Goal: Contribute content: Contribute content

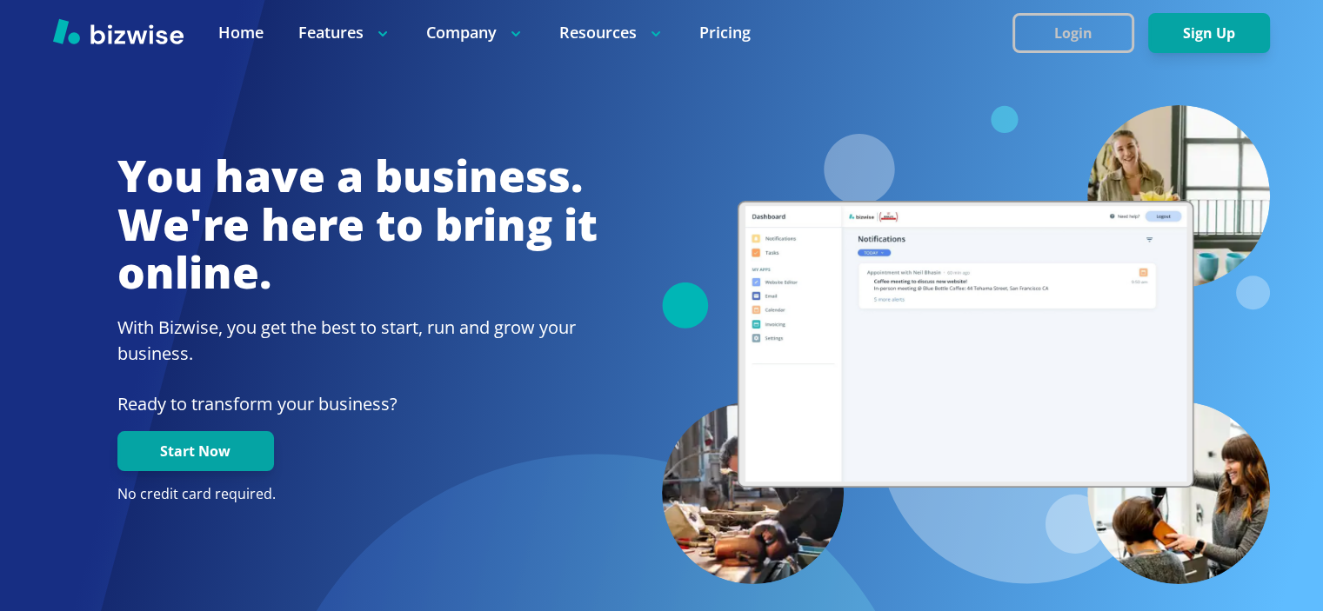
click at [1060, 39] on button "Login" at bounding box center [1073, 33] width 122 height 40
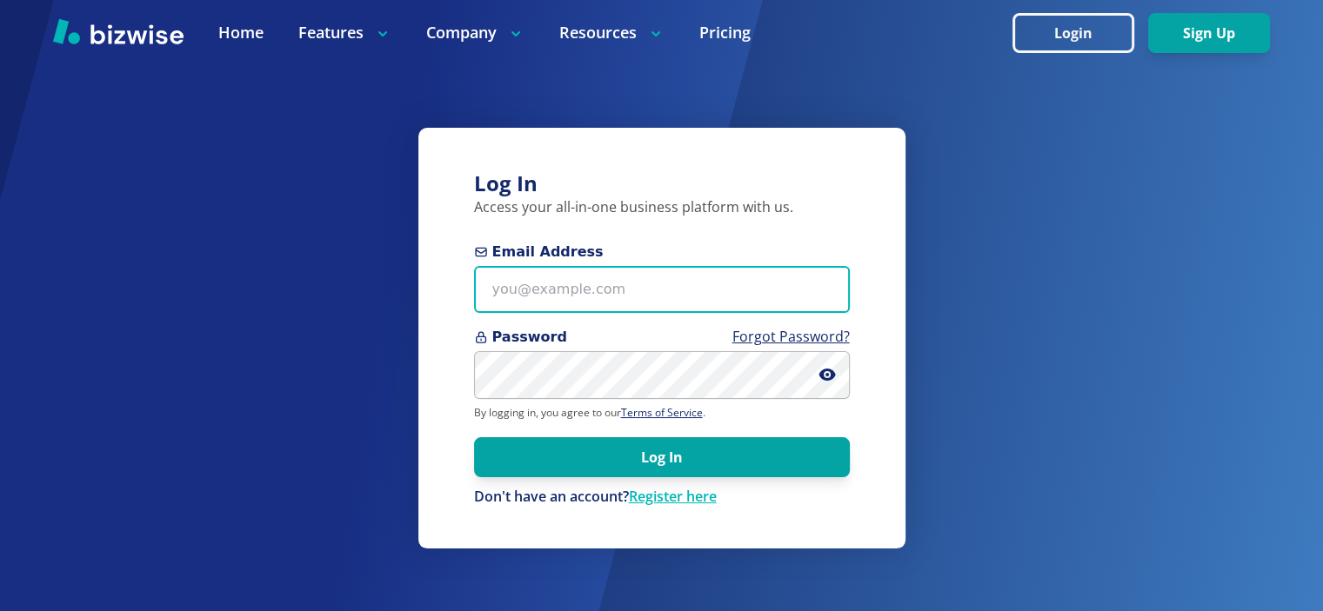
type input "[EMAIL_ADDRESS][DOMAIN_NAME]"
click at [590, 269] on input "[EMAIL_ADDRESS][DOMAIN_NAME]" at bounding box center [662, 290] width 376 height 48
click at [578, 288] on input "[EMAIL_ADDRESS][DOMAIN_NAME]" at bounding box center [662, 290] width 376 height 48
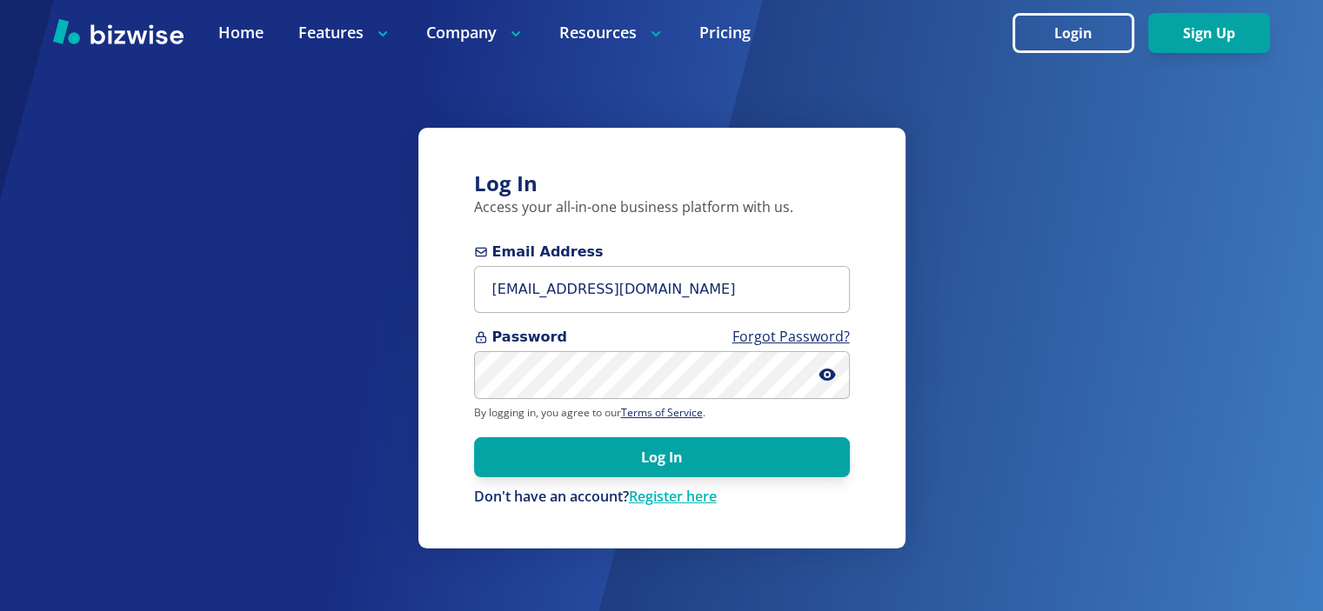
click at [445, 401] on div "Log In Access your all-in-one business platform with us. Email Address [EMAIL_A…" at bounding box center [661, 338] width 487 height 421
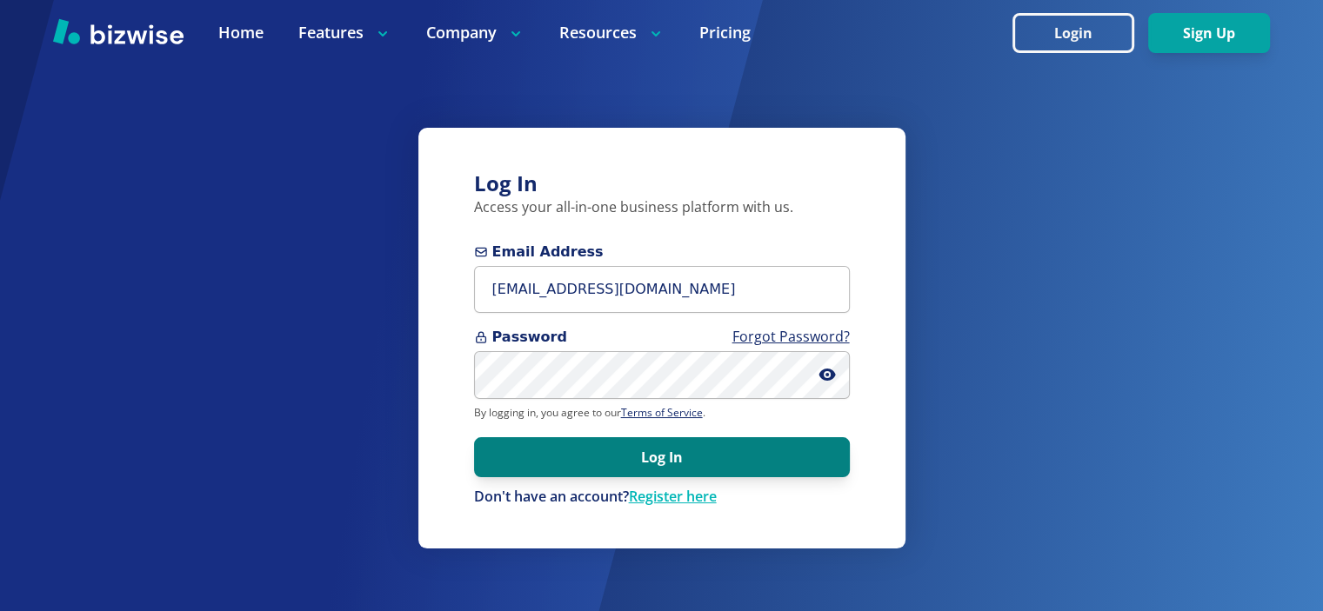
click at [550, 462] on button "Log In" at bounding box center [662, 458] width 376 height 40
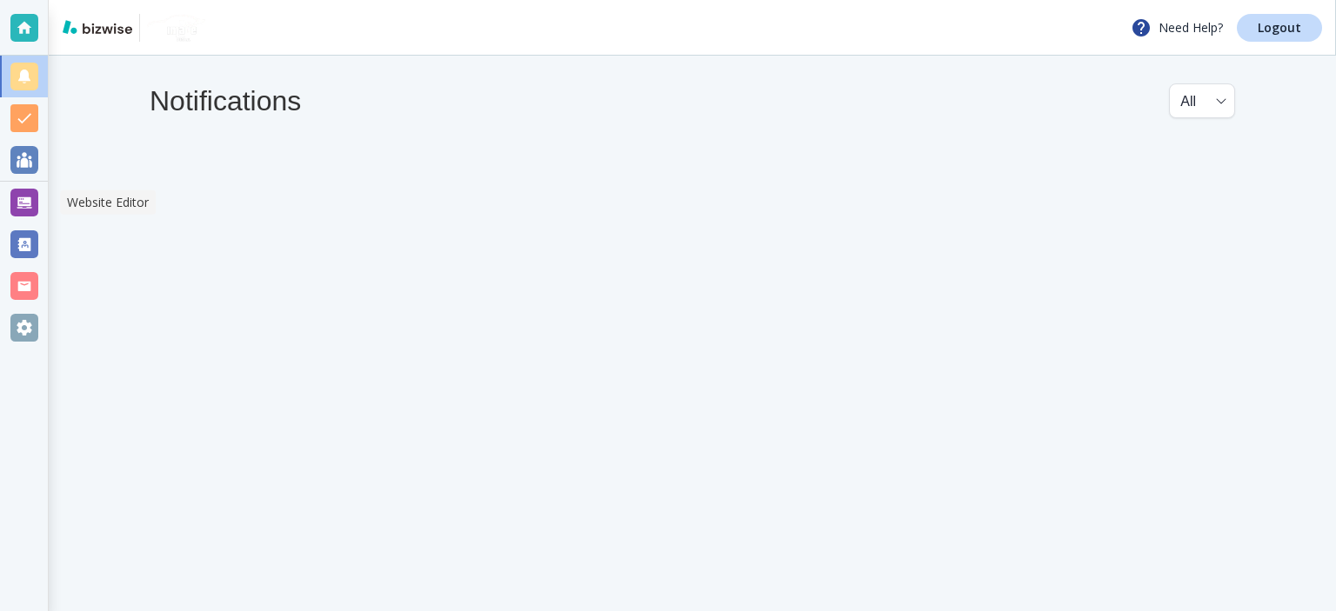
click at [9, 187] on div at bounding box center [24, 203] width 48 height 42
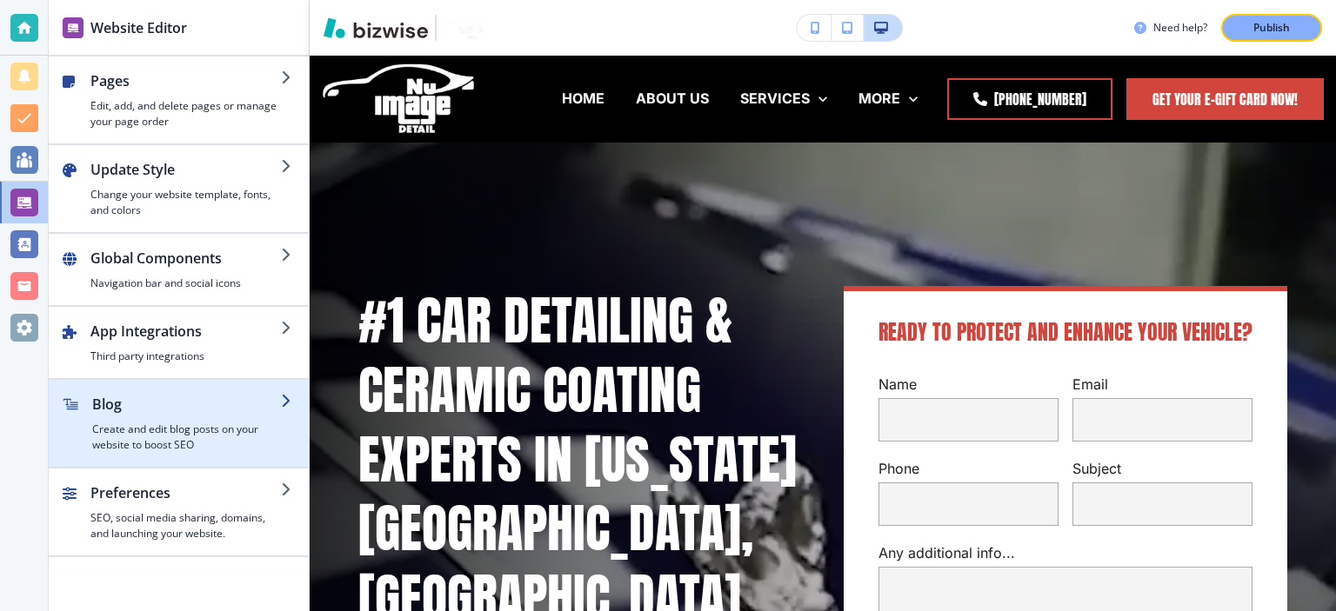
click at [171, 411] on h2 "Blog" at bounding box center [186, 404] width 189 height 21
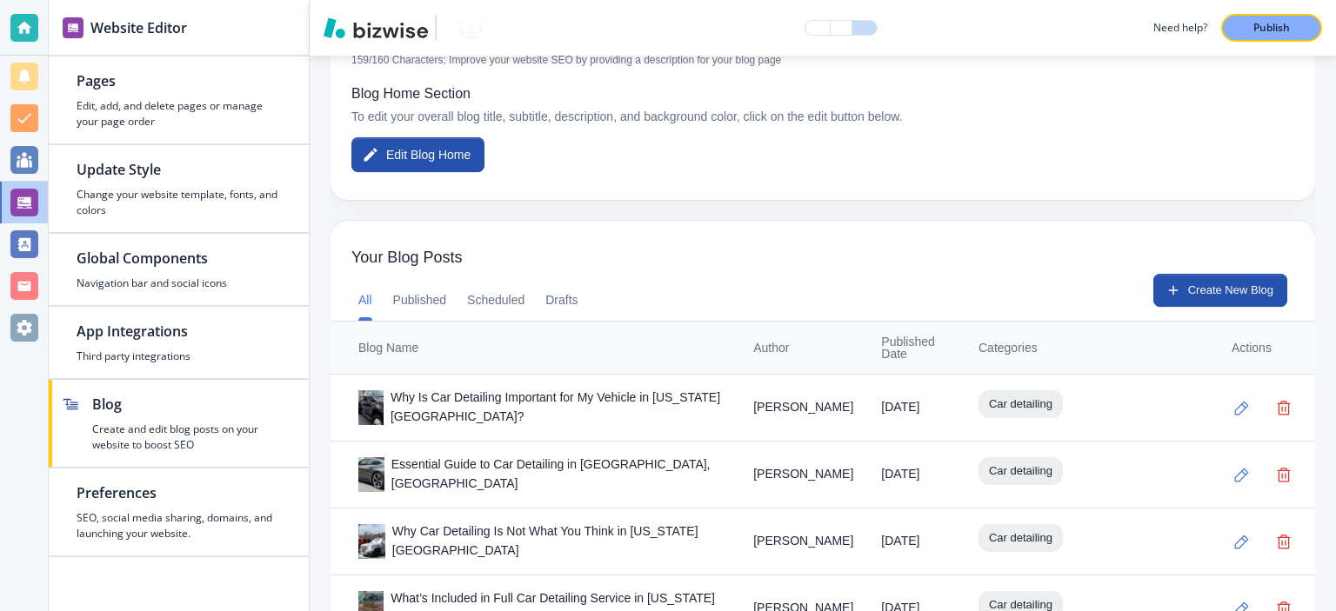
scroll to position [804, 0]
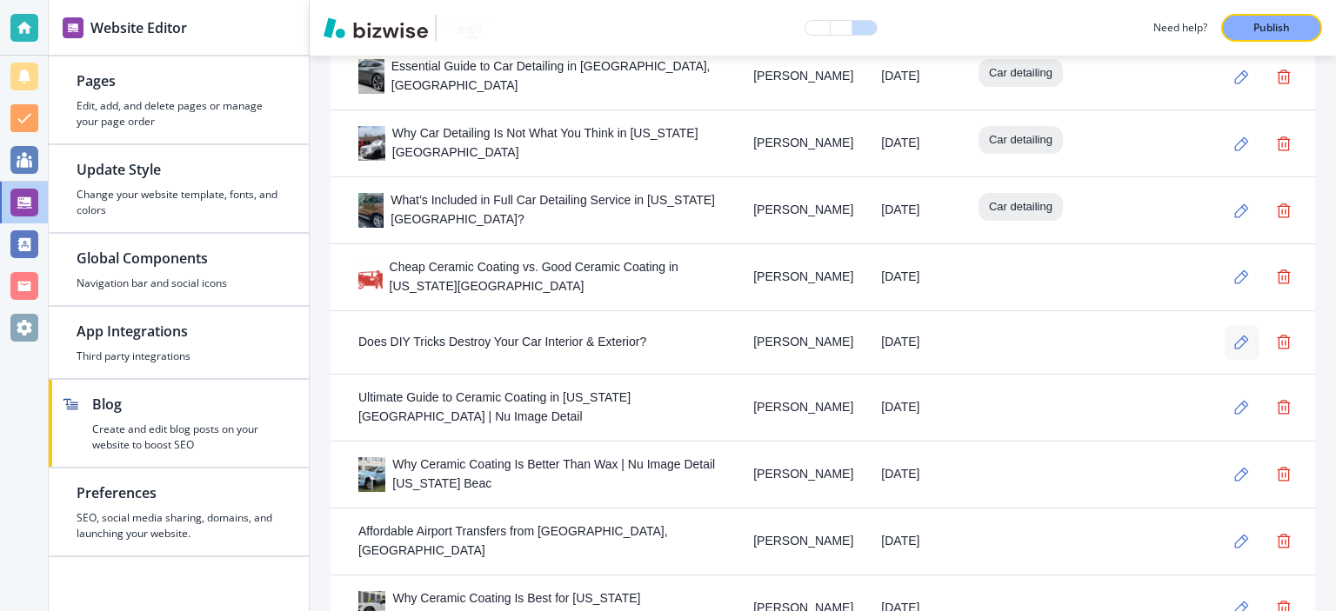
click at [1236, 339] on button "button" at bounding box center [1242, 342] width 35 height 35
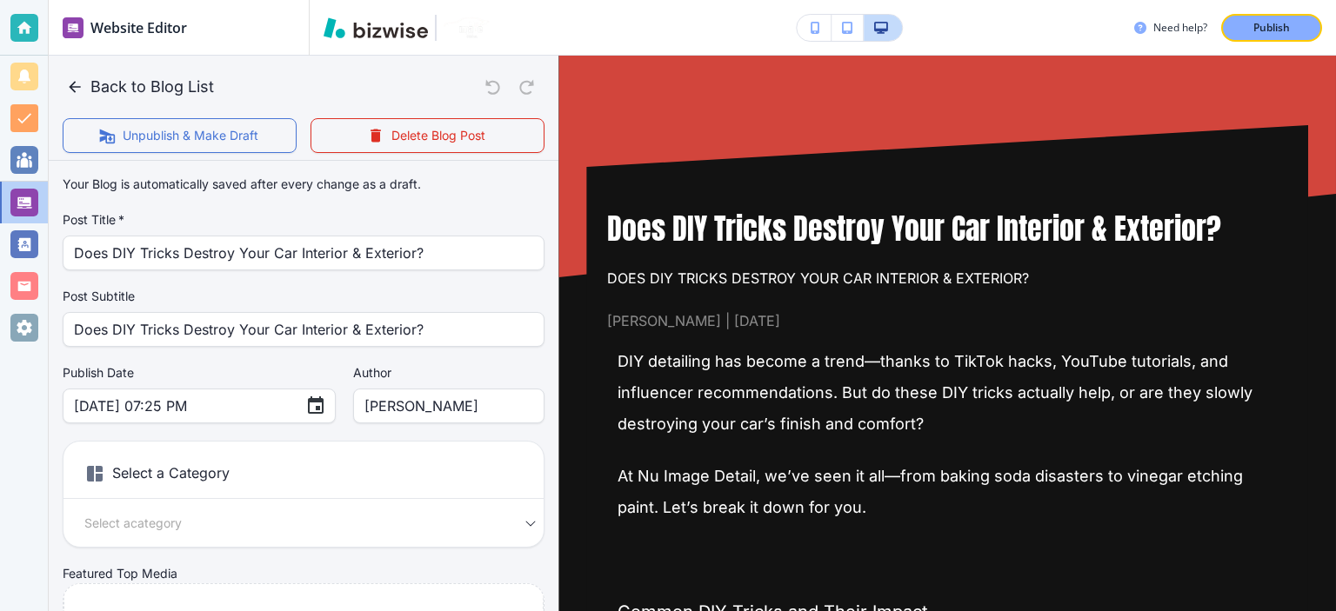
scroll to position [203, 0]
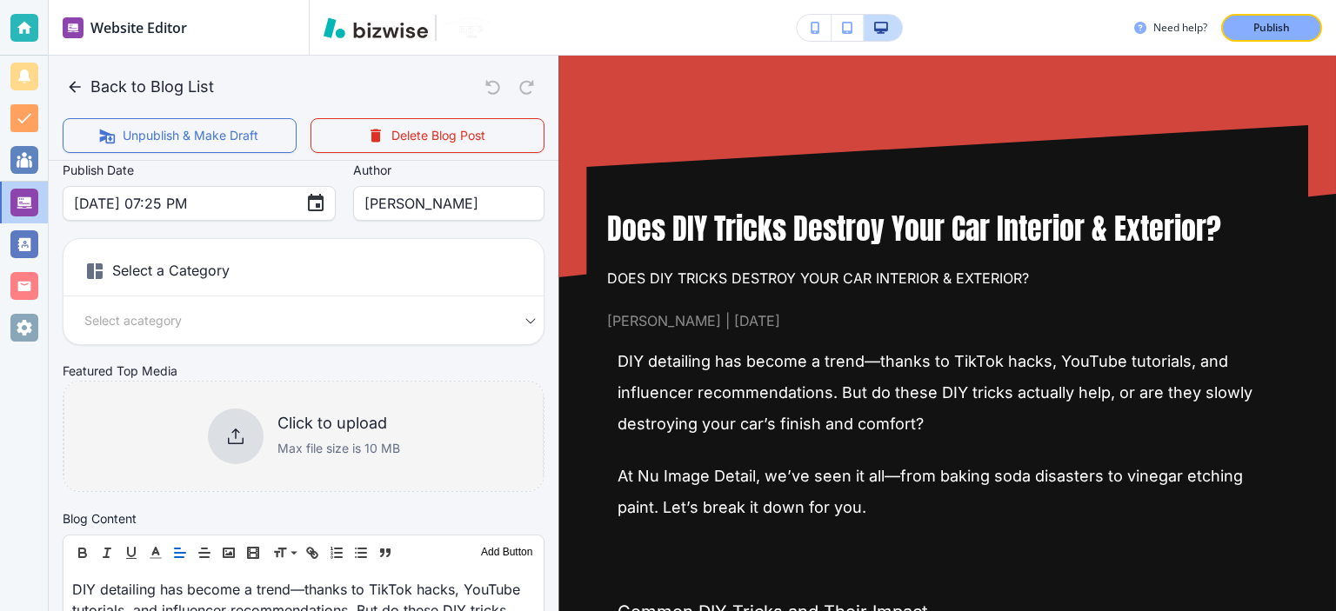
click at [377, 432] on div "Click to upload Max file size is 10 MB" at bounding box center [338, 436] width 123 height 45
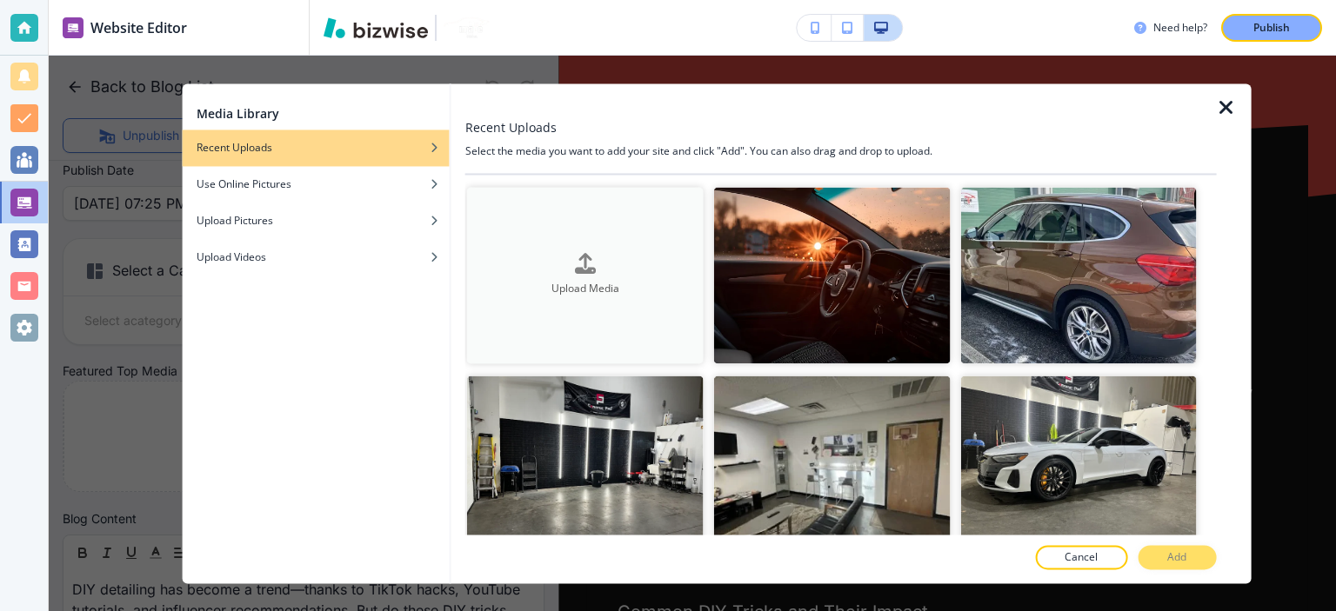
click at [530, 284] on h4 "Upload Media" at bounding box center [585, 290] width 237 height 16
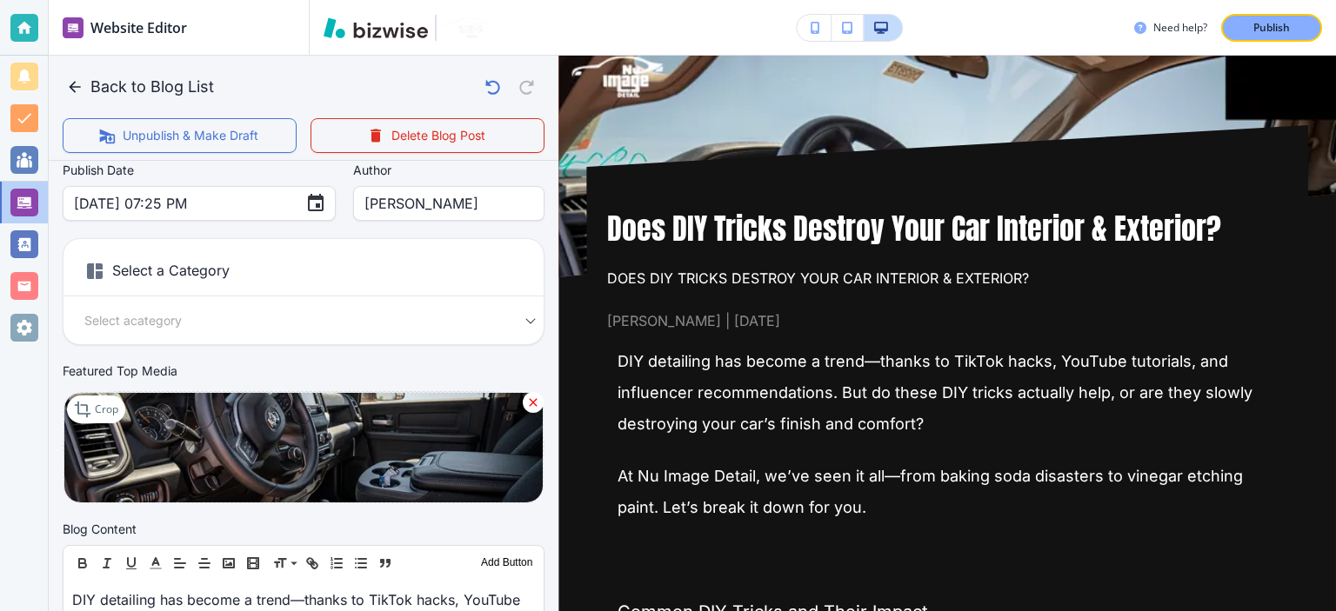
click at [207, 344] on div "Select a Category Select a category Select a Category" at bounding box center [304, 291] width 482 height 107
click at [354, 0] on body "Website Editor Pages Edit, add, and delete pages or manage your page order Upda…" at bounding box center [668, 0] width 1336 height 0
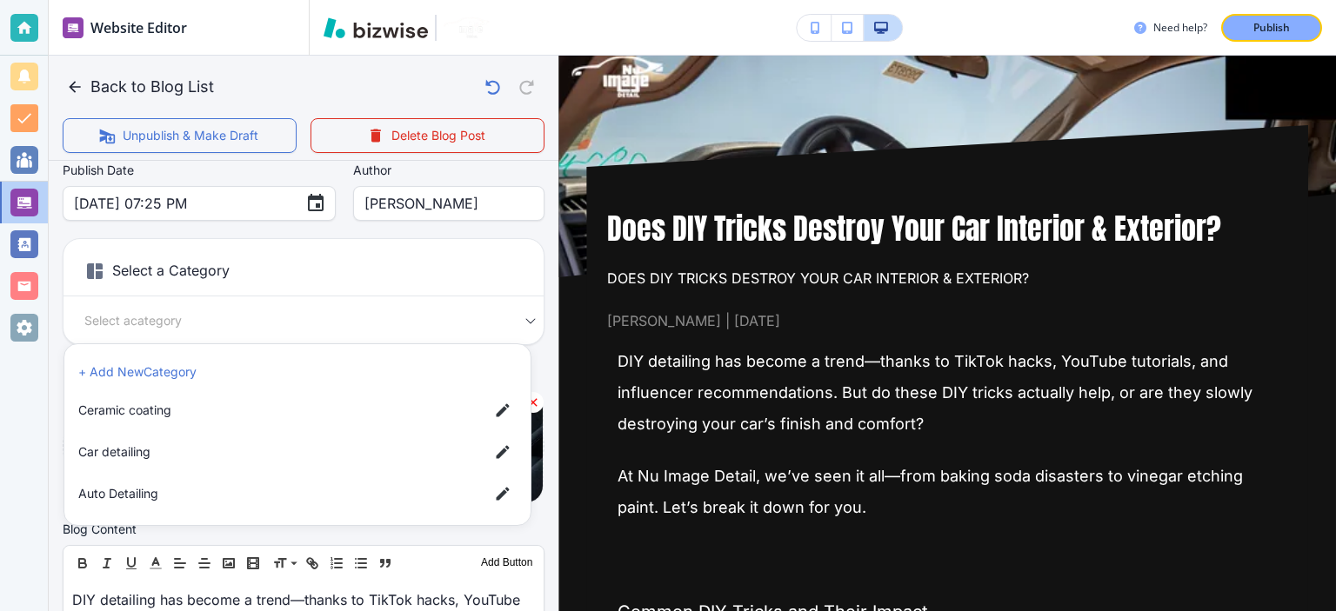
click at [331, 465] on li "Car detailing" at bounding box center [297, 452] width 452 height 35
type input "a17a567b9bc7206218ab9"
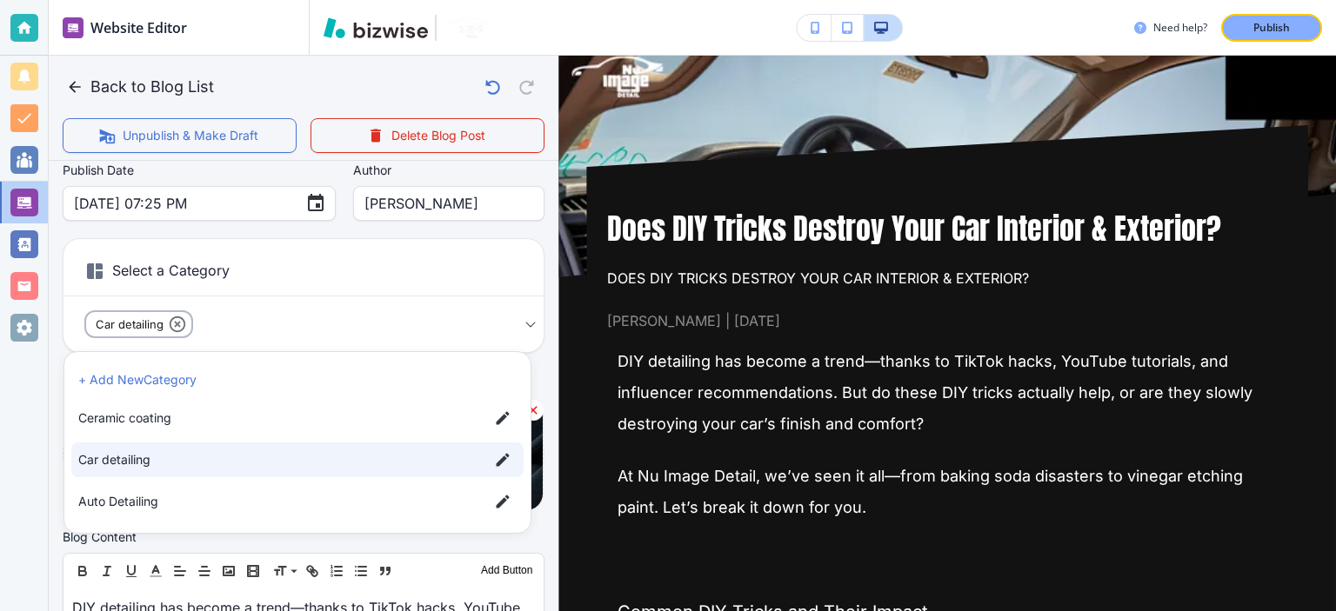
click at [543, 235] on div at bounding box center [668, 305] width 1336 height 611
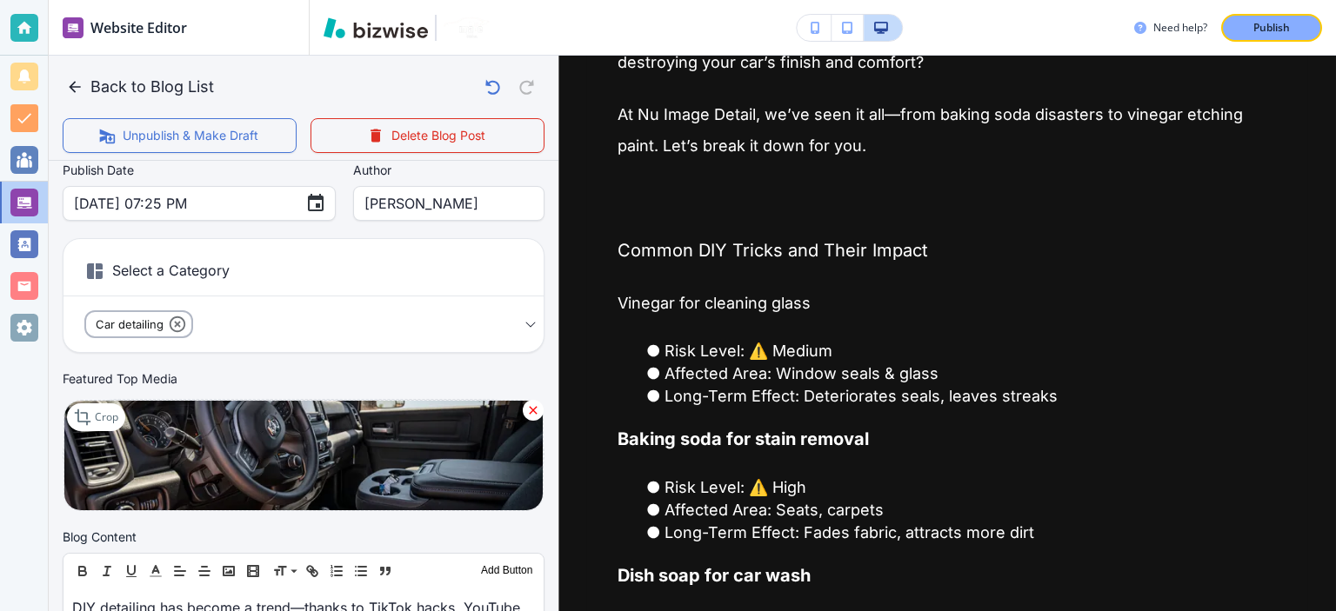
scroll to position [0, 0]
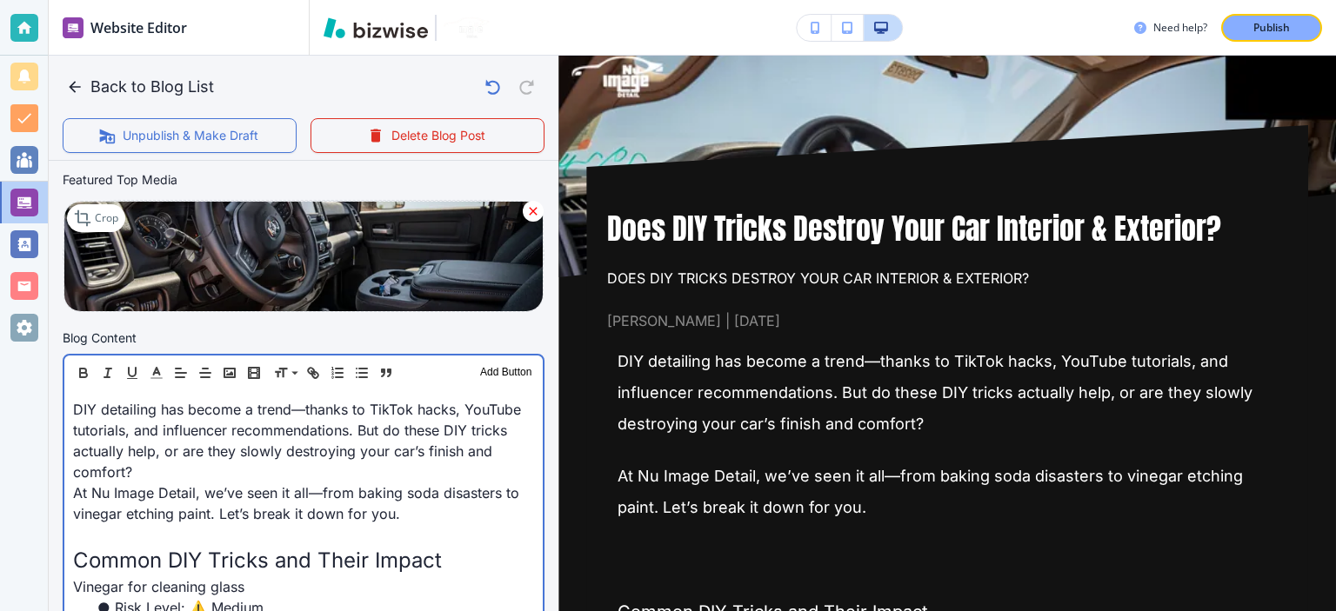
click at [294, 567] on span "Common DIY Tricks and Their Impact" at bounding box center [257, 560] width 369 height 25
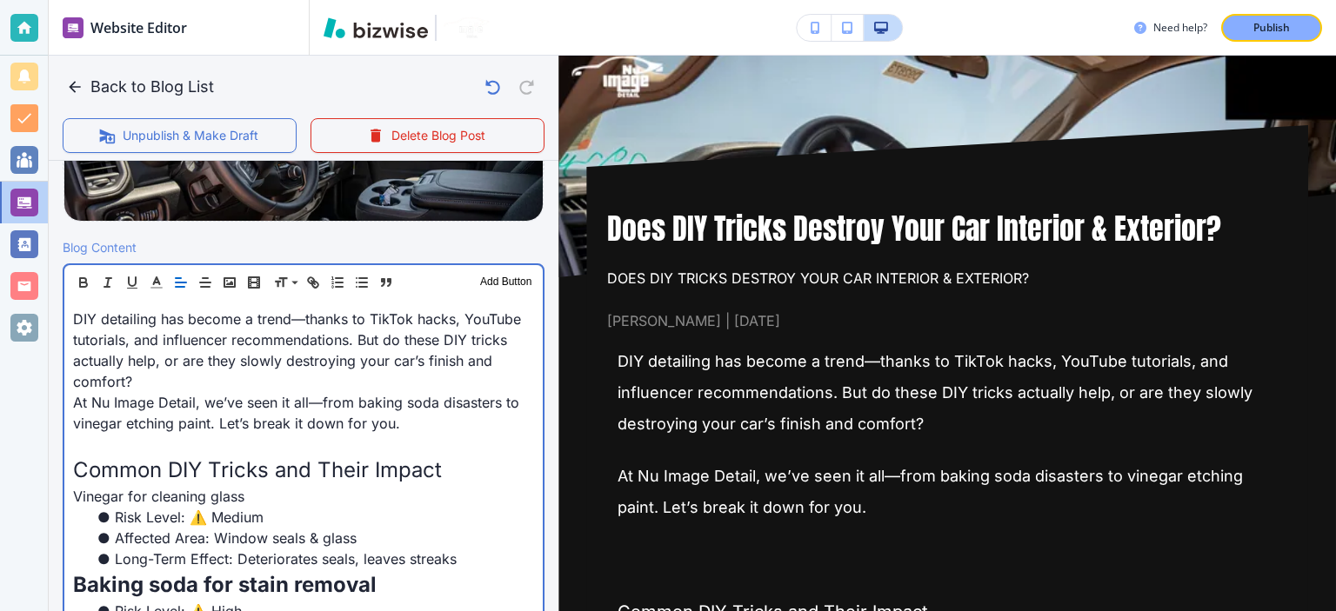
scroll to position [203, 0]
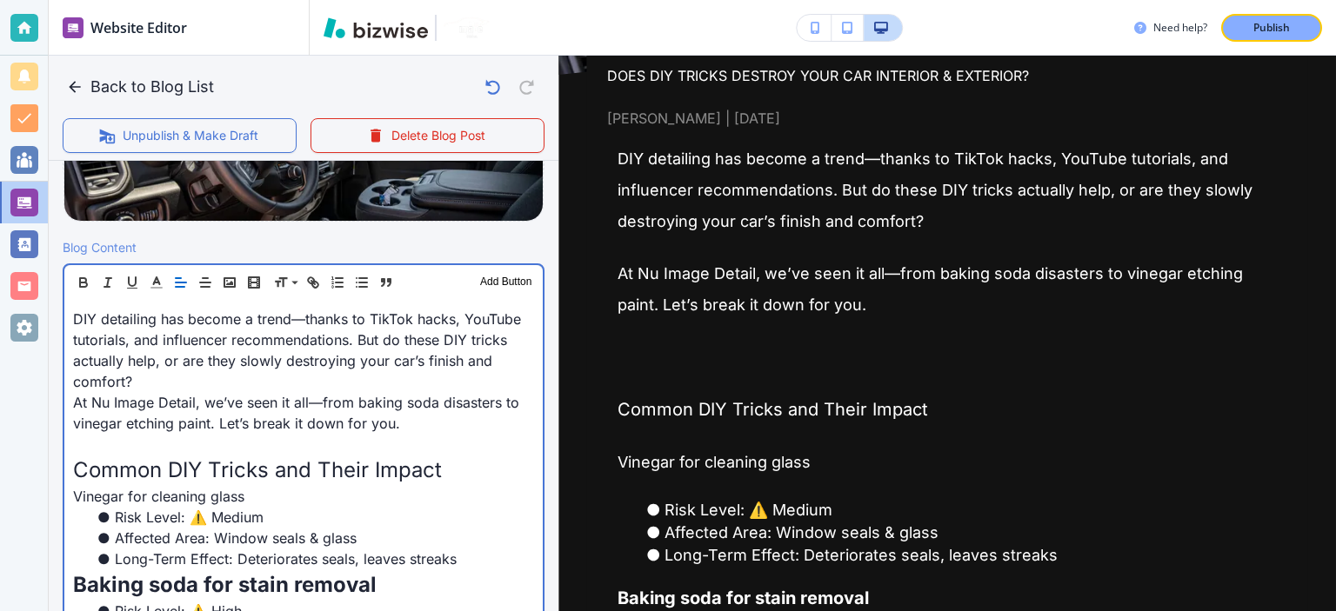
click at [280, 448] on p at bounding box center [303, 444] width 461 height 21
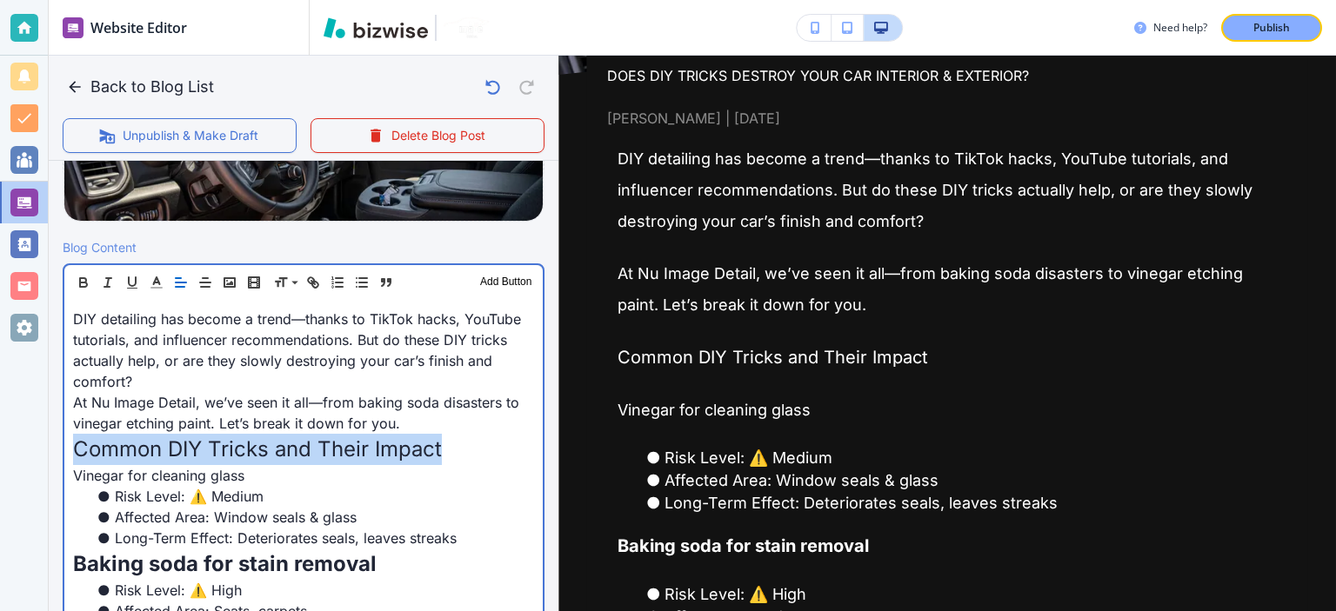
drag, startPoint x: 438, startPoint y: 448, endPoint x: 68, endPoint y: 451, distance: 370.6
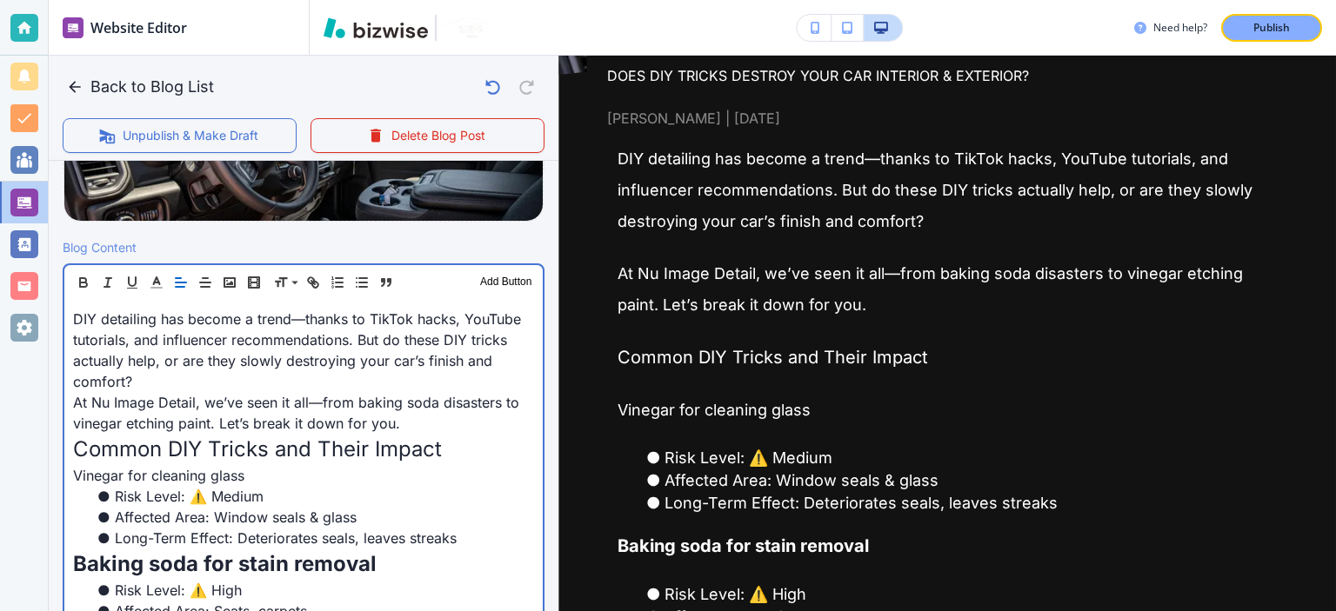
click at [387, 326] on p "DIY detailing has become a trend—thanks to TikTok hacks, YouTube tutorials, and…" at bounding box center [303, 351] width 461 height 84
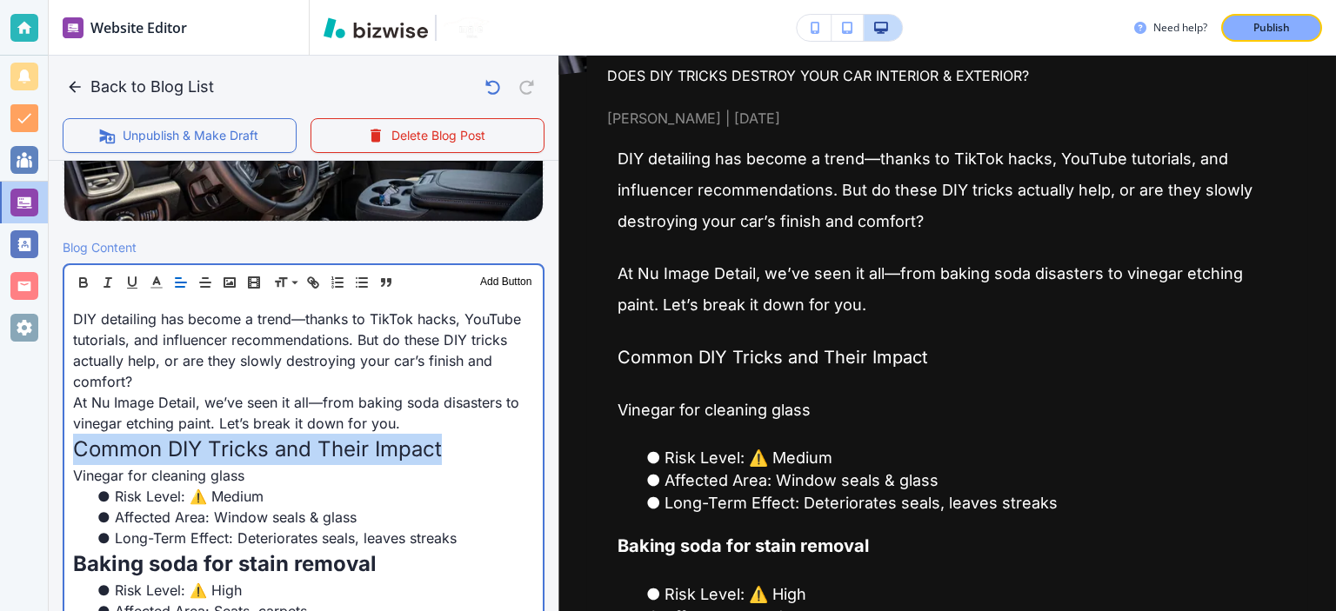
drag, startPoint x: 446, startPoint y: 451, endPoint x: 63, endPoint y: 452, distance: 383.6
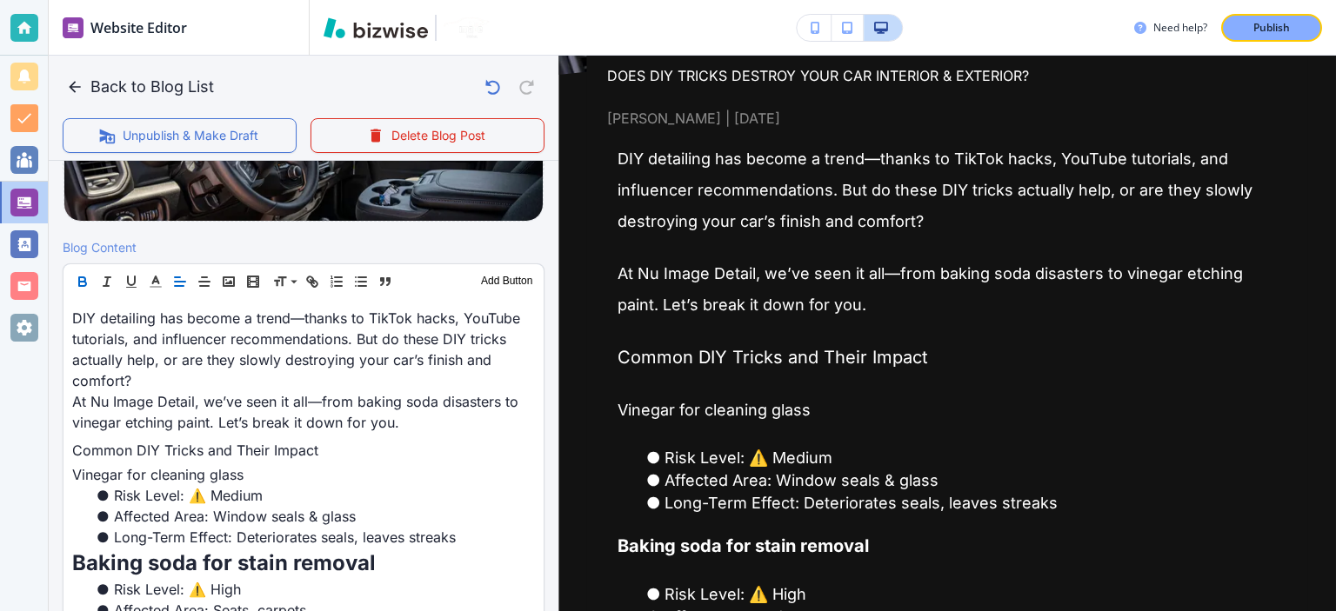
click at [78, 278] on icon "button" at bounding box center [83, 282] width 16 height 16
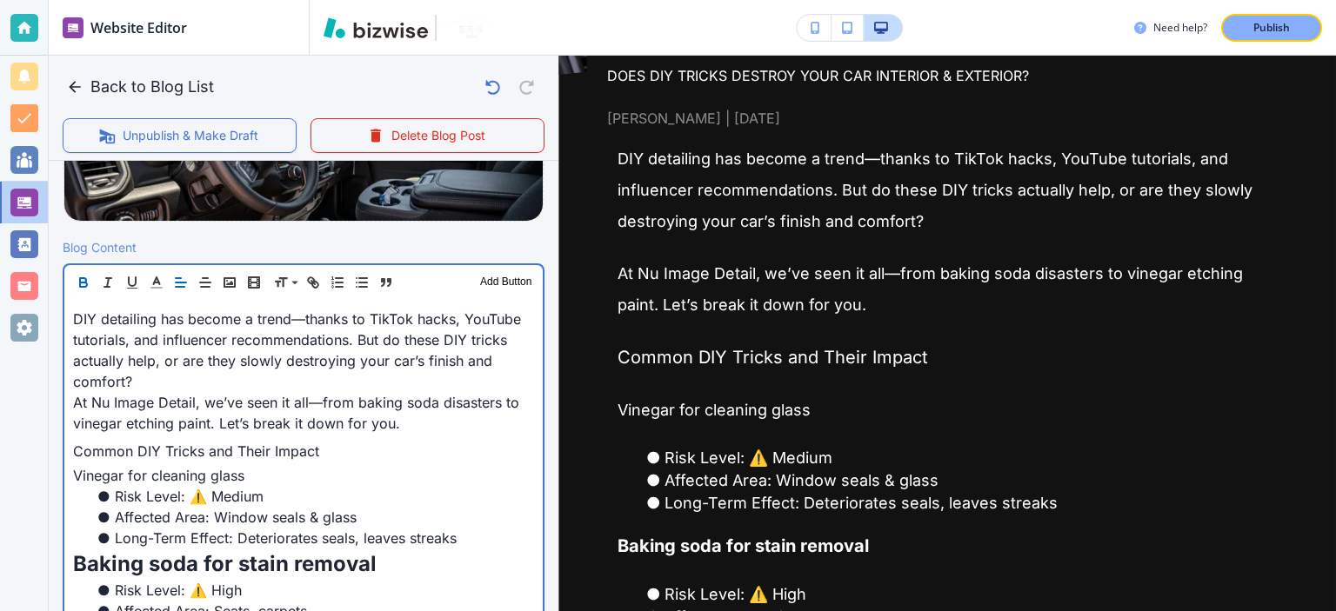
copy span "Common DIY Tricks and Their Impact"
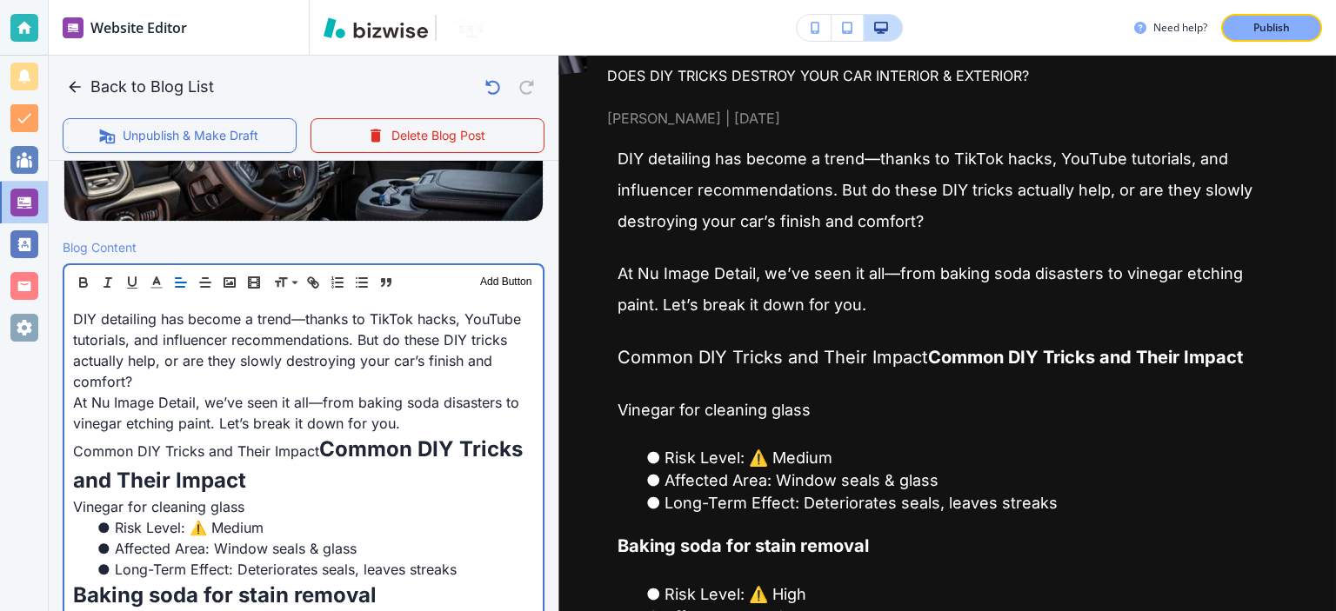
scroll to position [476, 0]
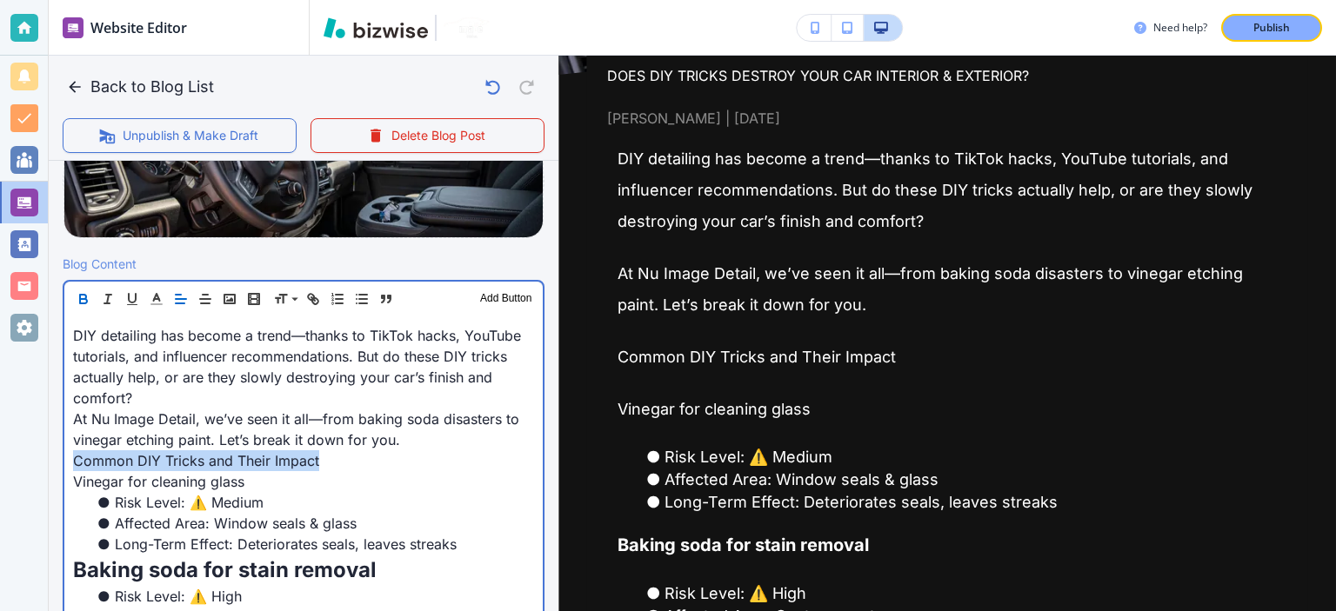
drag, startPoint x: 339, startPoint y: 462, endPoint x: 15, endPoint y: 453, distance: 324.6
click at [15, 453] on div "Website Editor Pages Edit, add, and delete pages or manage your page order Upda…" at bounding box center [668, 305] width 1336 height 611
click at [355, 479] on p "Vinegar for cleaning glass" at bounding box center [303, 481] width 461 height 21
click at [426, 427] on p "At Nu Image Detail, we’ve seen it all—from baking soda disasters to vinegar etc…" at bounding box center [303, 430] width 461 height 42
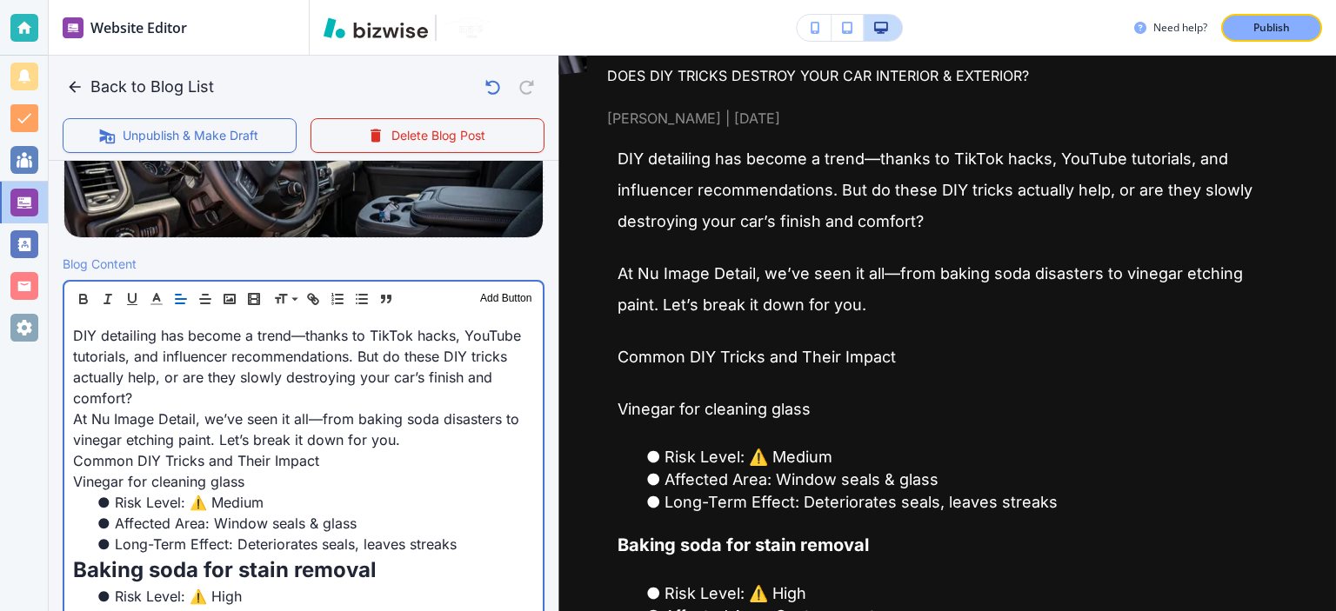
click at [430, 425] on p "At Nu Image Detail, we’ve seen it all—from baking soda disasters to vinegar etc…" at bounding box center [303, 430] width 461 height 42
click at [430, 425] on span "At Nu Image Detail, we’ve seen it all—from baking soda disasters to vinegar etc…" at bounding box center [298, 430] width 451 height 38
click at [491, 421] on span "At Nu Image Detail, we’ve seen it all—from baking soda disasters to vinegar etc…" at bounding box center [298, 430] width 451 height 38
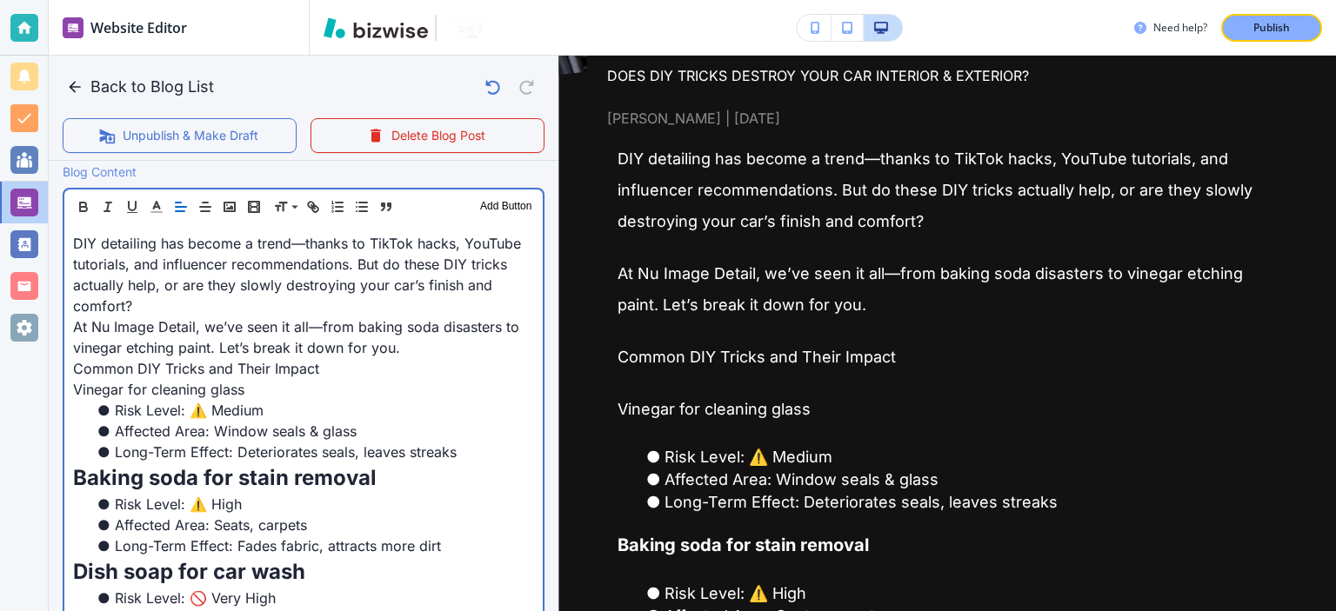
scroll to position [572, 0]
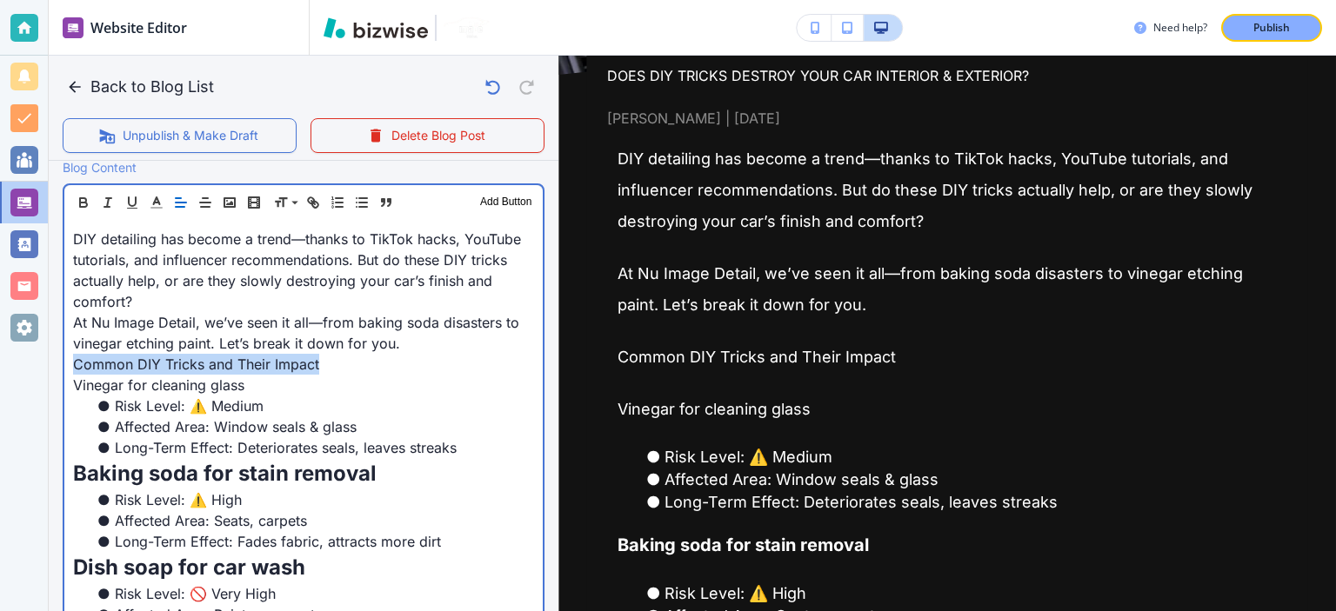
drag, startPoint x: 332, startPoint y: 364, endPoint x: 57, endPoint y: 360, distance: 274.9
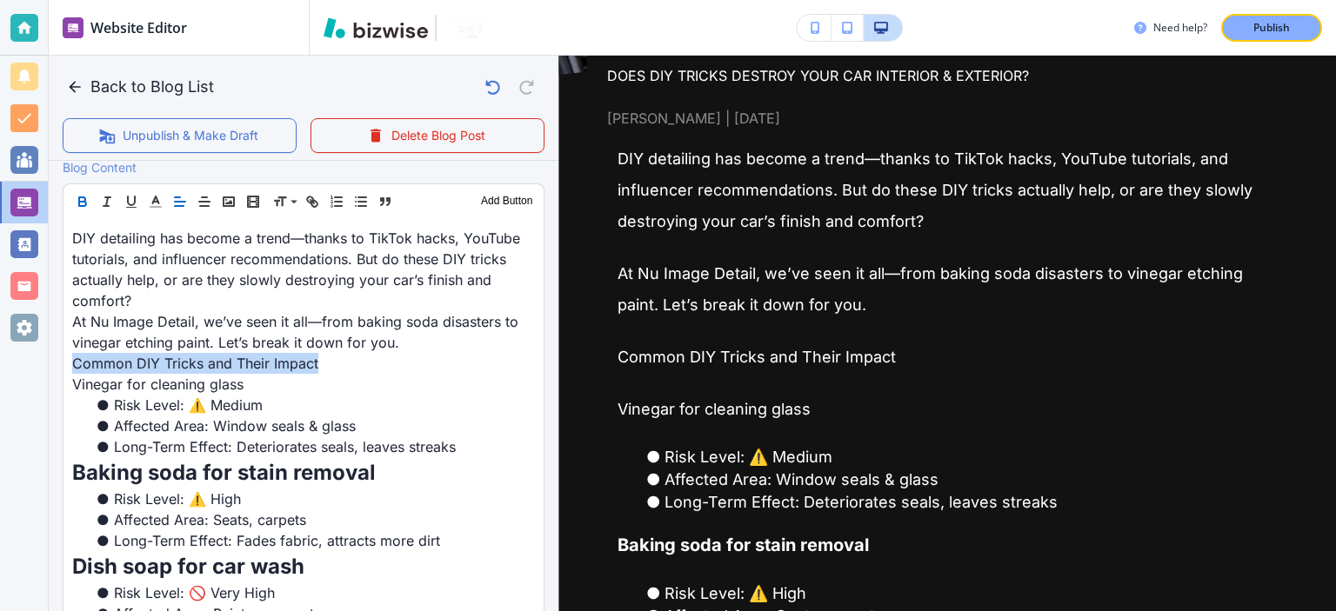
click at [84, 197] on icon "button" at bounding box center [82, 199] width 6 height 4
click at [84, 198] on icon "button" at bounding box center [82, 200] width 6 height 4
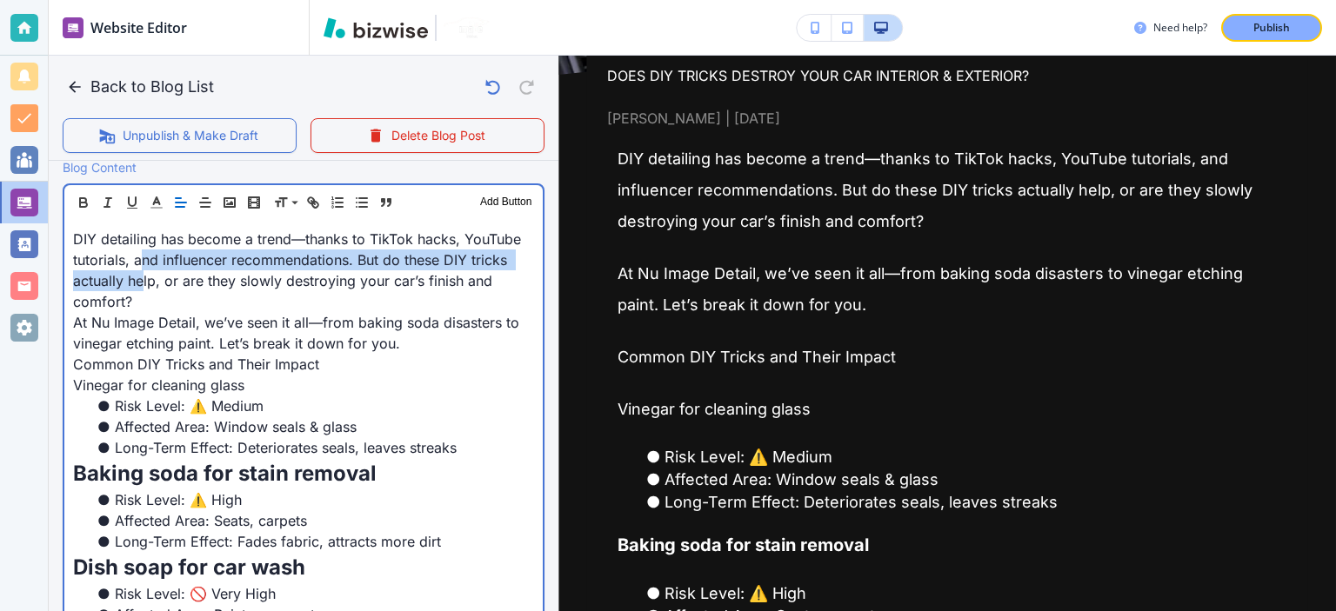
click at [141, 269] on p "DIY detailing has become a trend—thanks to TikTok hacks, YouTube tutorials, and…" at bounding box center [303, 271] width 461 height 84
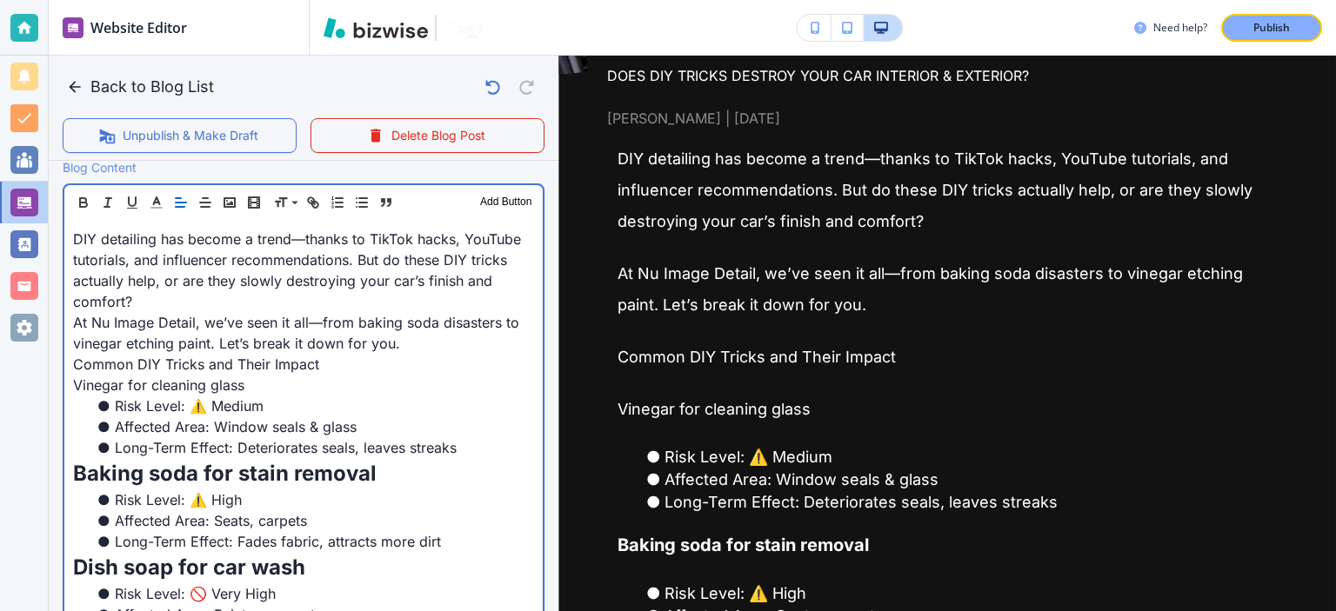
click at [126, 283] on span "DIY detailing has become a trend—thanks to TikTok hacks, YouTube tutorials, and…" at bounding box center [299, 271] width 452 height 80
click at [230, 363] on span "Common DIY Tricks and Their Impact" at bounding box center [196, 364] width 246 height 17
drag, startPoint x: 320, startPoint y: 368, endPoint x: 73, endPoint y: 363, distance: 247.1
click at [73, 363] on p "Common DIY Tricks and Their Impact" at bounding box center [303, 364] width 461 height 21
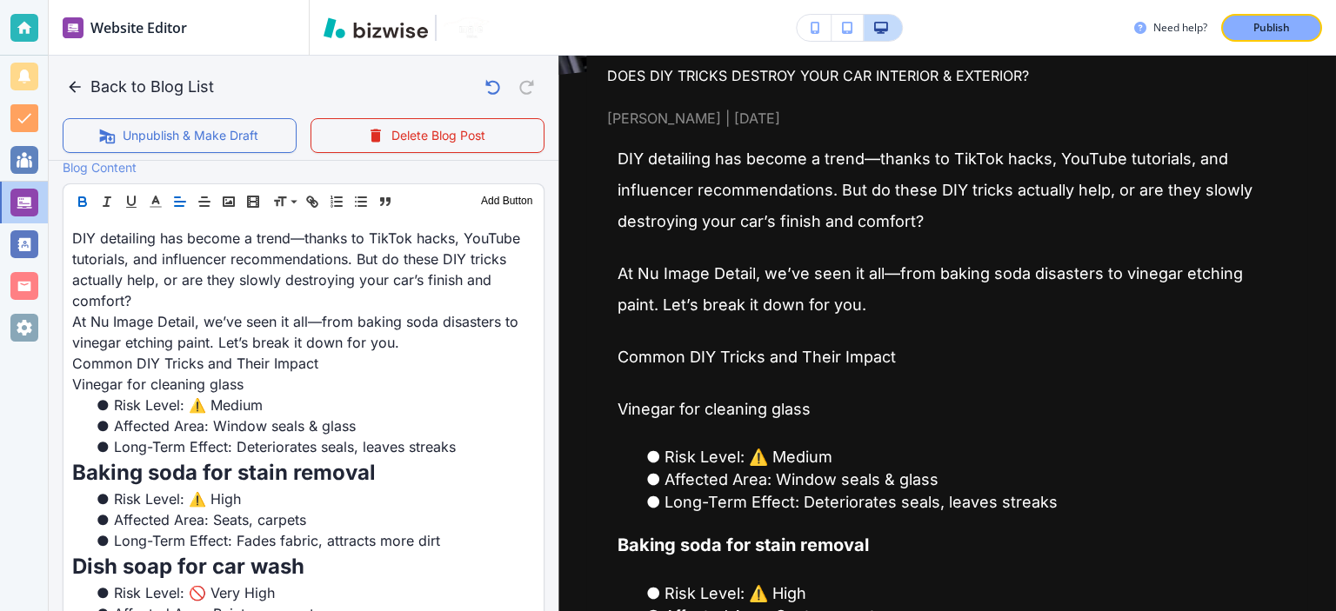
click at [76, 201] on icon "button" at bounding box center [83, 202] width 16 height 16
click at [76, 201] on icon "button" at bounding box center [83, 203] width 16 height 16
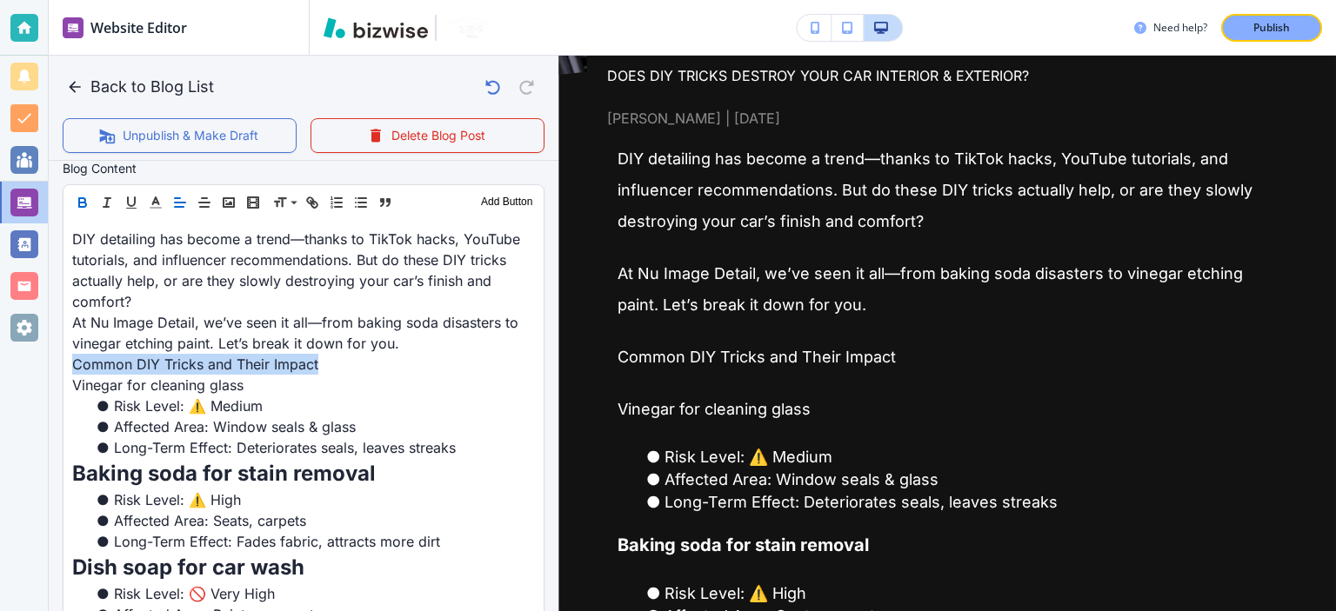
click at [76, 201] on icon "button" at bounding box center [83, 203] width 16 height 16
click at [76, 201] on icon "button" at bounding box center [83, 202] width 16 height 16
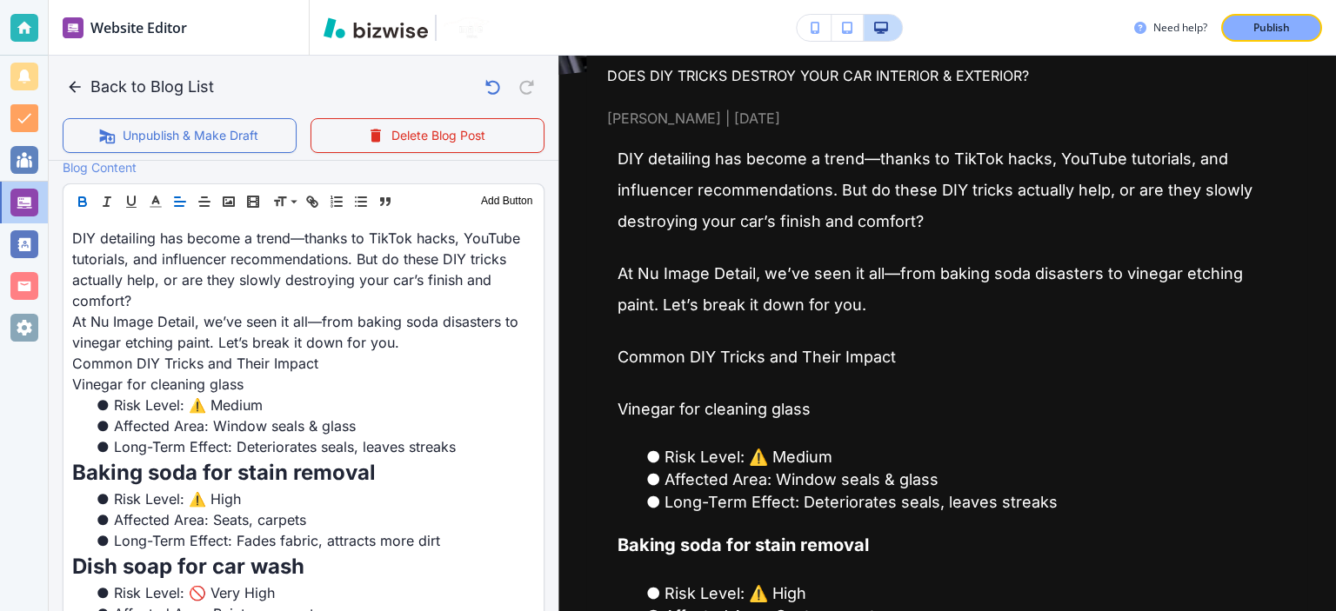
click at [76, 201] on icon "button" at bounding box center [83, 202] width 16 height 16
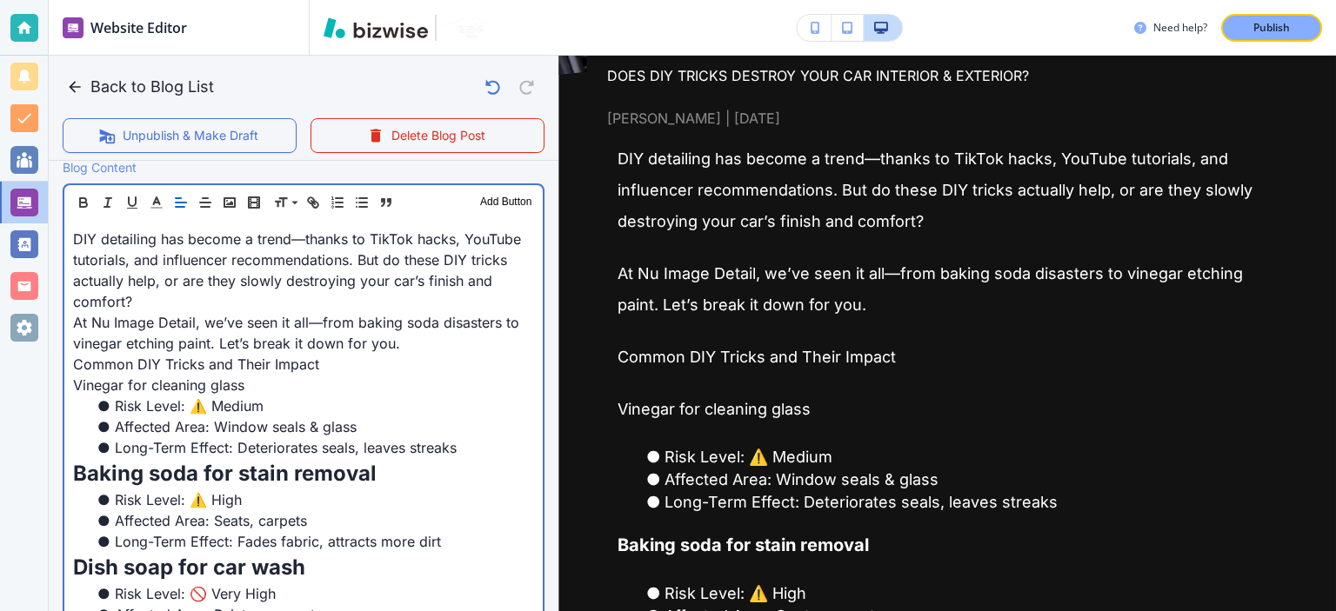
click at [164, 304] on p "DIY detailing has become a trend—thanks to TikTok hacks, YouTube tutorials, and…" at bounding box center [303, 271] width 461 height 84
click at [236, 466] on span "Baking soda for stain removal" at bounding box center [225, 473] width 304 height 25
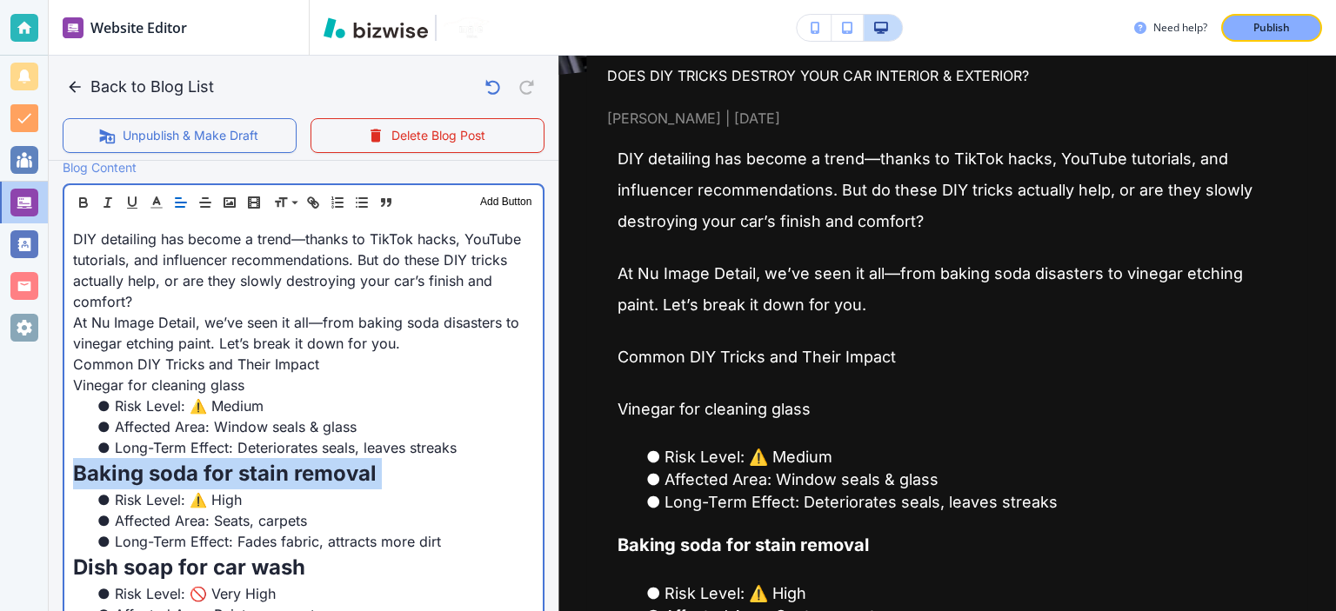
click at [236, 466] on span "Baking soda for stain removal" at bounding box center [225, 473] width 304 height 25
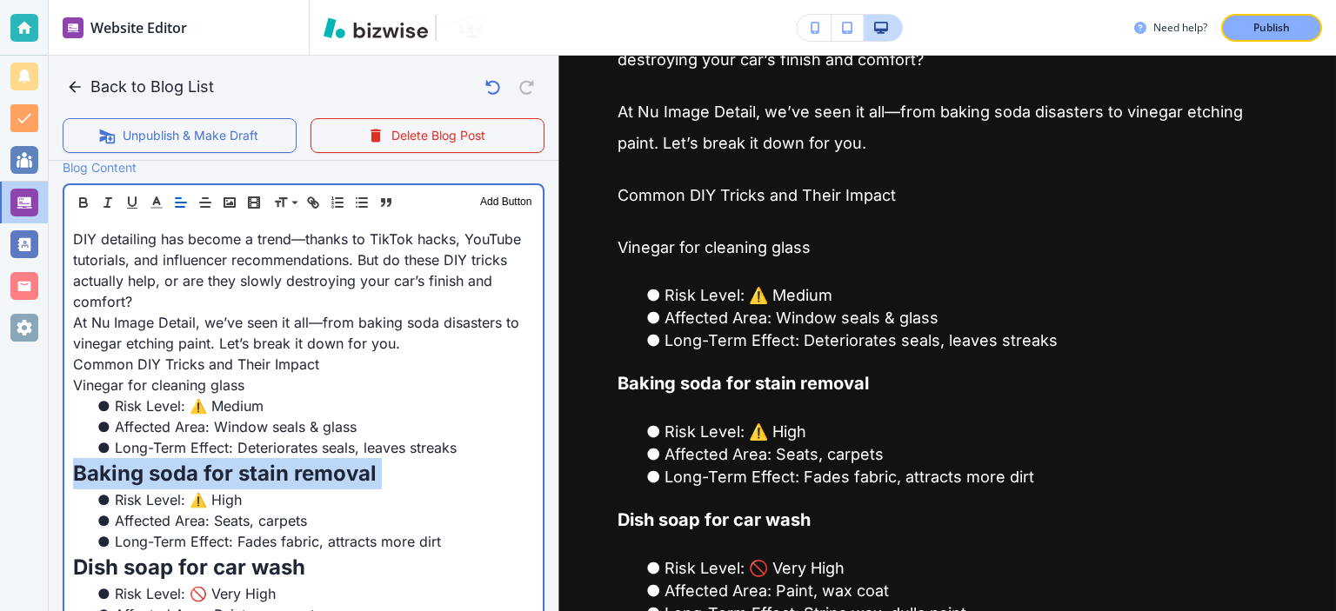
scroll to position [203, 0]
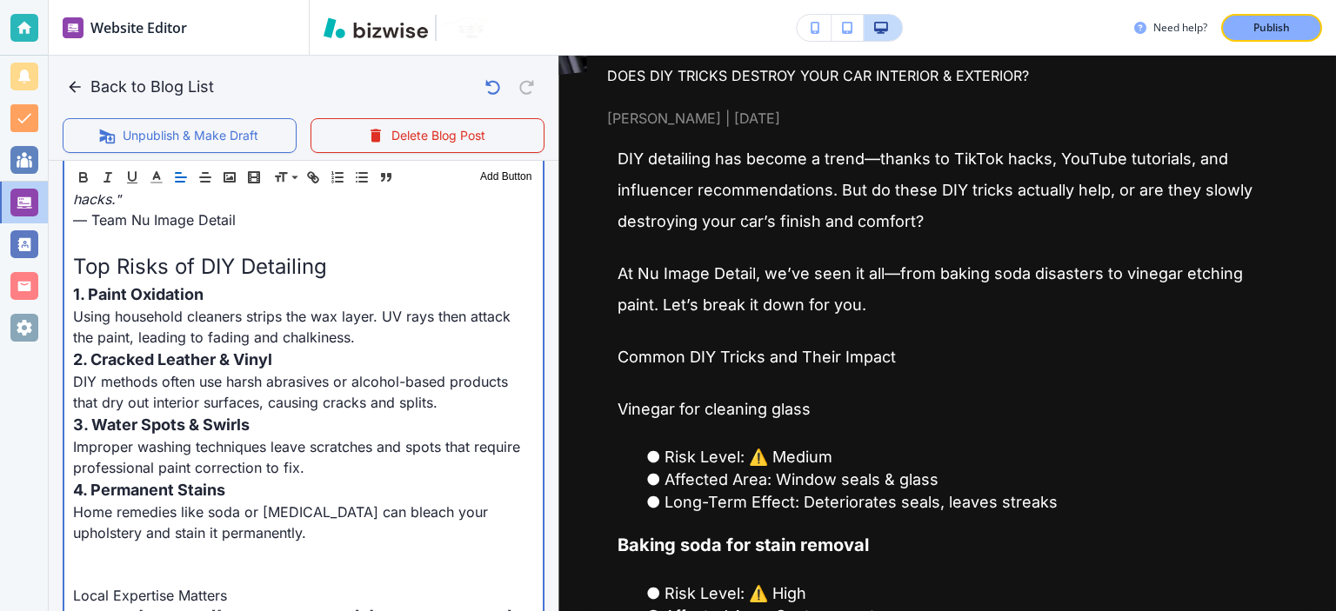
click at [216, 283] on p "1. Paint Oxidation" at bounding box center [303, 294] width 461 height 23
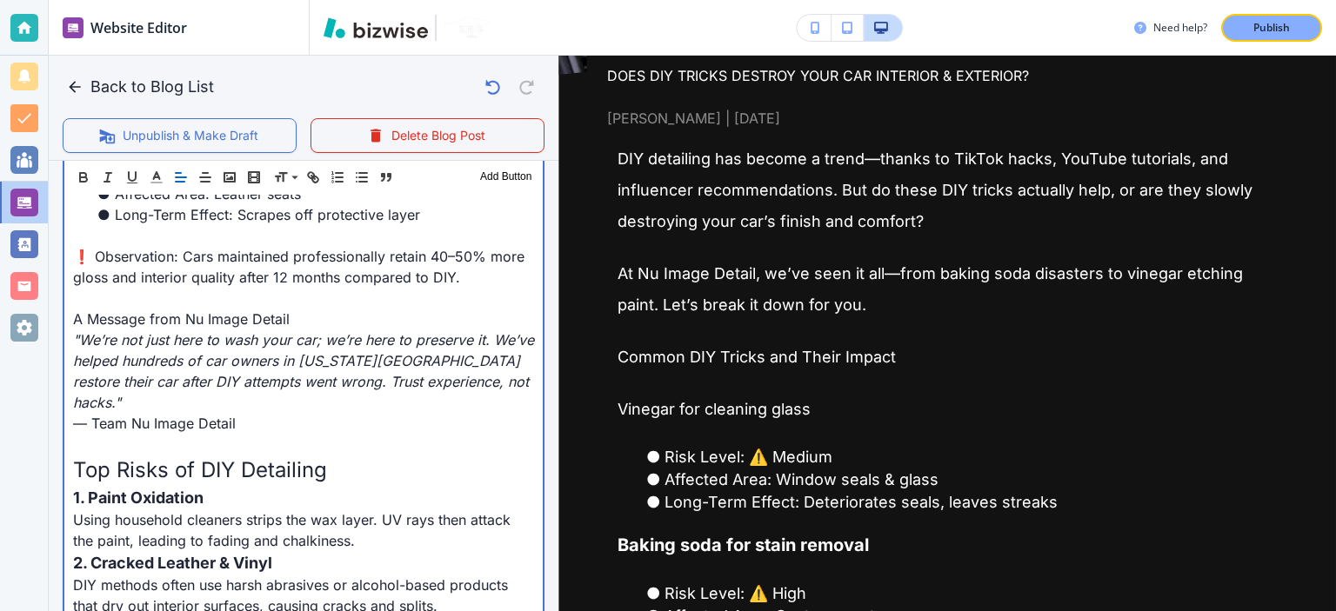
click at [216, 266] on span "❗ Observation: Cars maintained professionally retain 40–50% more gloss and inte…" at bounding box center [301, 267] width 456 height 38
click at [249, 300] on p at bounding box center [303, 298] width 461 height 21
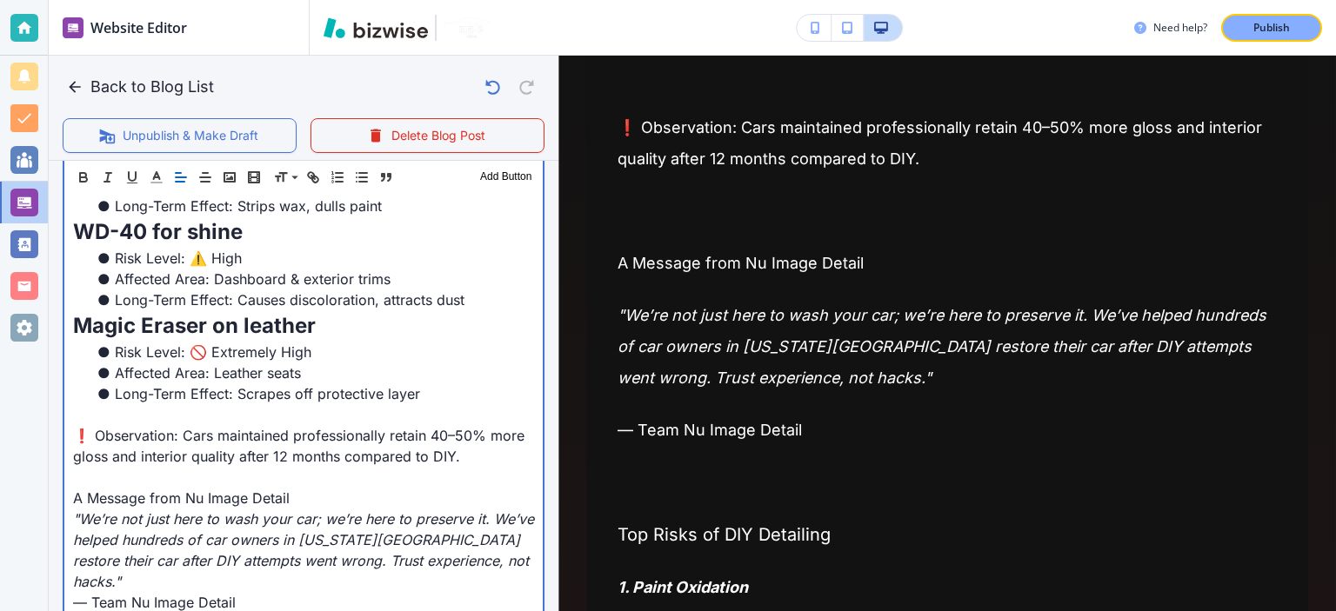
scroll to position [1014, 0]
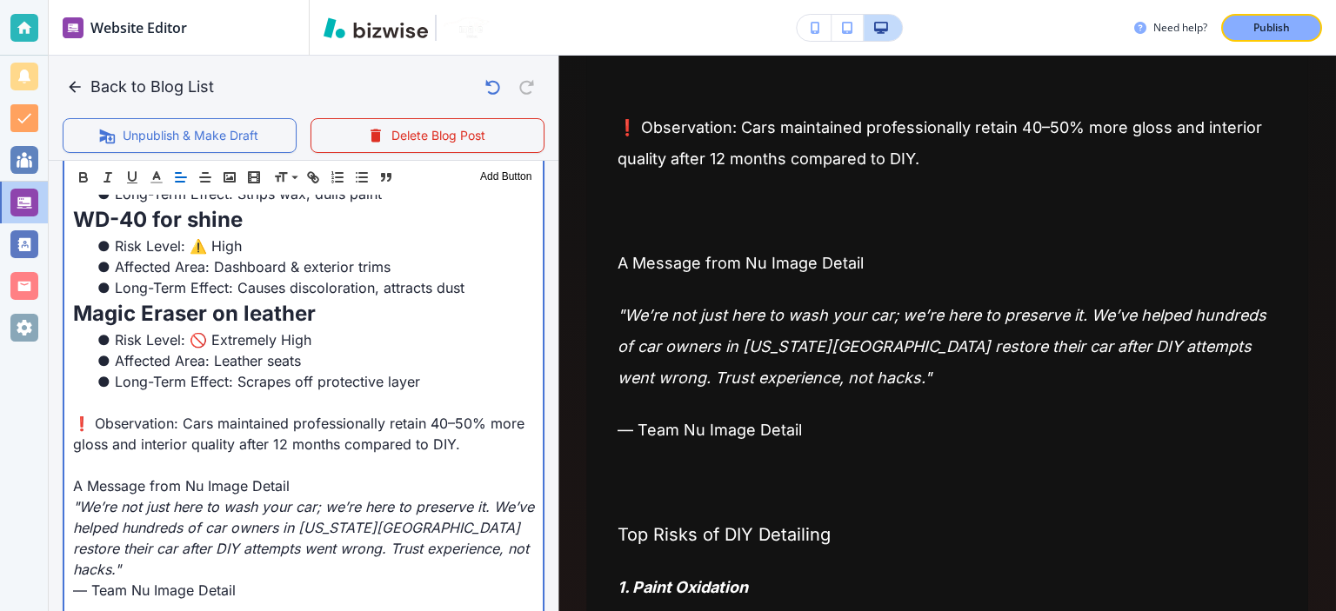
click at [117, 352] on li "Affected Area: Leather seats" at bounding box center [314, 361] width 440 height 21
click at [117, 382] on li "Long-Term Effect: Scrapes off protective layer" at bounding box center [314, 381] width 440 height 21
click at [130, 395] on p at bounding box center [303, 402] width 461 height 21
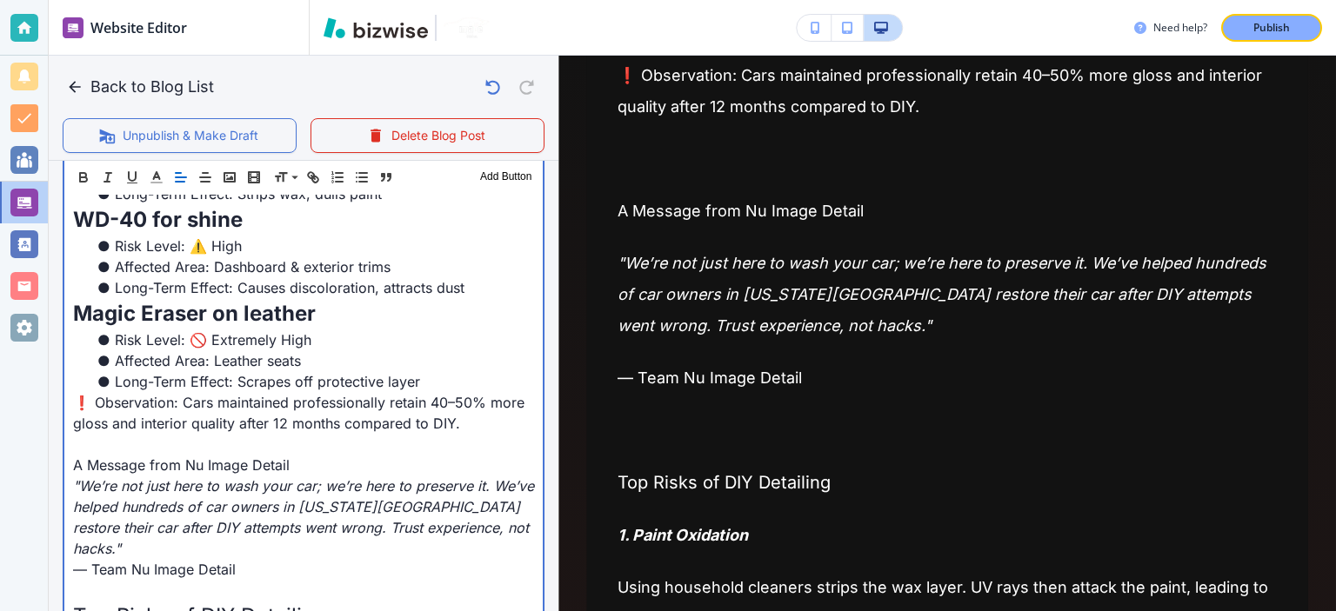
click at [161, 434] on p at bounding box center [303, 444] width 461 height 21
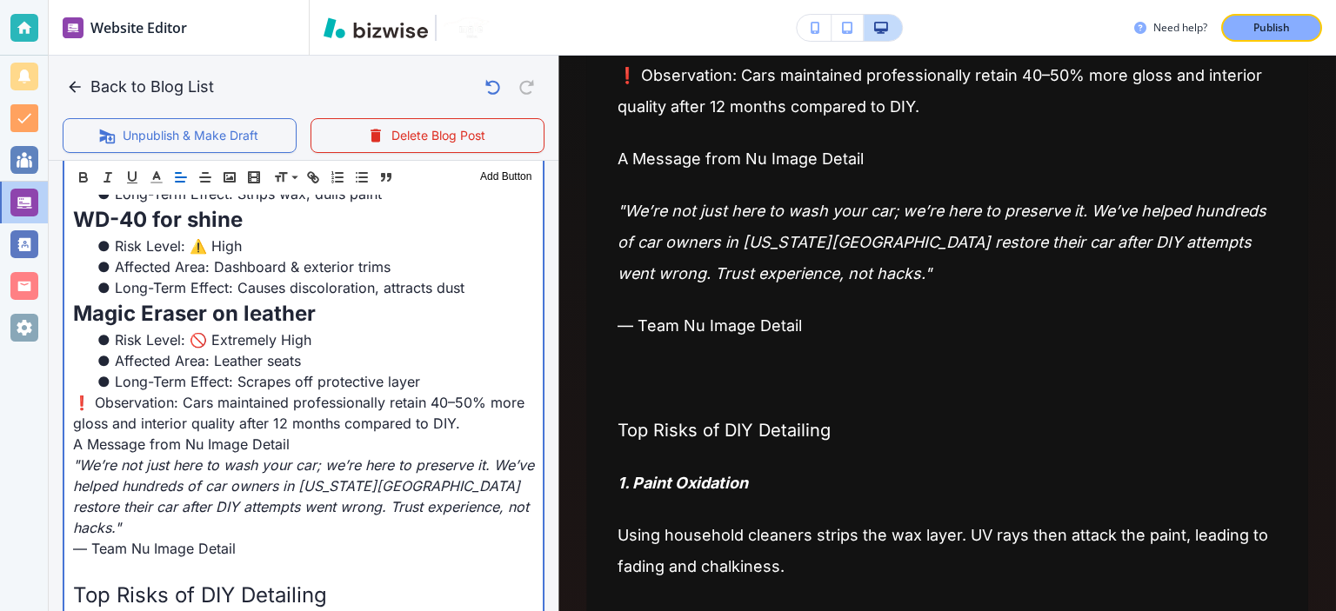
click at [217, 559] on p at bounding box center [303, 569] width 461 height 21
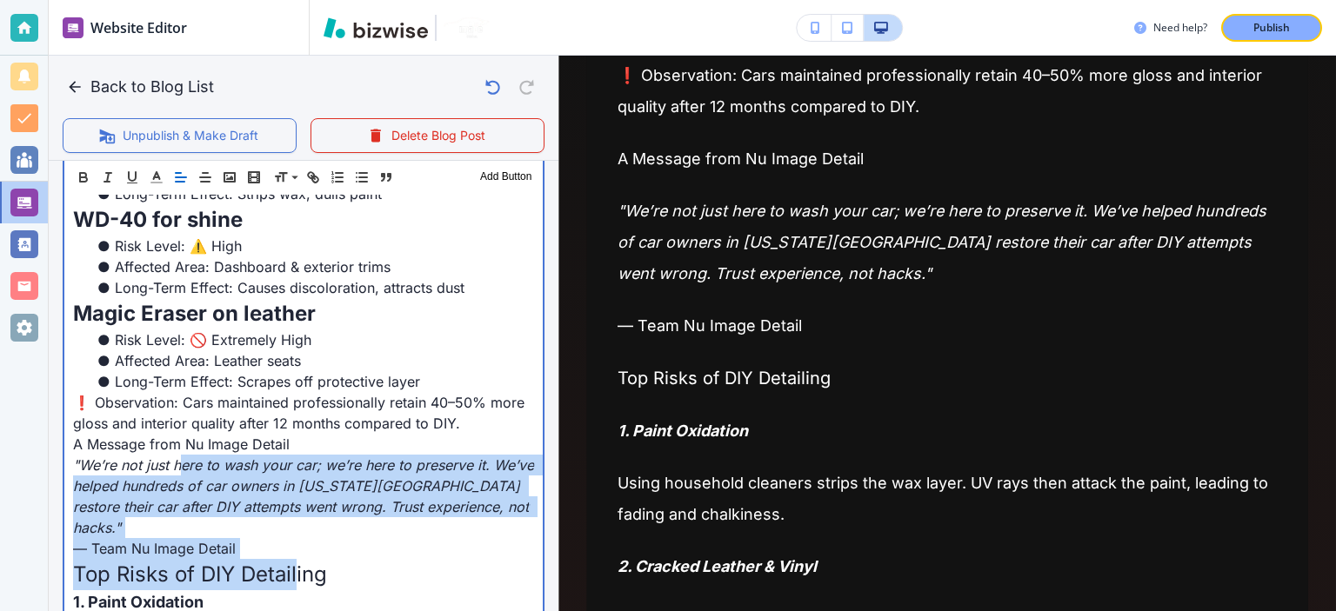
drag, startPoint x: 274, startPoint y: 531, endPoint x: 173, endPoint y: 463, distance: 121.6
click at [173, 462] on span ""We’re not just here to wash your car; we’re here to preserve it. We’ve helped …" at bounding box center [305, 497] width 465 height 80
drag, startPoint x: 256, startPoint y: 528, endPoint x: 66, endPoint y: 444, distance: 207.5
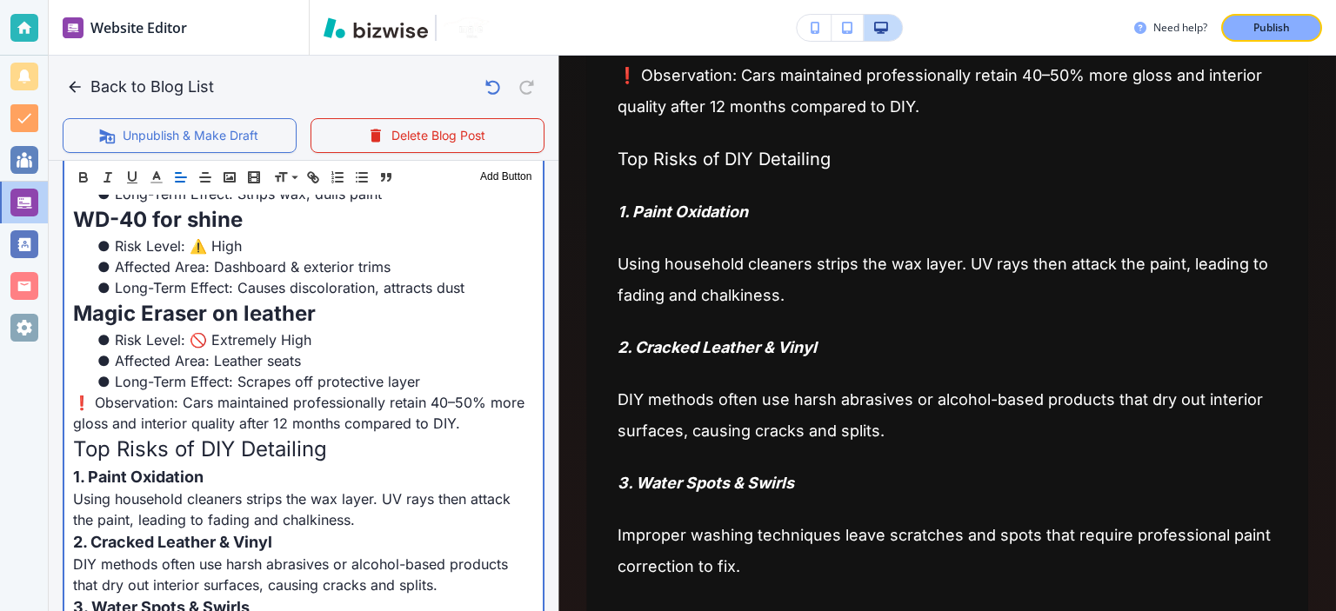
click at [184, 335] on li "Risk Level: 🚫 Extremely High" at bounding box center [314, 340] width 440 height 21
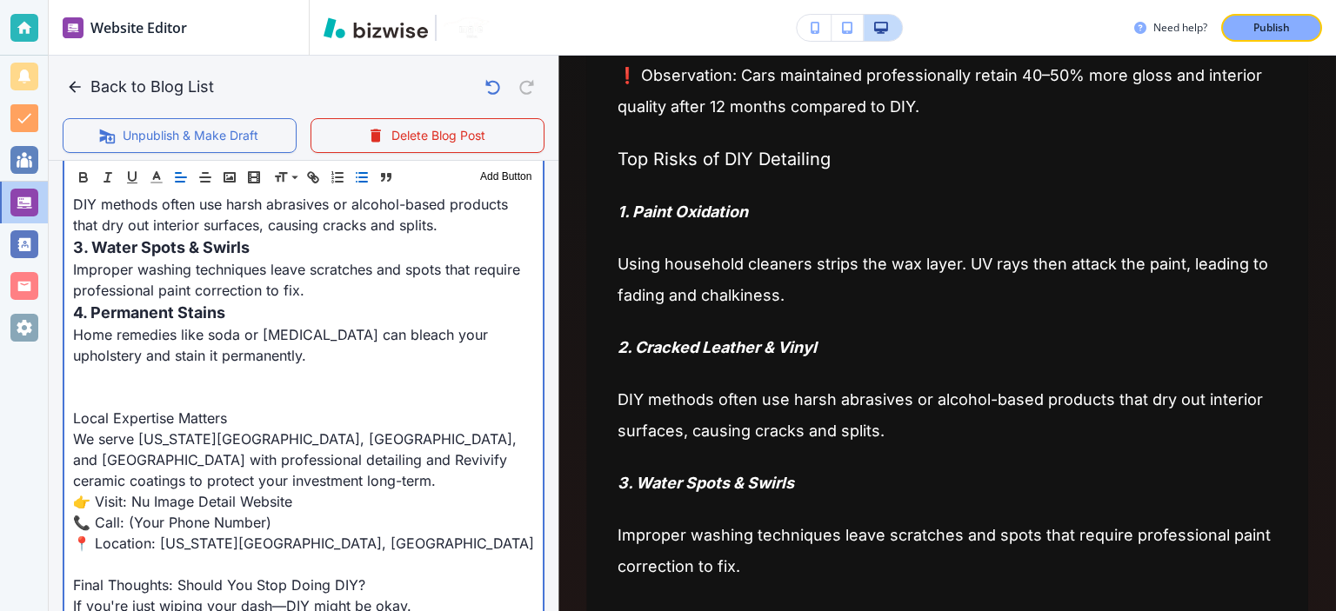
scroll to position [1387, 0]
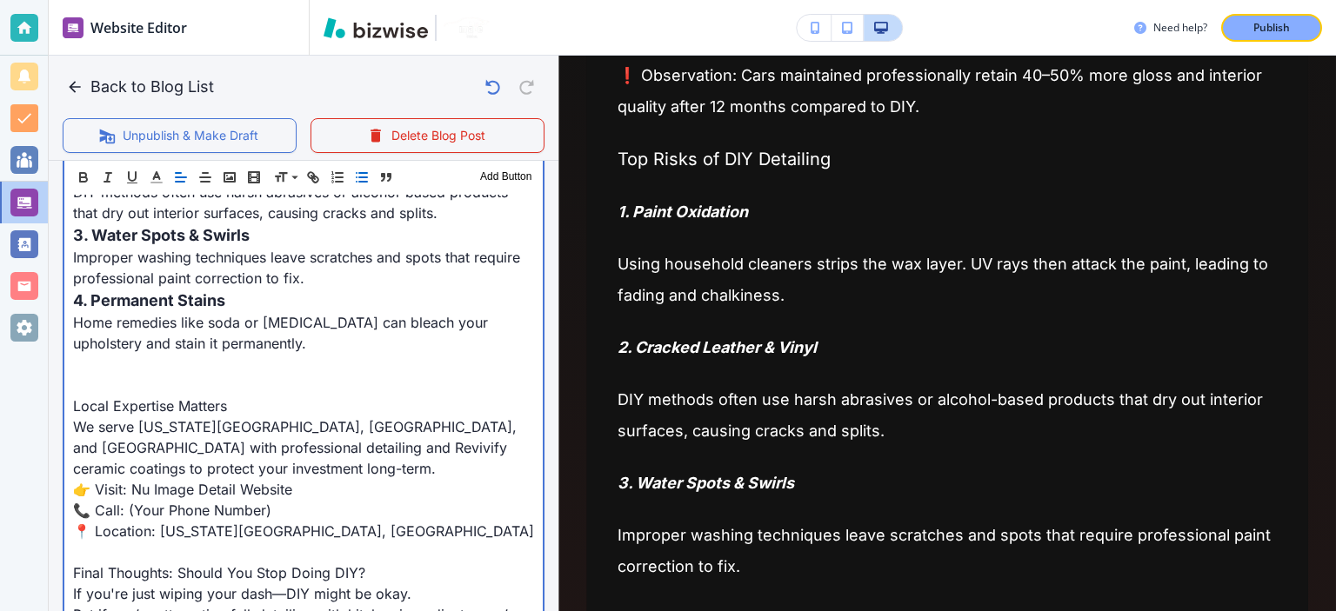
click at [168, 364] on p at bounding box center [303, 364] width 461 height 21
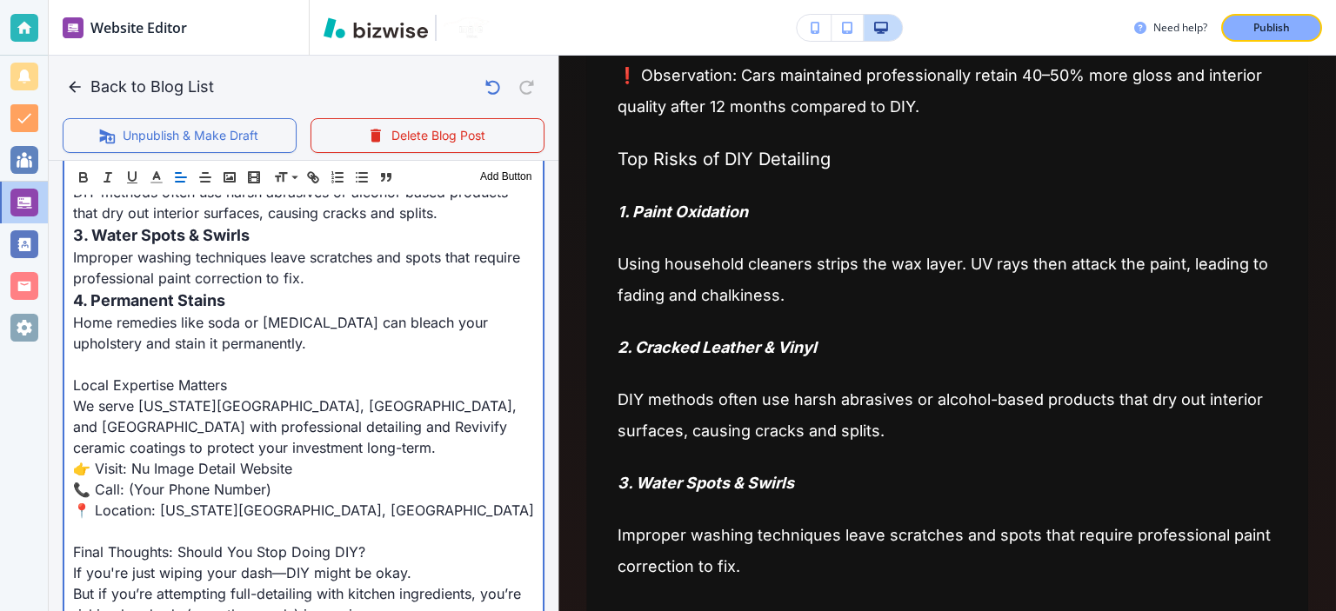
click at [168, 364] on p at bounding box center [303, 364] width 461 height 21
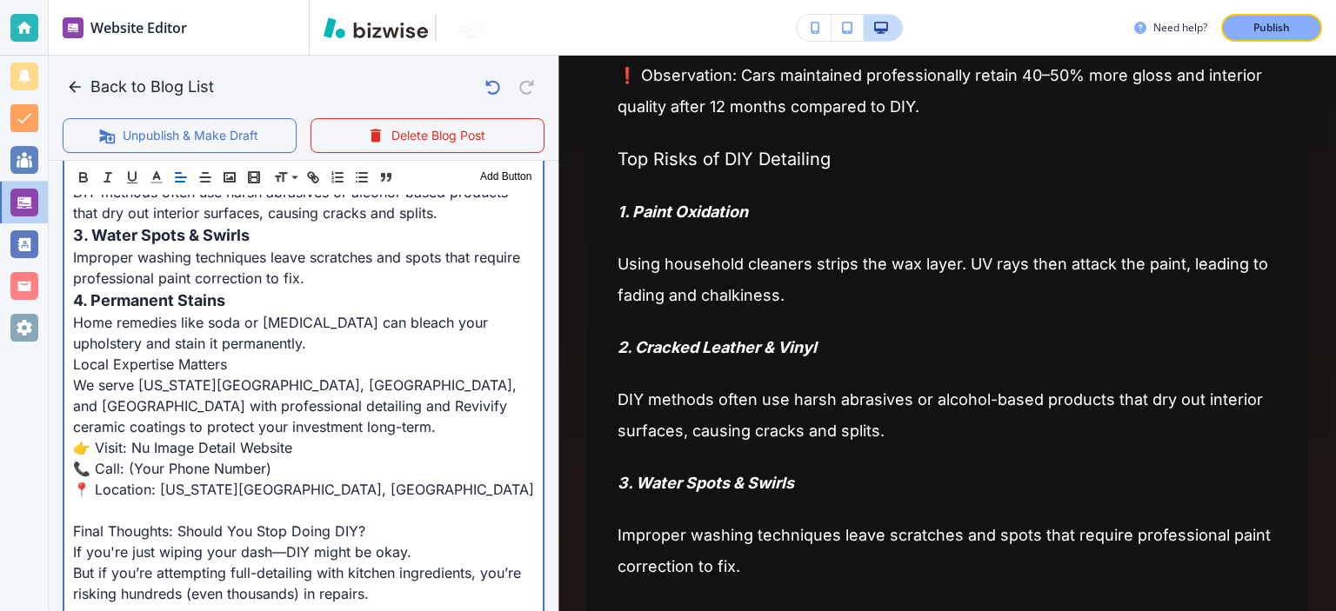
click at [207, 510] on p at bounding box center [303, 510] width 461 height 21
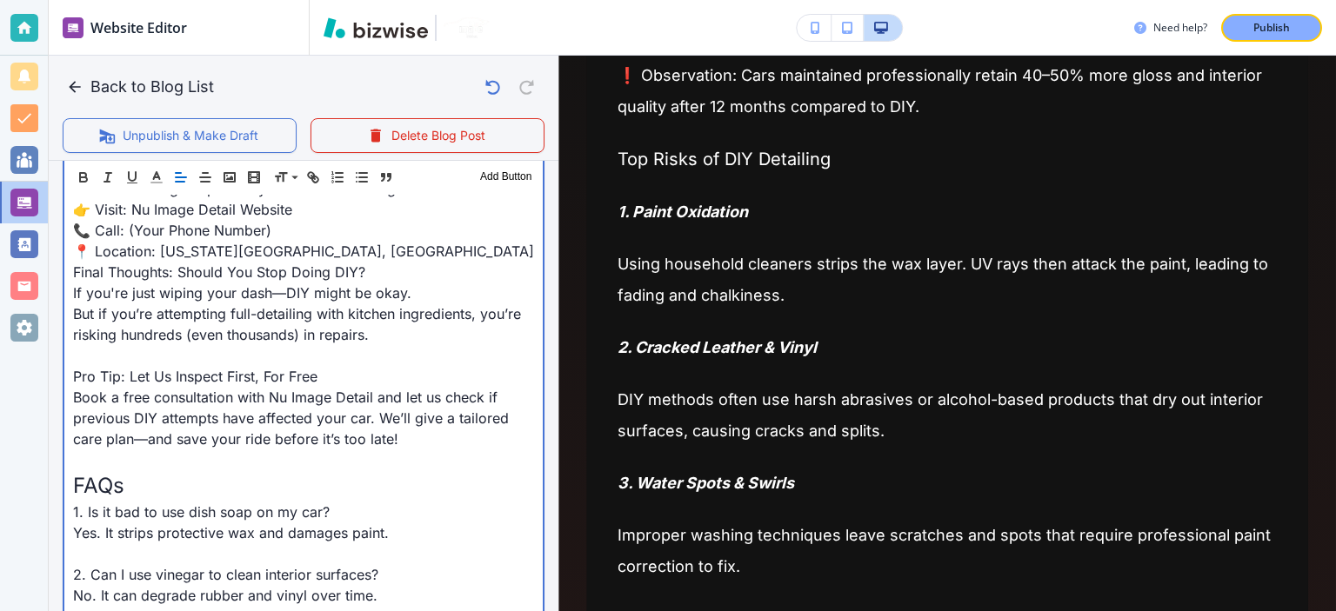
scroll to position [1637, 0]
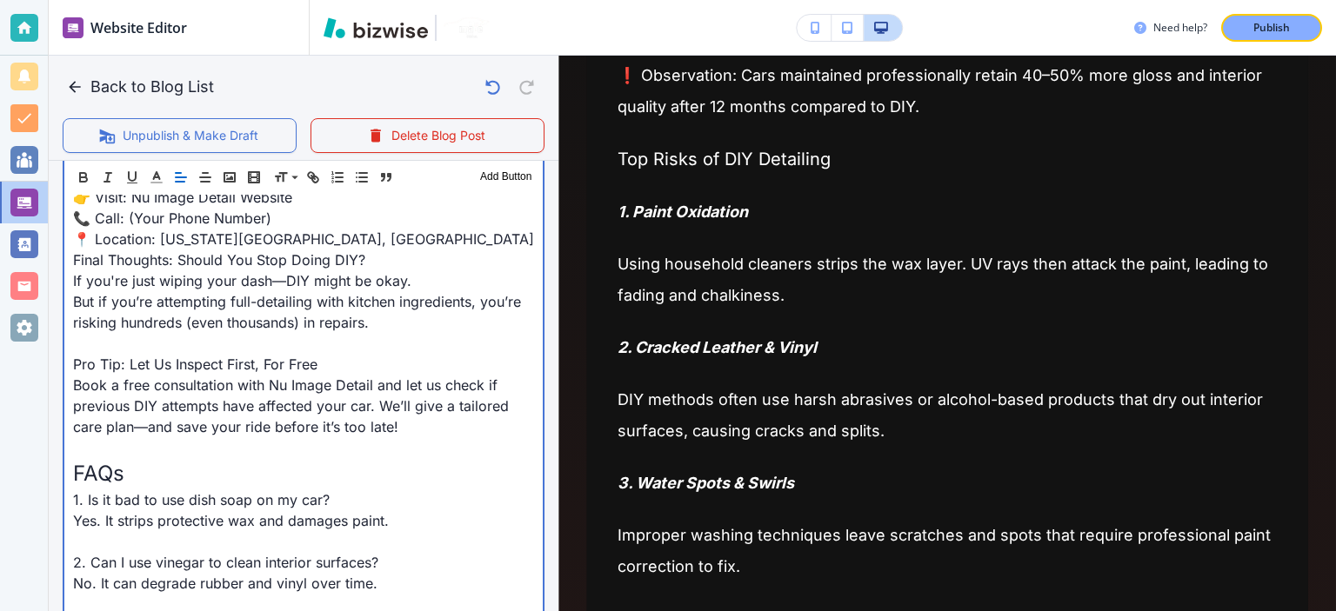
click at [157, 346] on p at bounding box center [303, 343] width 461 height 21
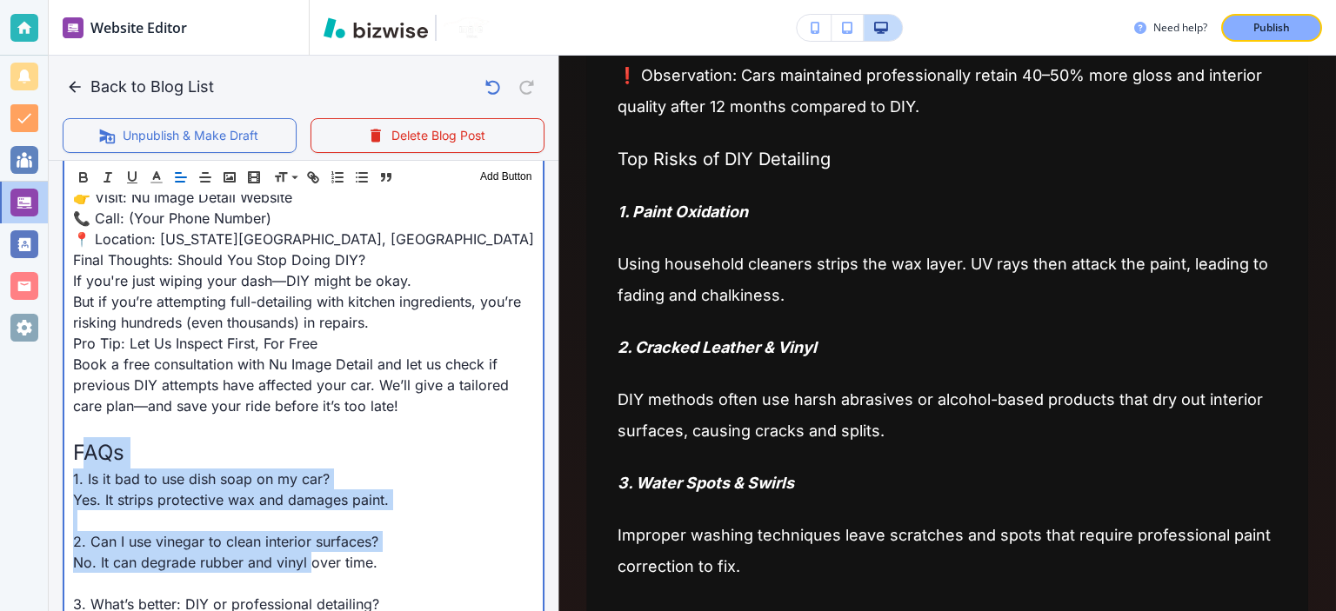
drag, startPoint x: 97, startPoint y: 431, endPoint x: 309, endPoint y: 559, distance: 248.2
click at [227, 469] on p "1. Is it bad to use dish soap on my car?" at bounding box center [303, 479] width 461 height 21
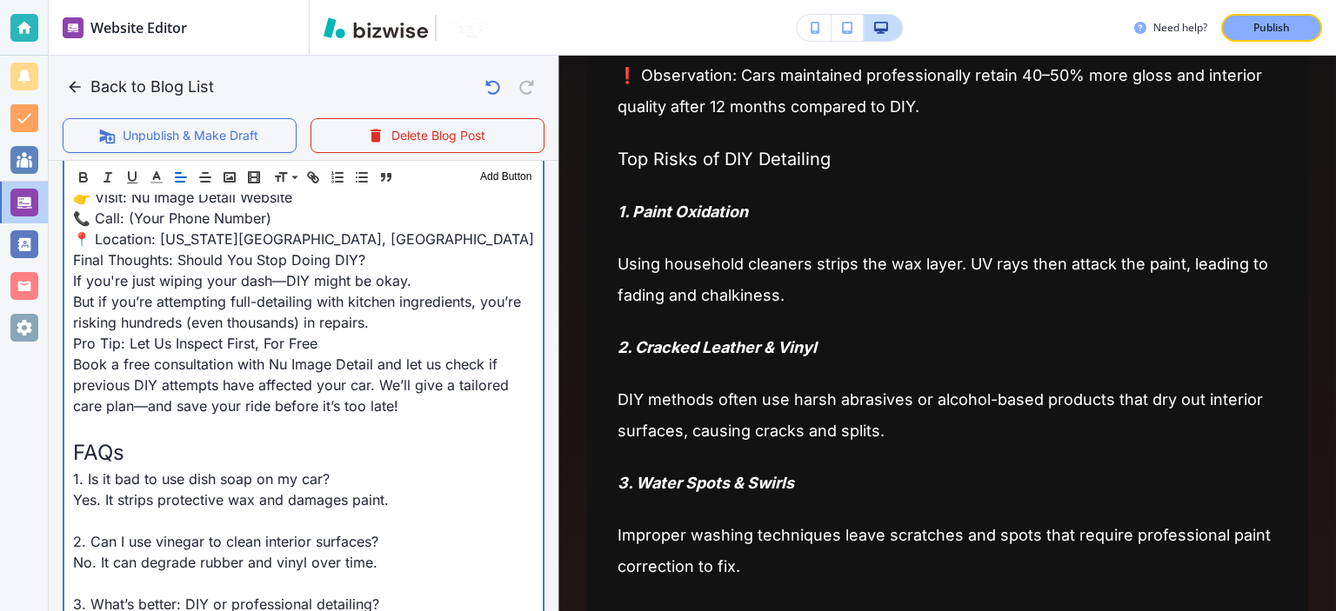
click at [101, 441] on span "FAQs" at bounding box center [98, 452] width 51 height 25
drag, startPoint x: 97, startPoint y: 413, endPoint x: 115, endPoint y: 427, distance: 22.3
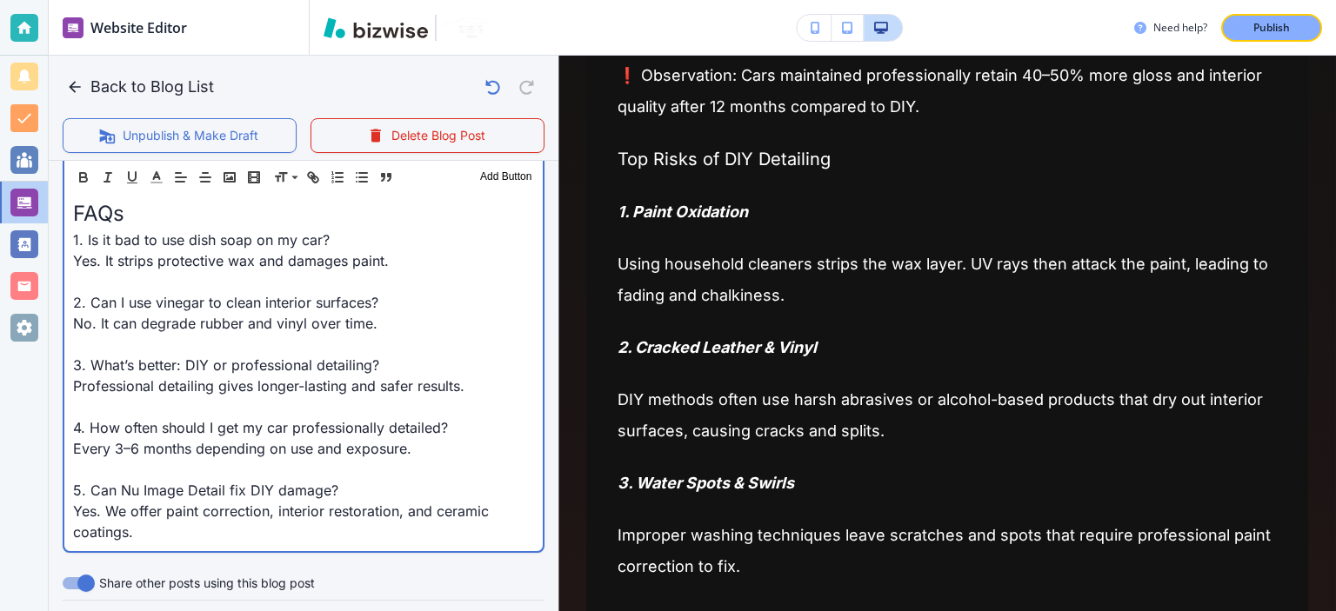
scroll to position [2204, 0]
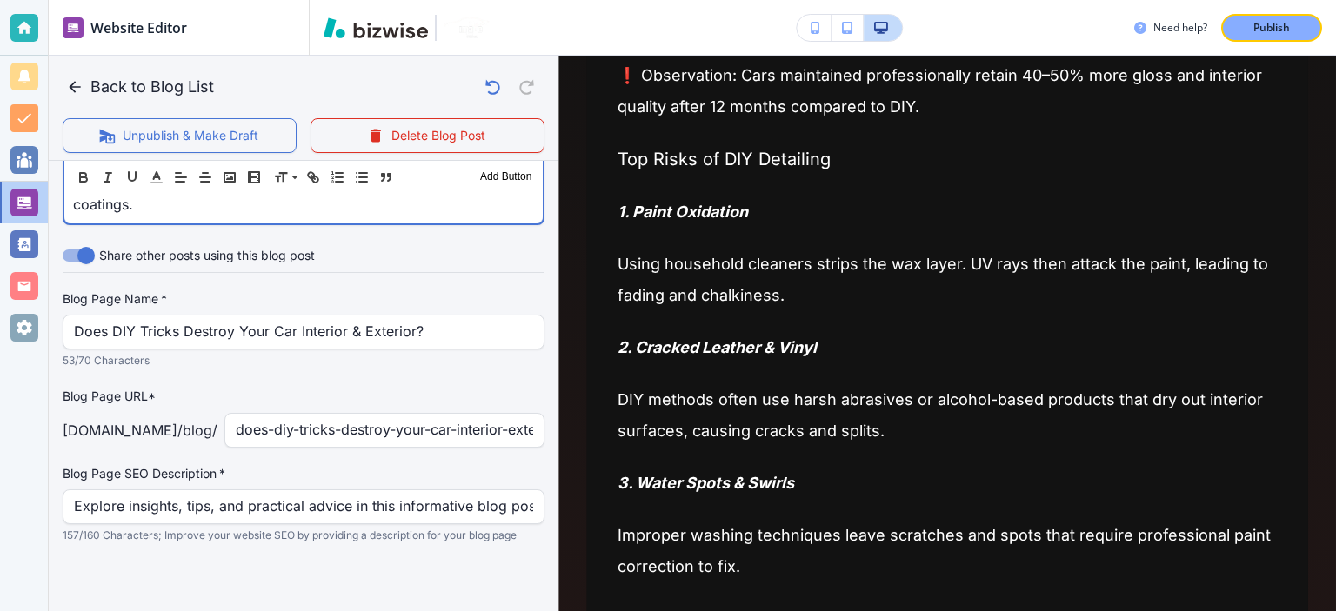
drag, startPoint x: 71, startPoint y: 424, endPoint x: 313, endPoint y: 204, distance: 327.0
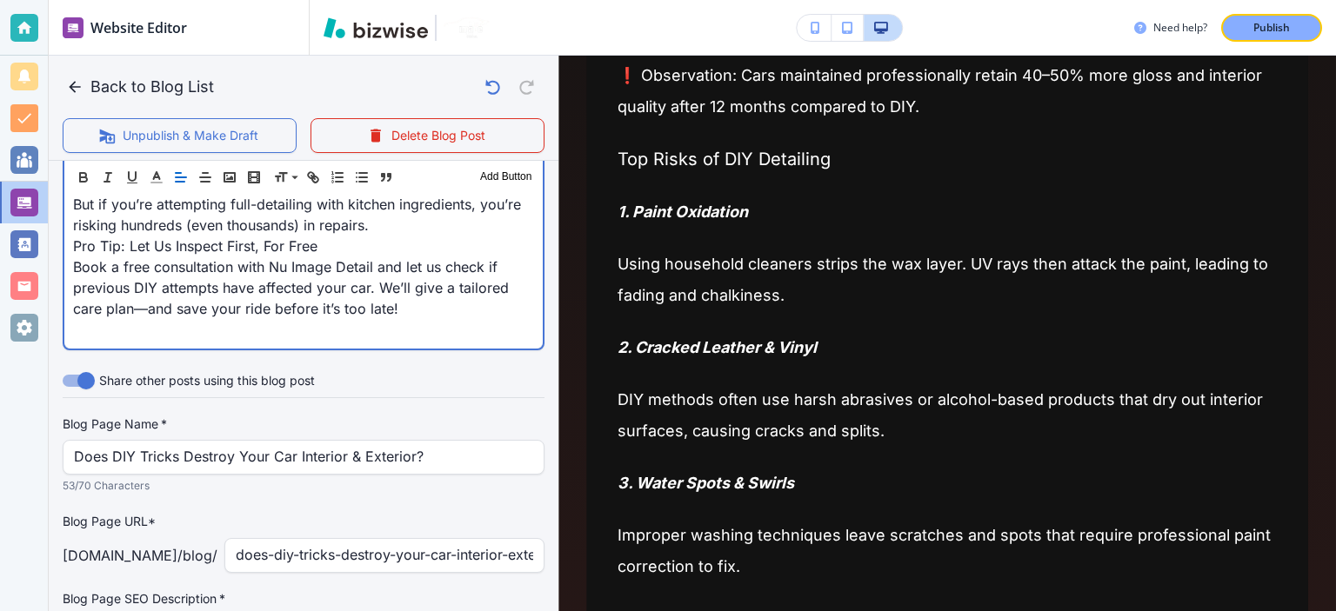
scroll to position [1656, 0]
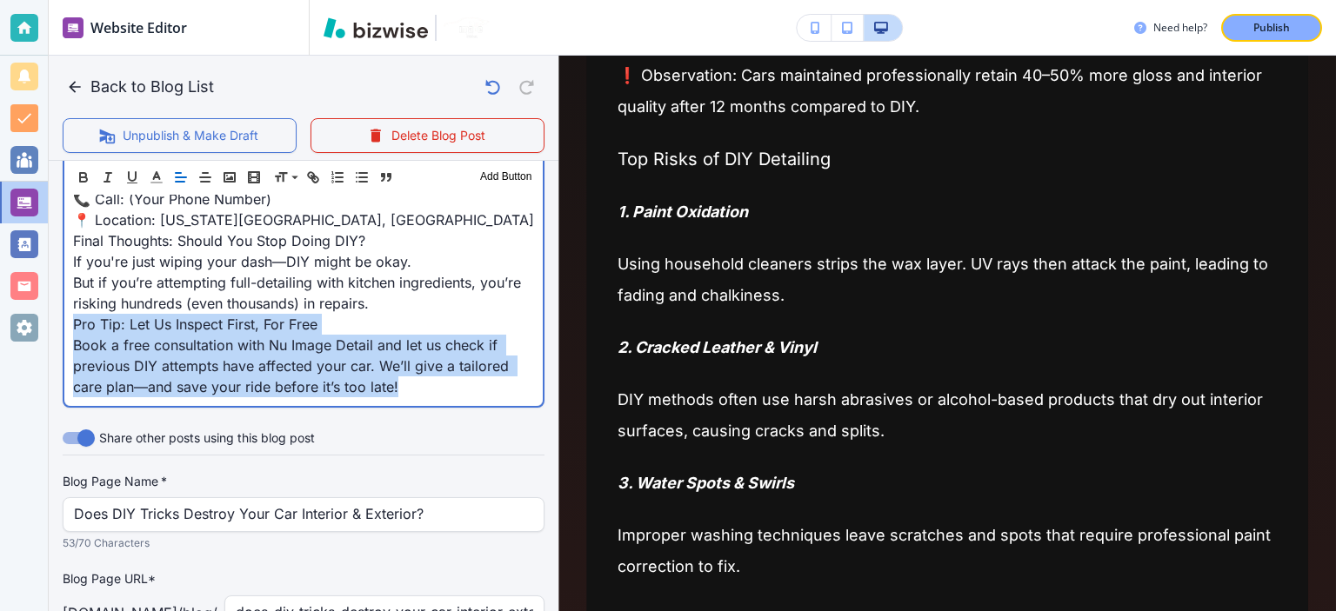
drag, startPoint x: 414, startPoint y: 397, endPoint x: 72, endPoint y: 326, distance: 349.0
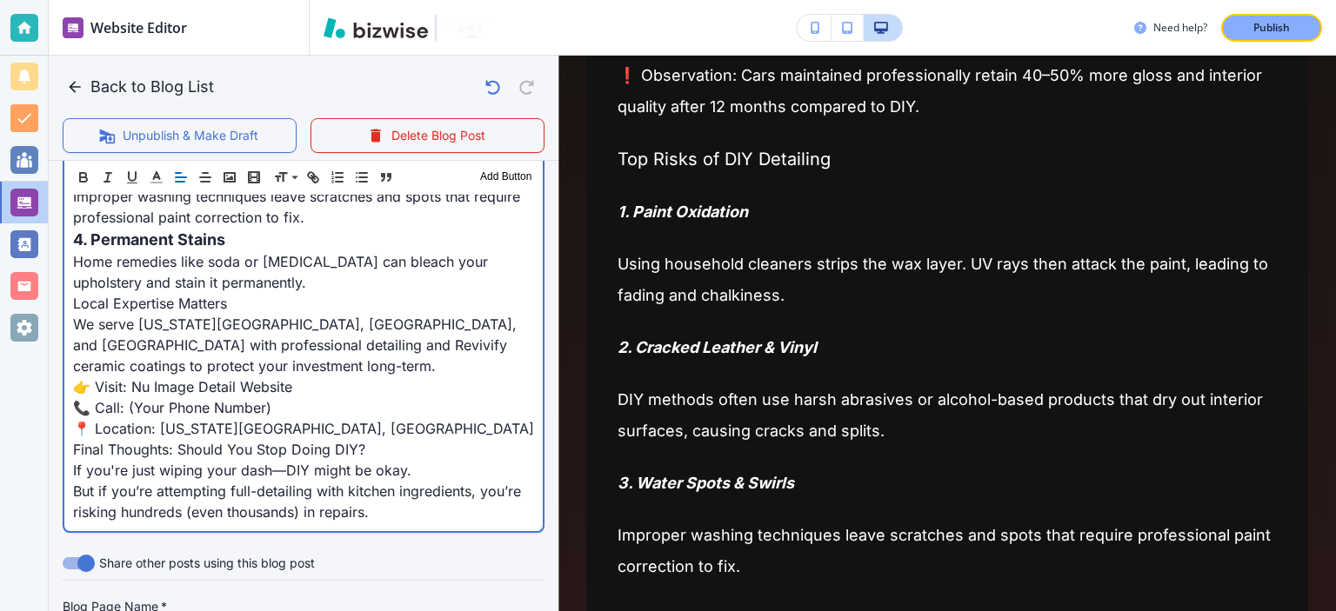
click at [73, 420] on span "📍 Location: Virginia Beach, VA" at bounding box center [303, 428] width 461 height 17
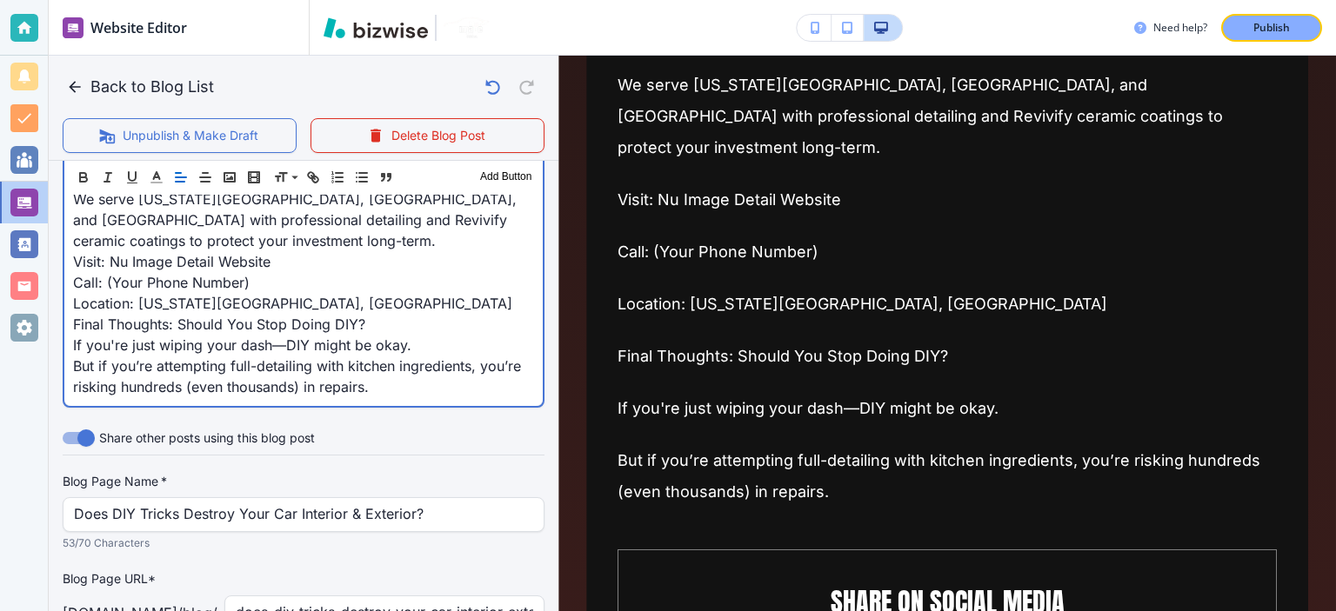
scroll to position [1573, 0]
click at [431, 314] on p "Final Thoughts: Should You Stop Doing DIY?" at bounding box center [303, 324] width 461 height 21
drag, startPoint x: 251, startPoint y: 282, endPoint x: 104, endPoint y: 274, distance: 146.3
click at [104, 274] on p "Call: (Your Phone Number)" at bounding box center [303, 282] width 461 height 21
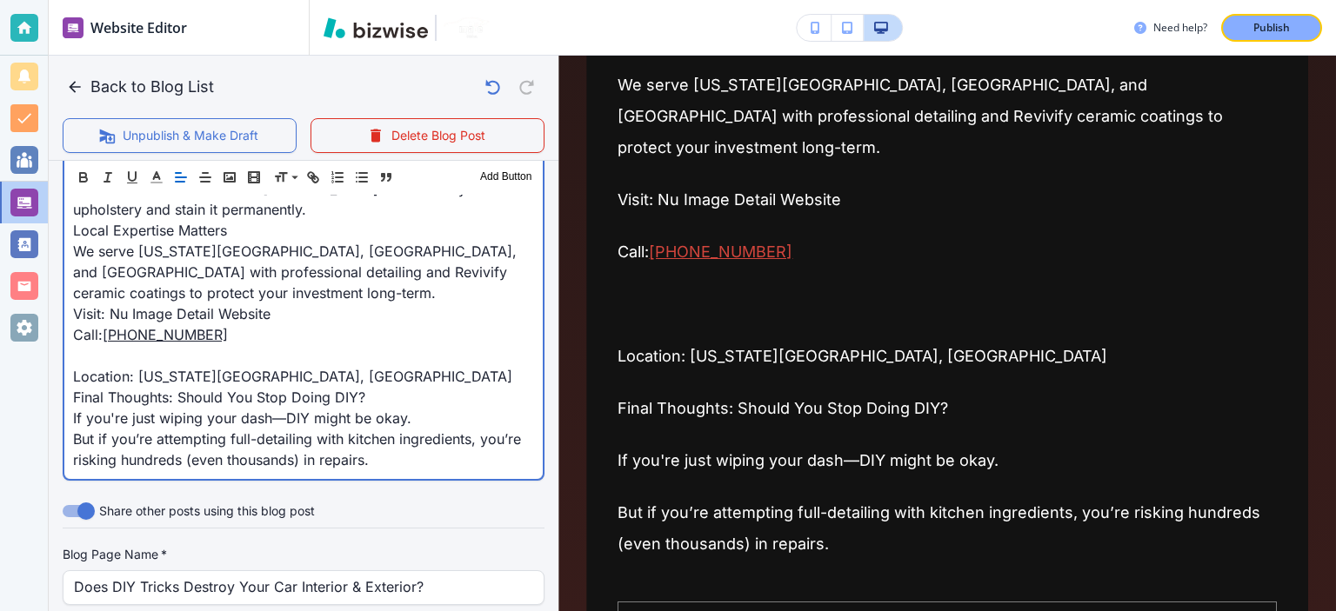
scroll to position [1520, 0]
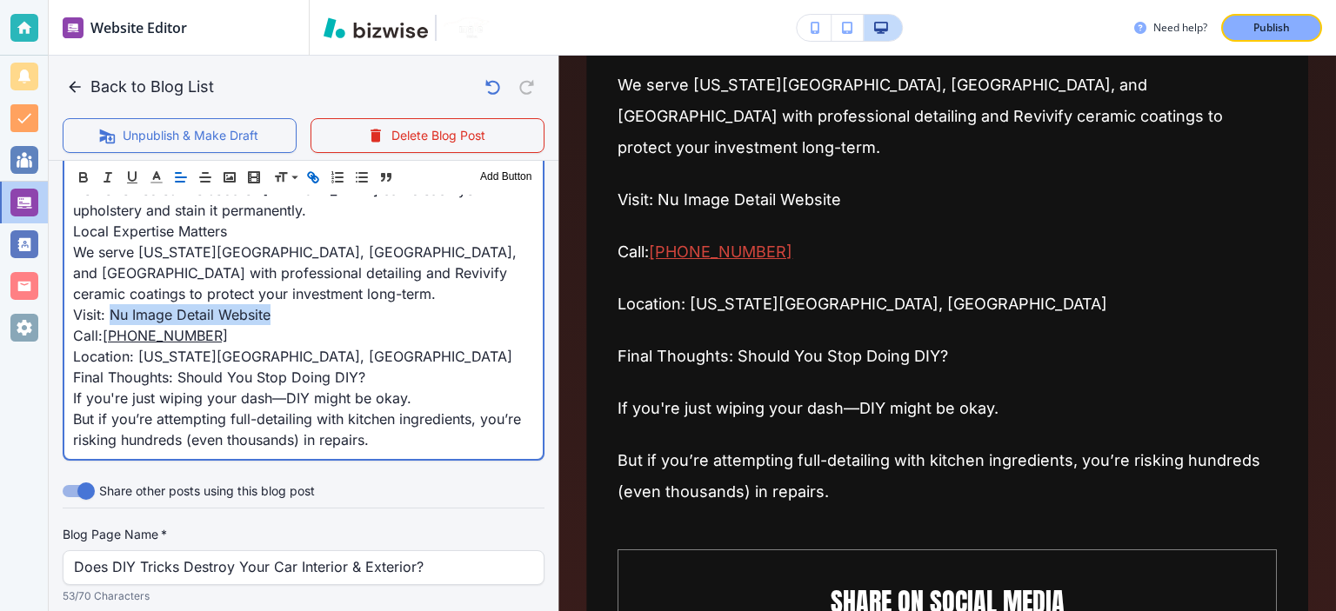
drag, startPoint x: 282, startPoint y: 311, endPoint x: 108, endPoint y: 309, distance: 174.0
click at [108, 309] on p "Visit: Nu Image Detail Website" at bounding box center [303, 314] width 461 height 21
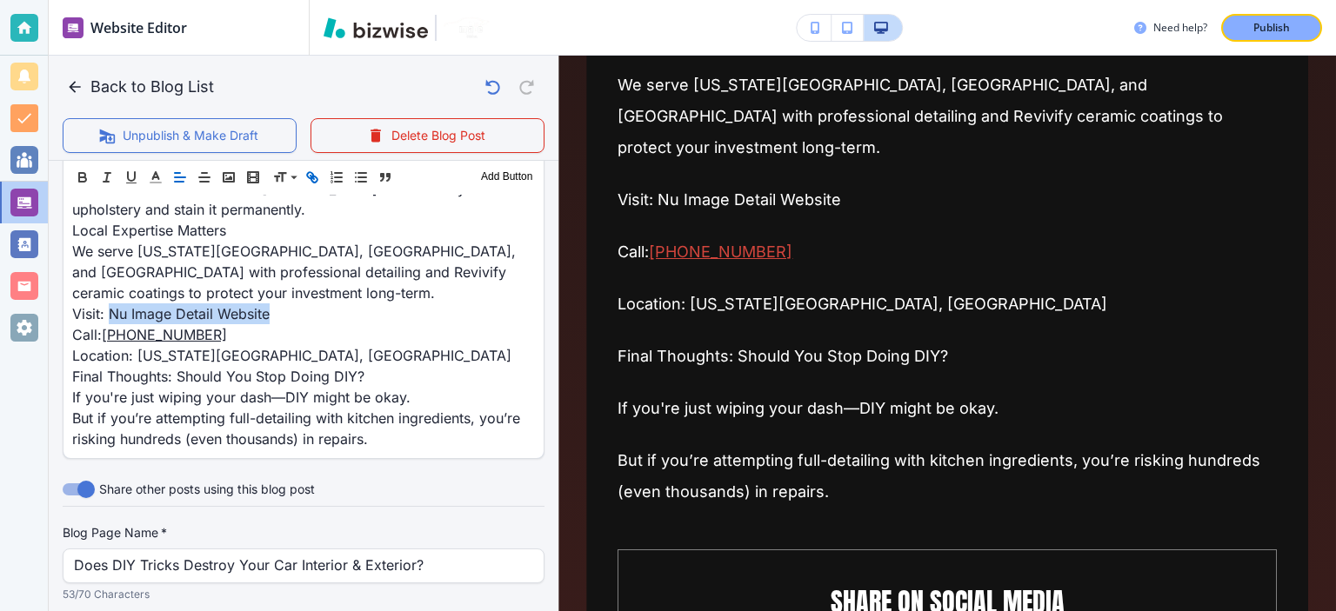
click at [309, 175] on icon "button" at bounding box center [312, 178] width 16 height 16
paste input "https://www.nuimagedetail.com/"
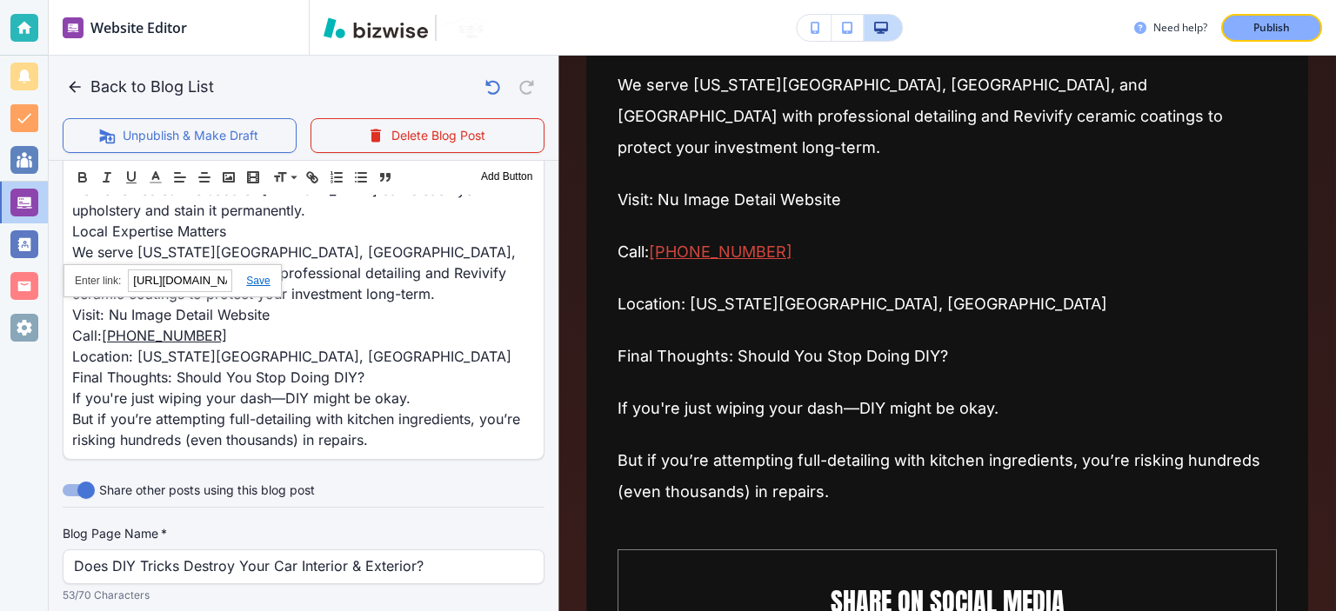
scroll to position [0, 64]
type input "https://www.nuimagedetail.com/"
click at [257, 277] on link at bounding box center [250, 281] width 37 height 12
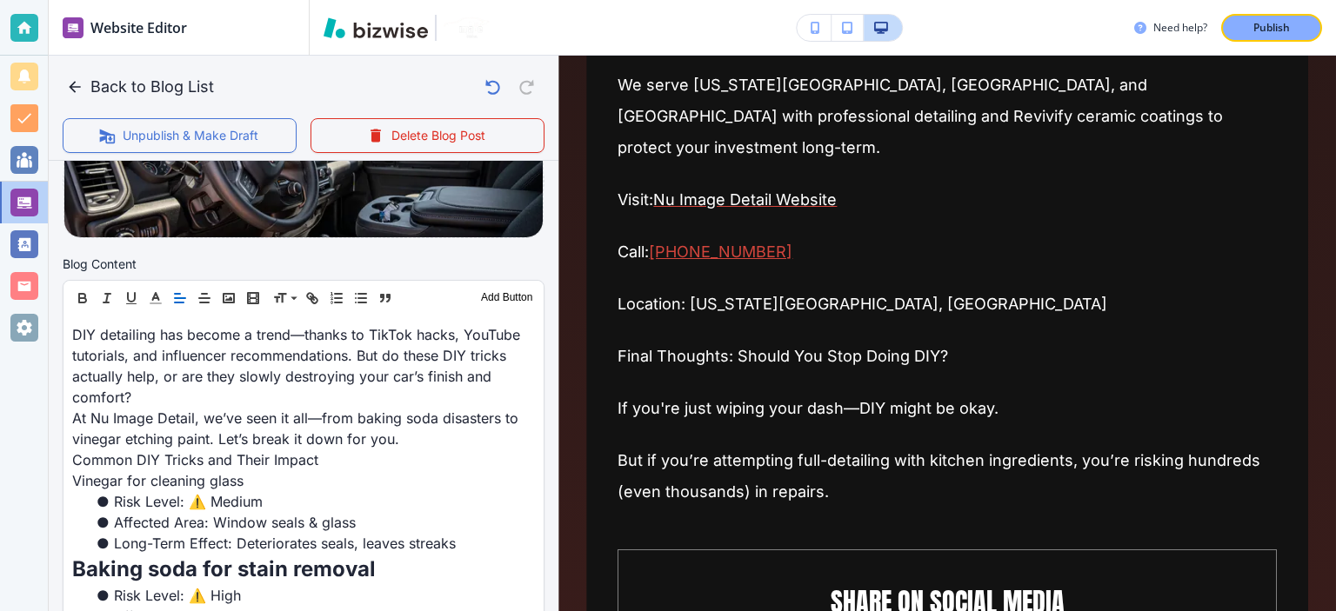
scroll to position [475, 0]
click at [383, 274] on div at bounding box center [304, 277] width 482 height 7
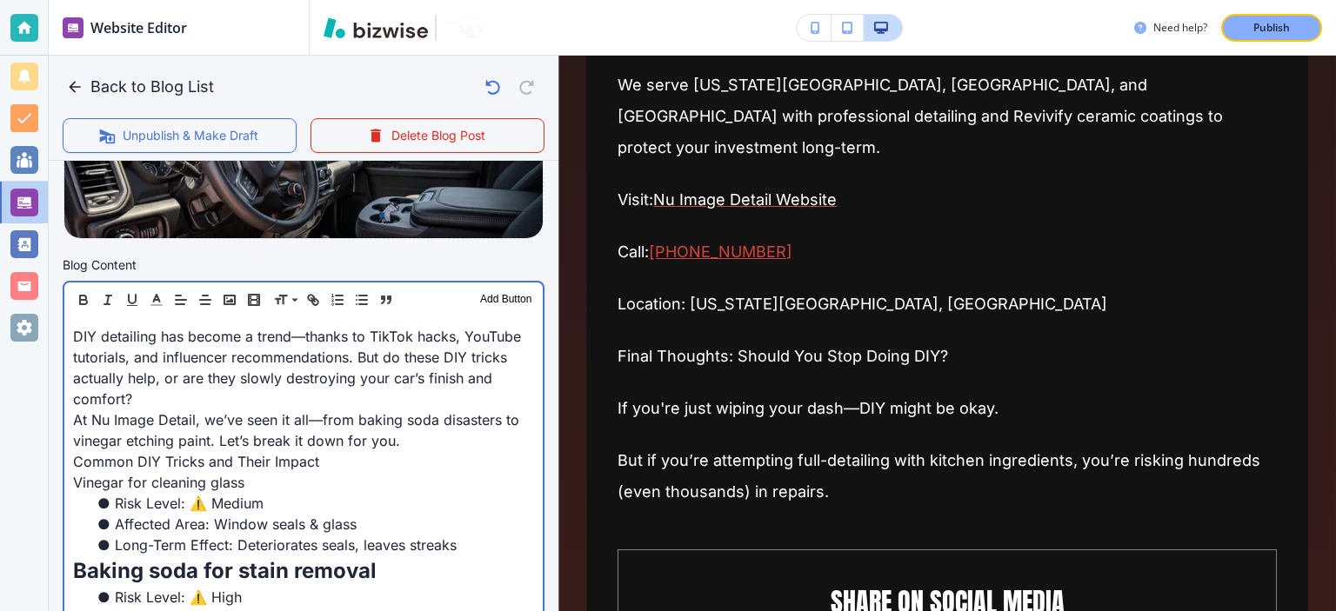
click at [446, 404] on p "DIY detailing has become a trend—thanks to TikTok hacks, YouTube tutorials, and…" at bounding box center [303, 368] width 461 height 84
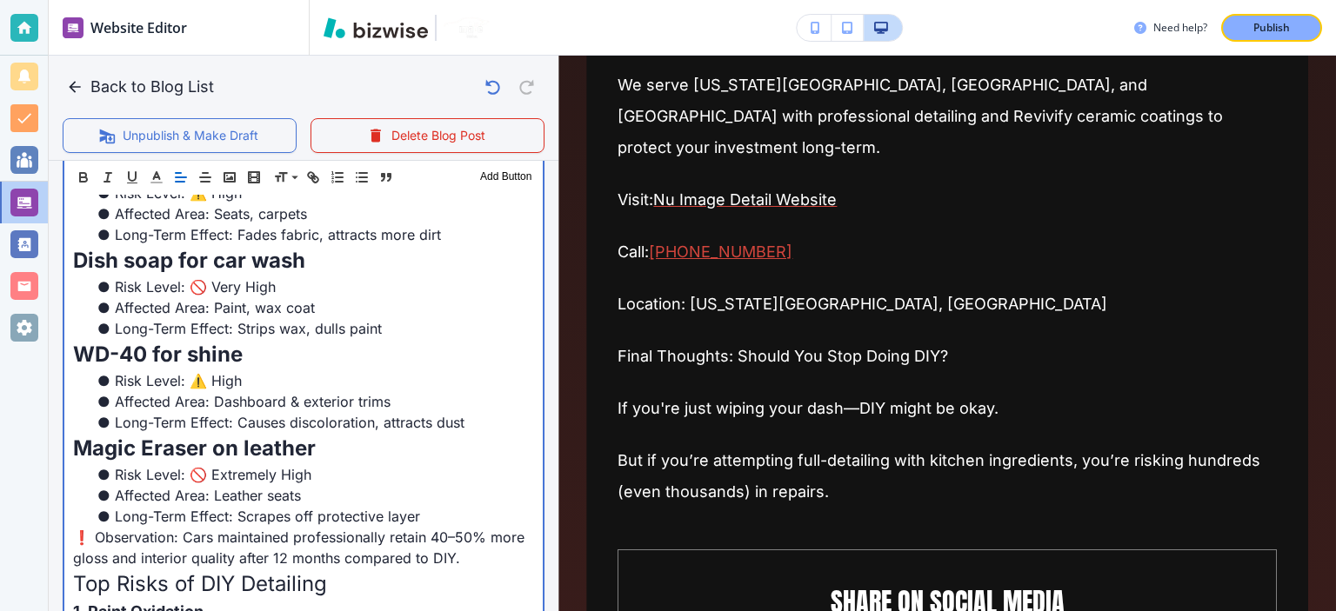
scroll to position [1755, 0]
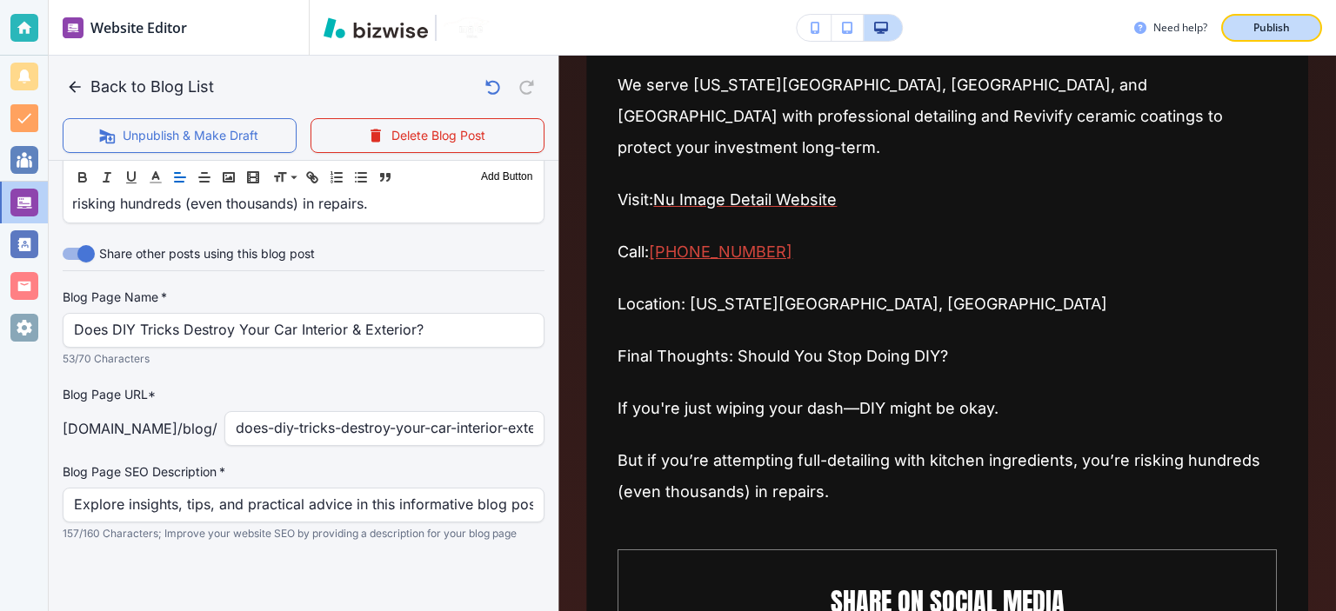
click at [1264, 21] on p "Publish" at bounding box center [1271, 28] width 37 height 16
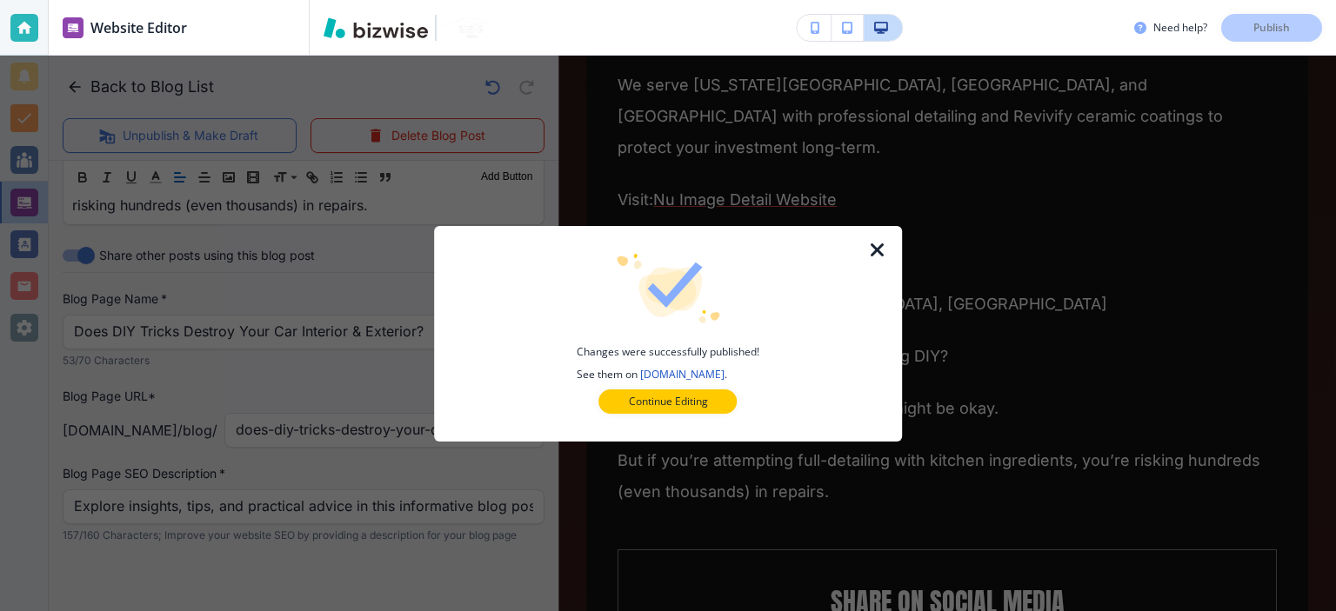
click at [880, 245] on icon "button" at bounding box center [877, 250] width 21 height 21
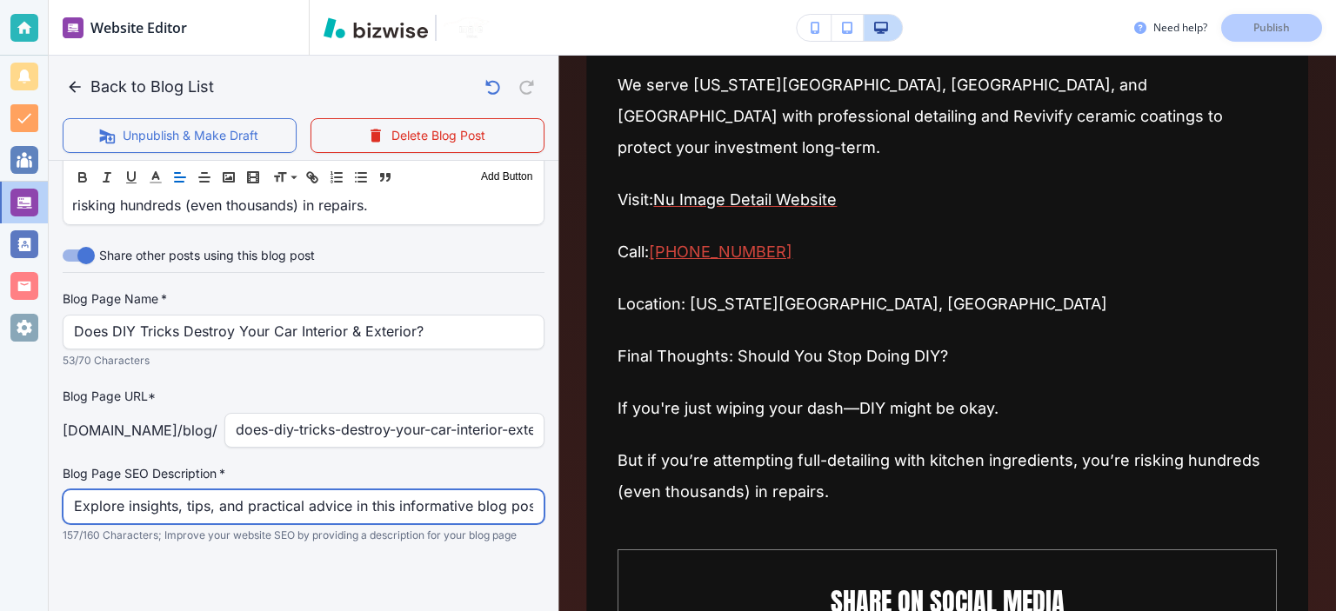
click at [411, 491] on input "Explore insights, tips, and practical advice in this informative blog post. Dis…" at bounding box center [303, 507] width 459 height 33
paste input "DIY car detailing can harm your vehicle. Discover how common hacks like vinegar…"
type input "DIY car detailing can harm your vehicle. Discover how common hacks like vinegar…"
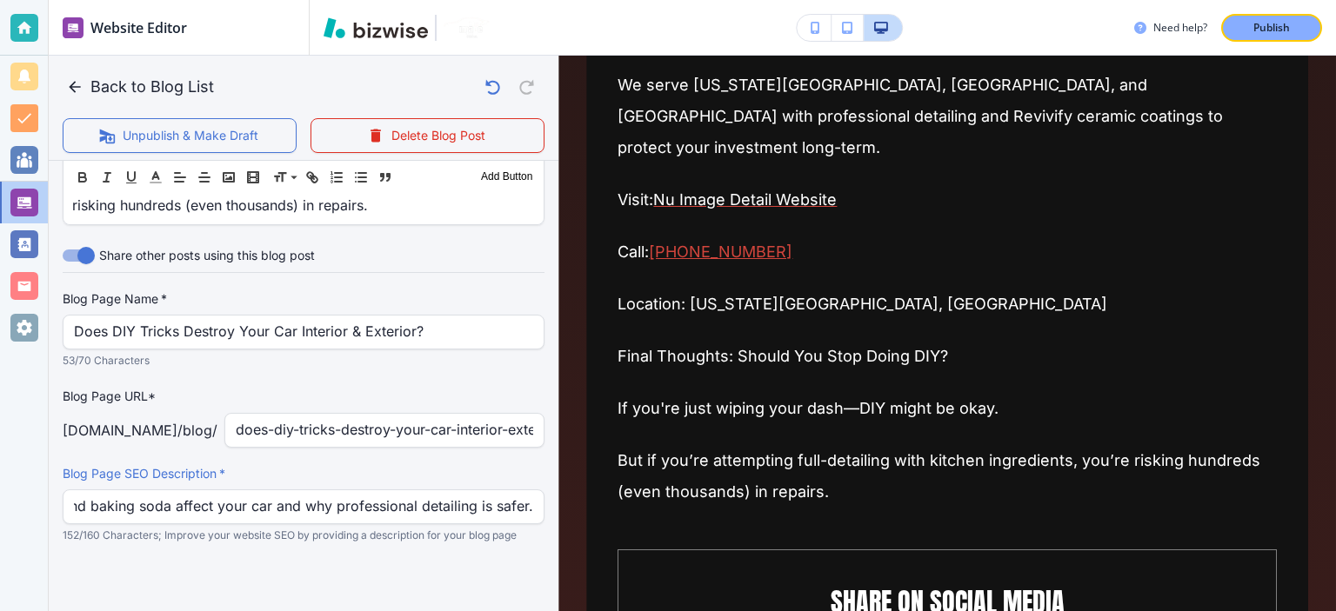
click at [392, 387] on p "Blog Page URL*" at bounding box center [304, 396] width 482 height 19
click at [1269, 23] on p "Publish" at bounding box center [1271, 28] width 37 height 16
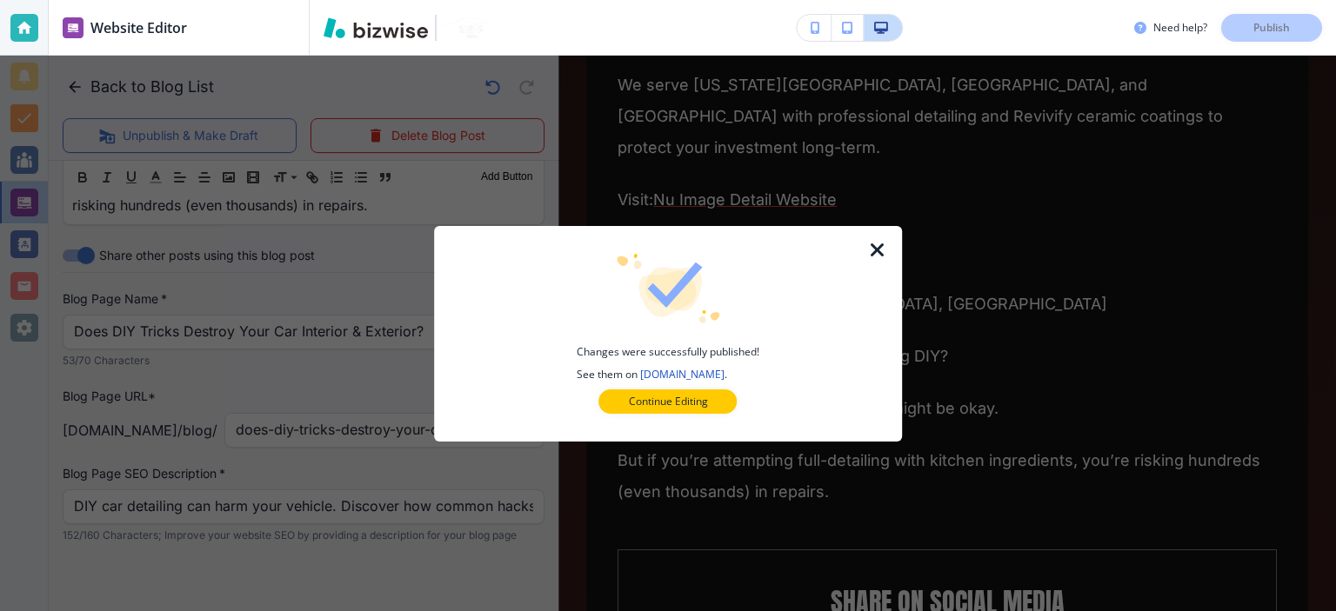
click at [869, 254] on icon "button" at bounding box center [877, 250] width 21 height 21
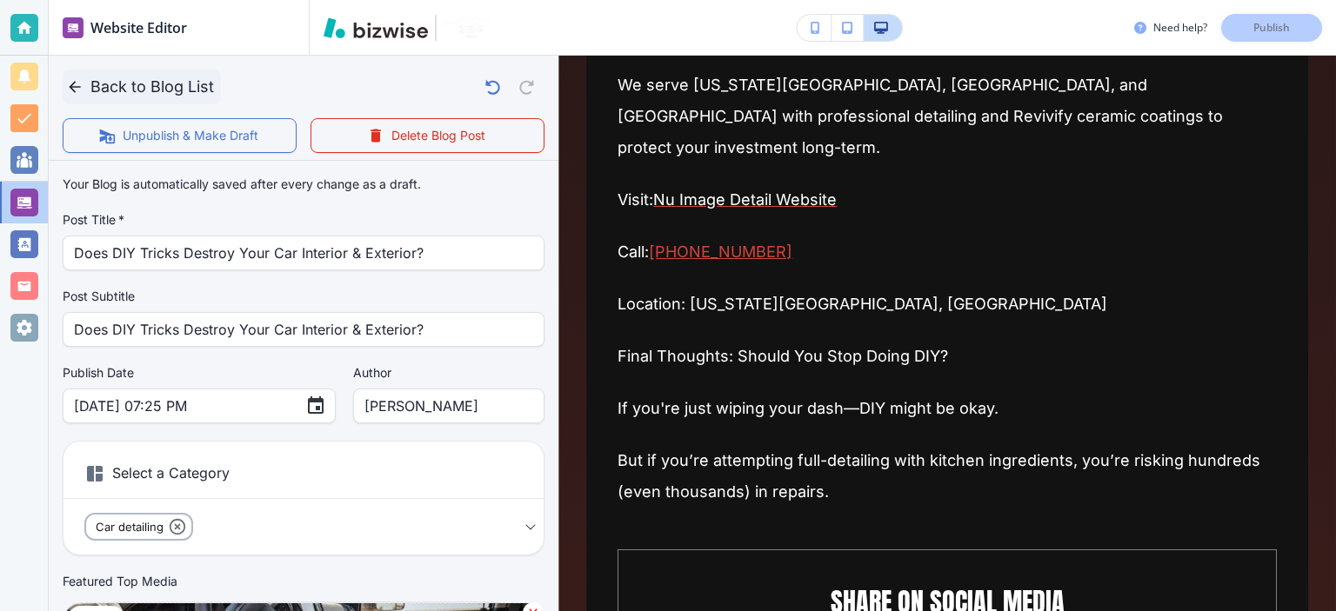
click at [77, 90] on icon "button" at bounding box center [74, 86] width 17 height 17
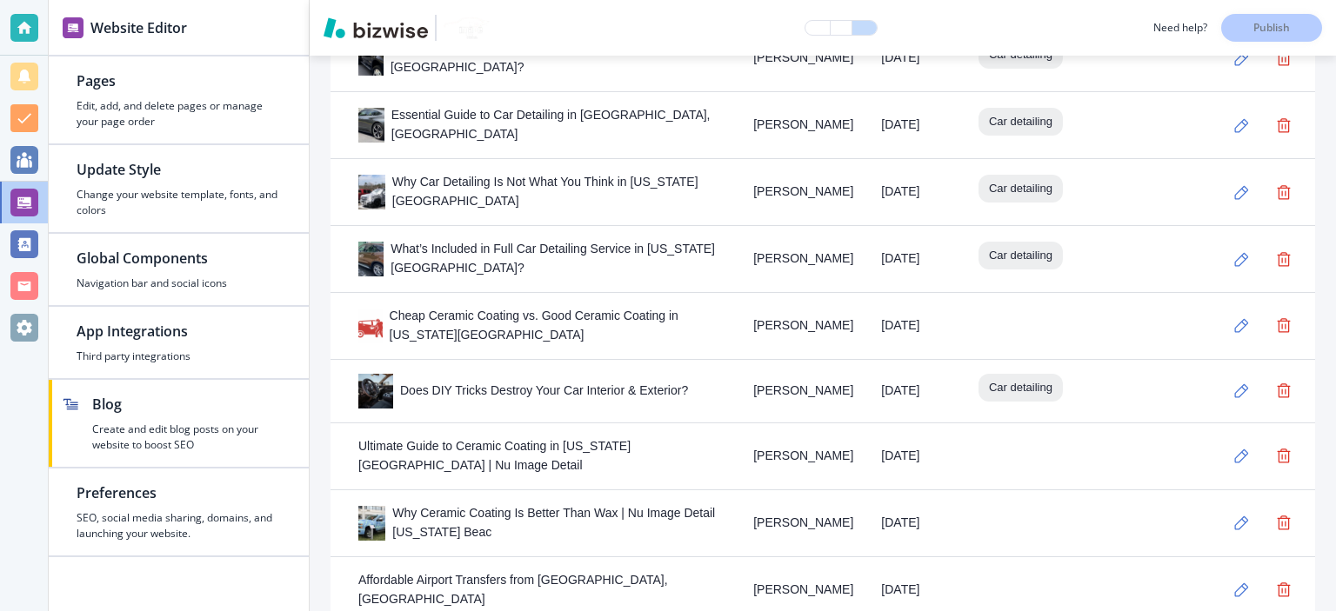
scroll to position [812, 0]
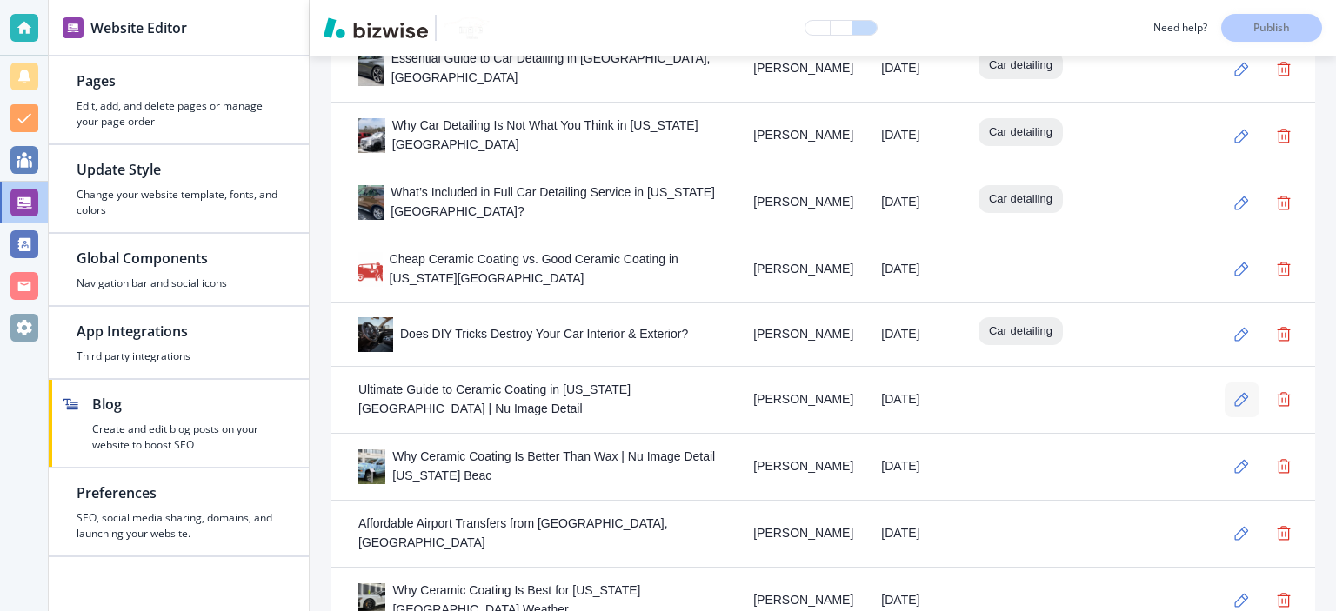
click at [1234, 394] on icon "button" at bounding box center [1241, 399] width 15 height 15
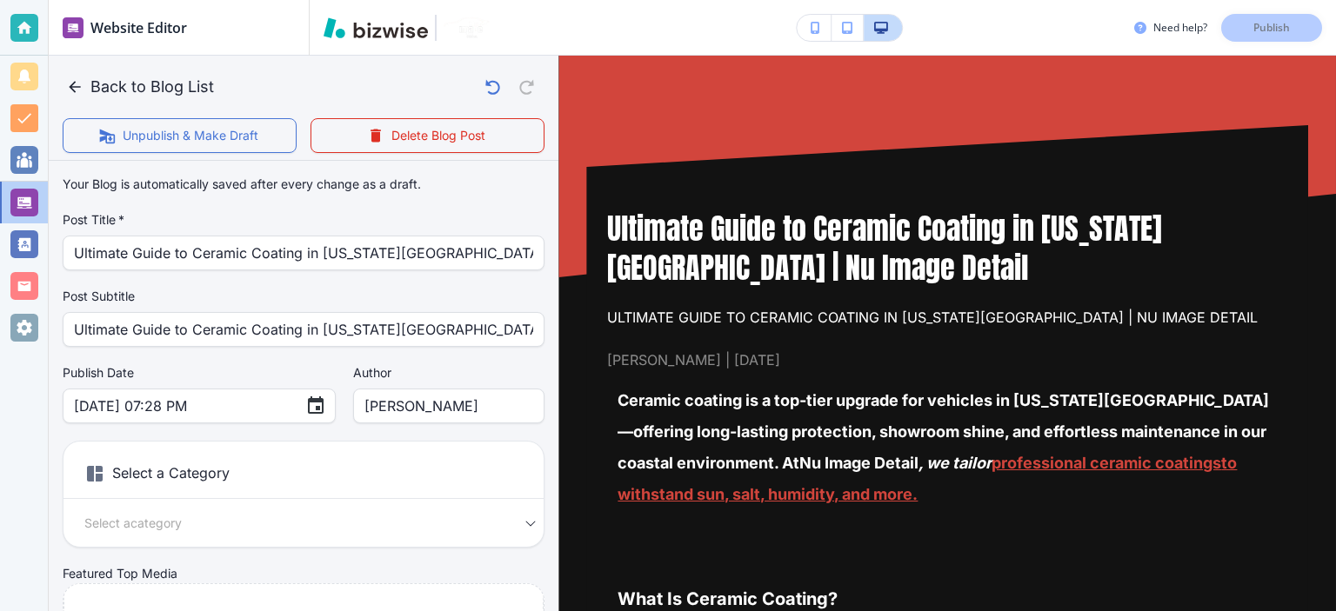
click at [672, 237] on h1 "Ultimate Guide to Ceramic Coating in Virginia Beach | Nu Image Detail" at bounding box center [947, 248] width 680 height 78
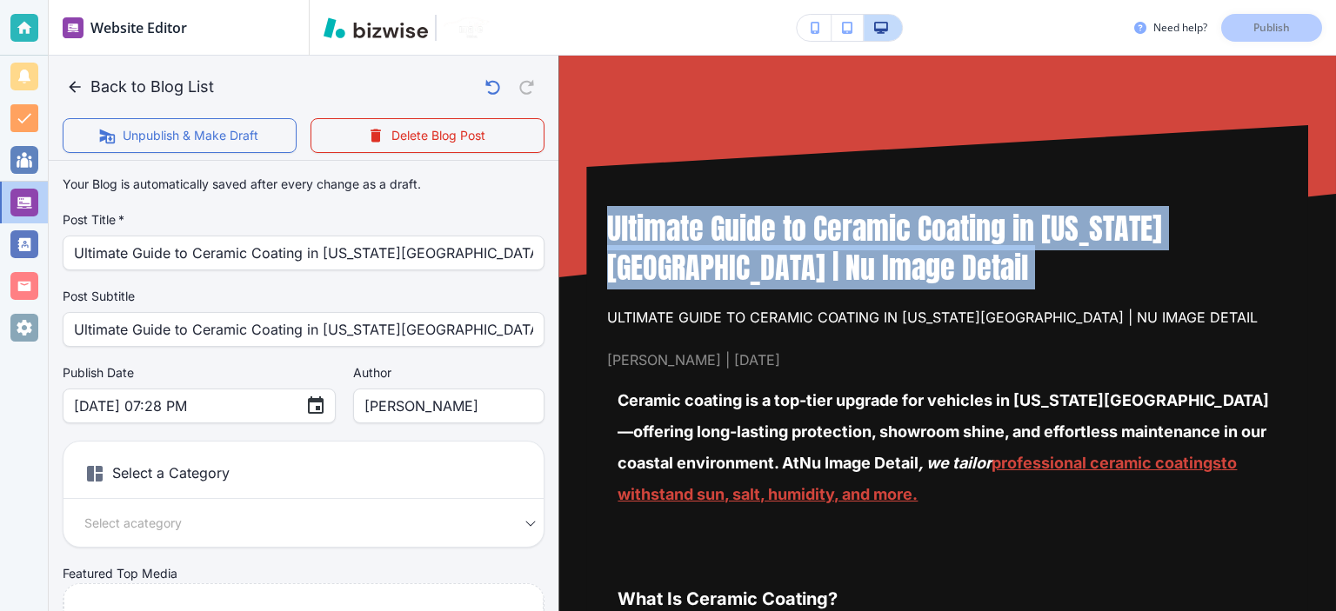
click at [672, 237] on h1 "Ultimate Guide to Ceramic Coating in Virginia Beach | Nu Image Detail" at bounding box center [947, 248] width 680 height 78
copy h1 "Ultimate Guide to Ceramic Coating in Virginia Beach | Nu Image Detail"
click at [531, 43] on div "Need help? Publish" at bounding box center [823, 28] width 1026 height 56
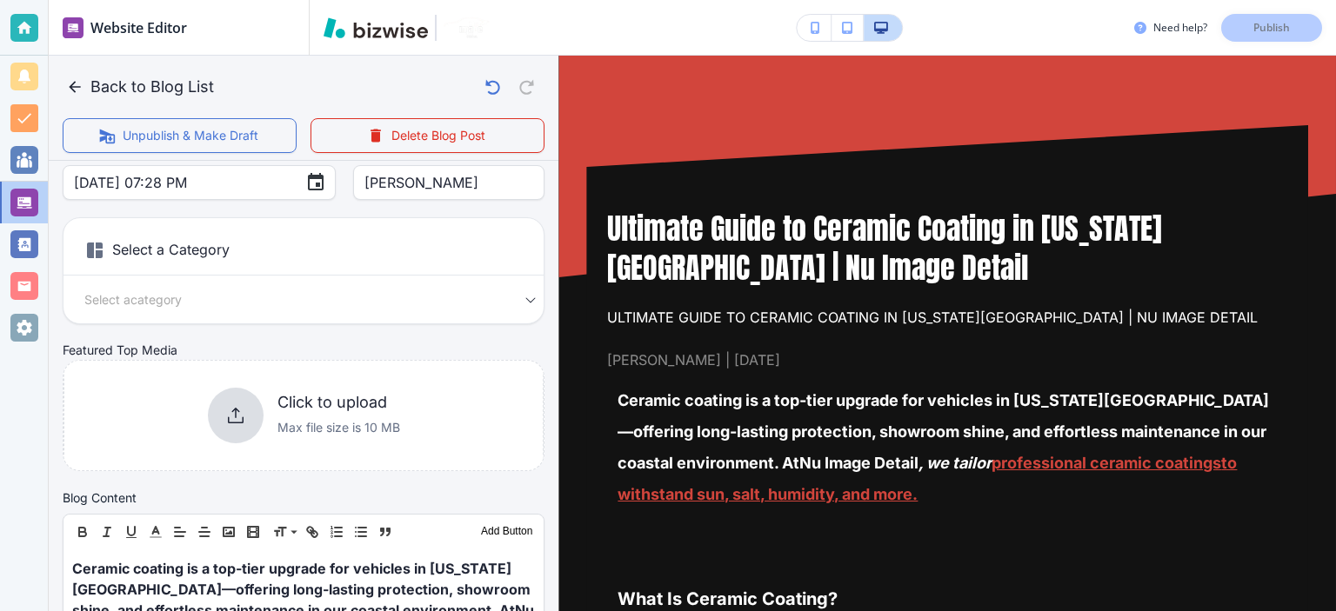
scroll to position [405, 0]
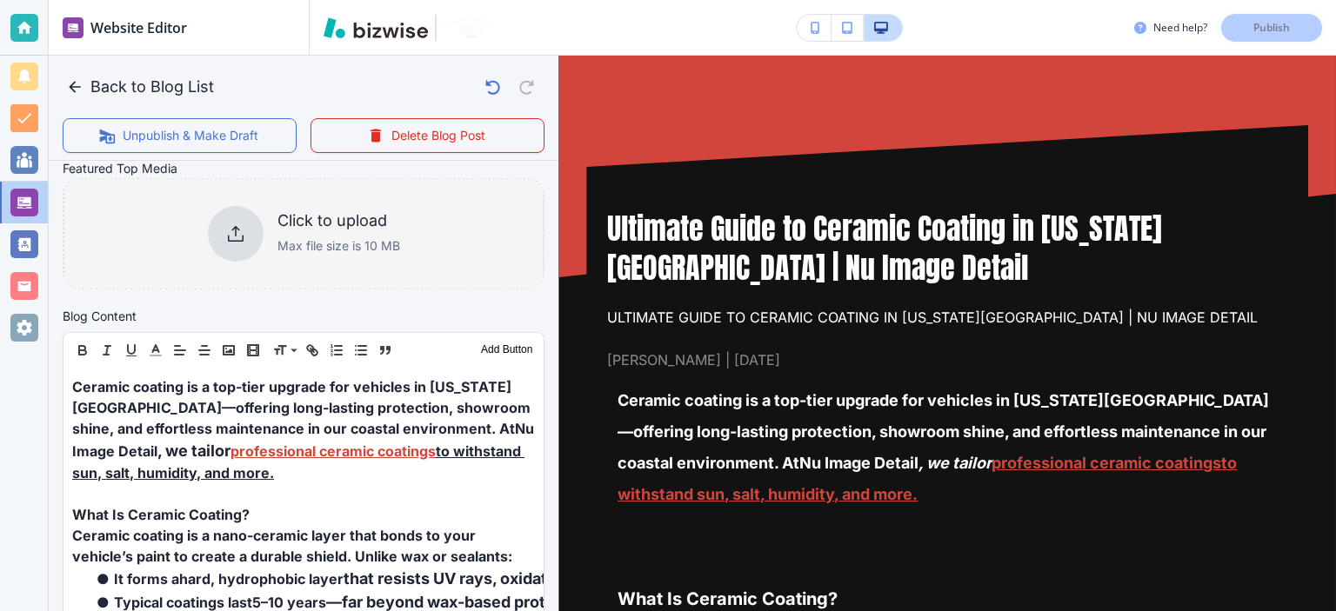
click at [286, 222] on h6 "Click to upload" at bounding box center [338, 220] width 123 height 19
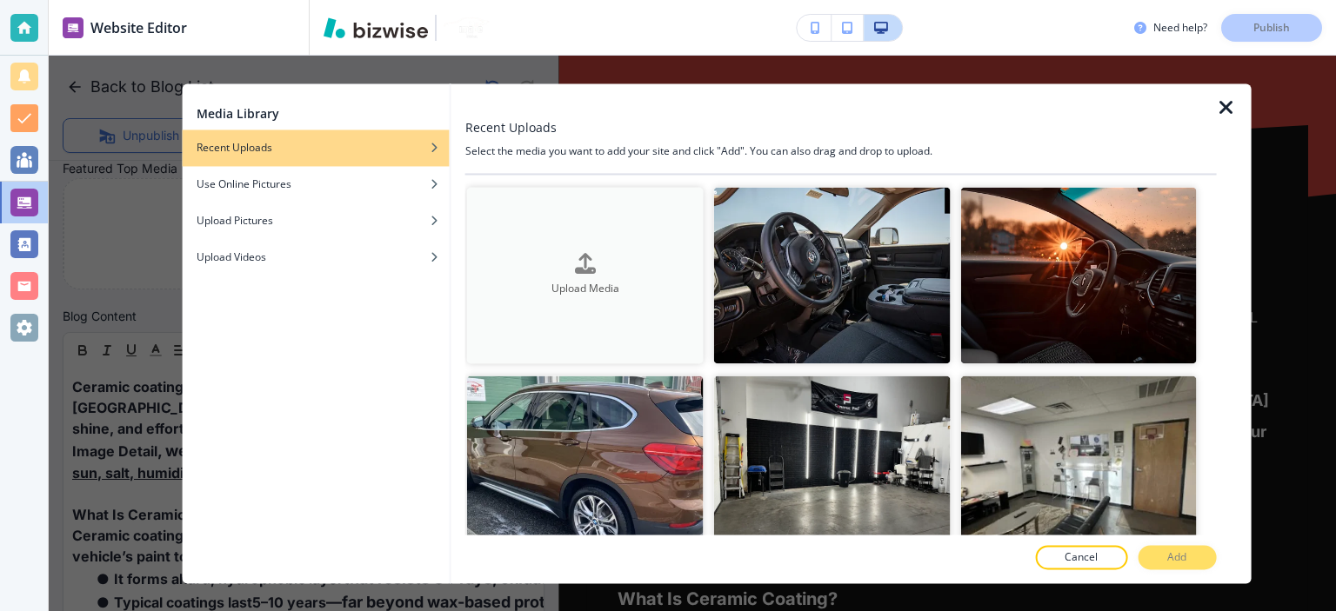
click at [554, 257] on div "Upload Media" at bounding box center [585, 275] width 237 height 43
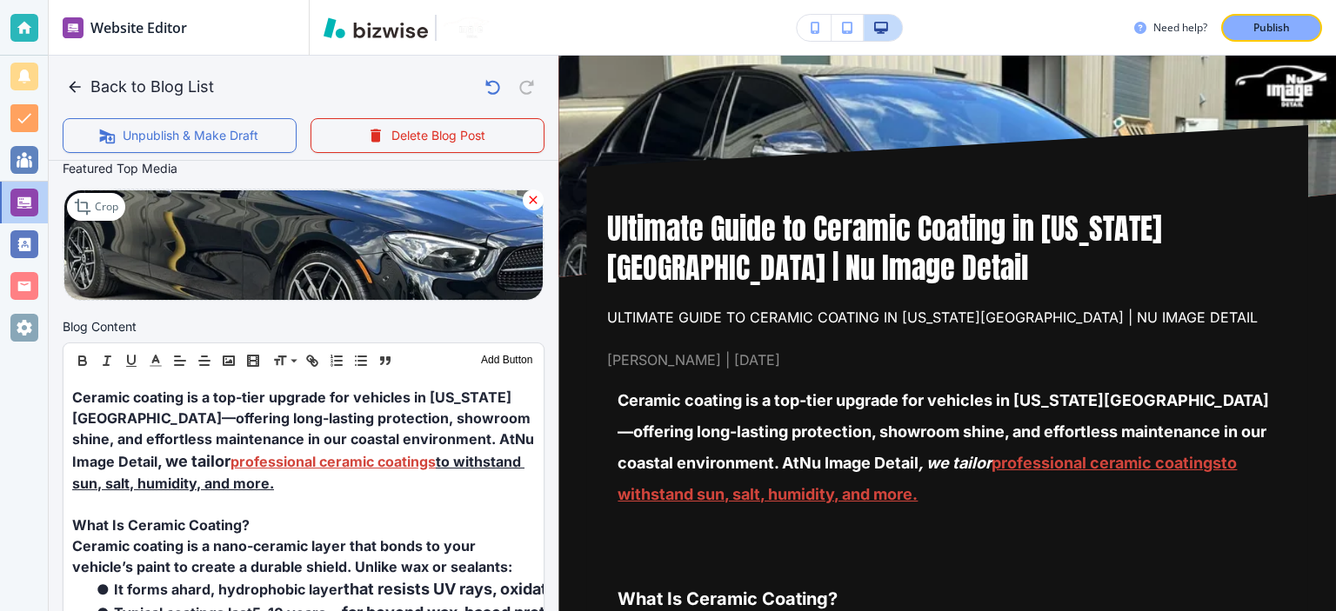
scroll to position [0, 0]
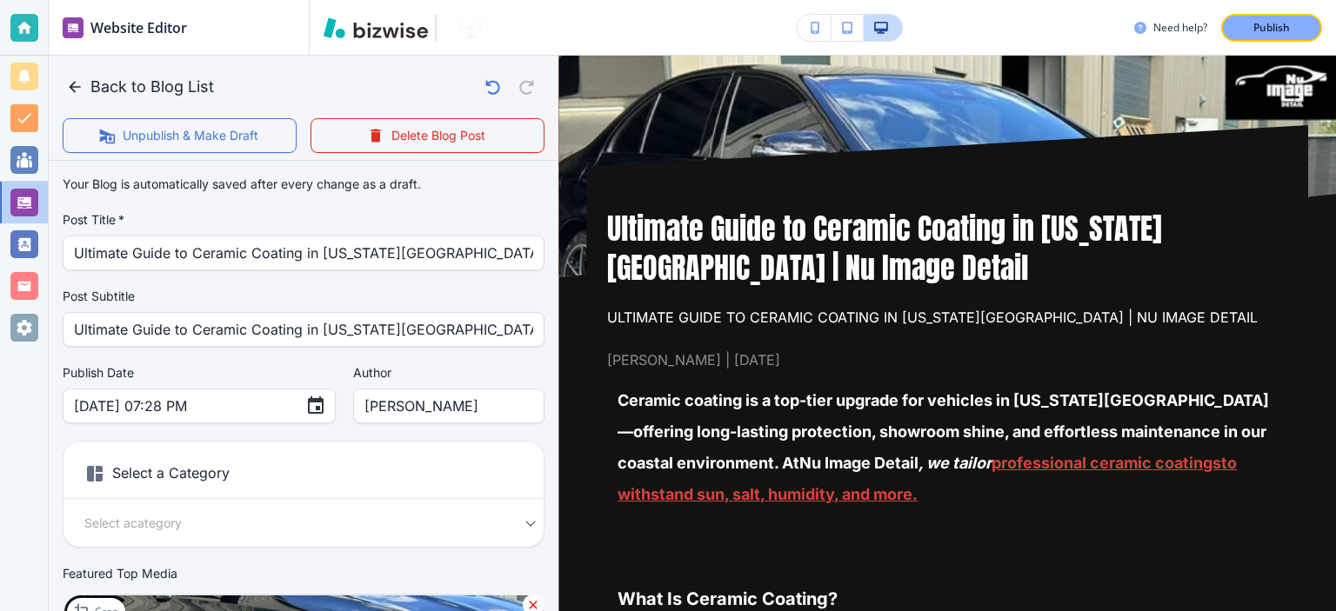
click at [284, 471] on h6 "Select a Category" at bounding box center [303, 477] width 480 height 43
click at [237, 504] on div "Select a Category Select a category Select a Category" at bounding box center [304, 494] width 482 height 107
click at [231, 0] on body "Website Editor Pages Edit, add, and delete pages or manage your page order Upda…" at bounding box center [668, 0] width 1336 height 0
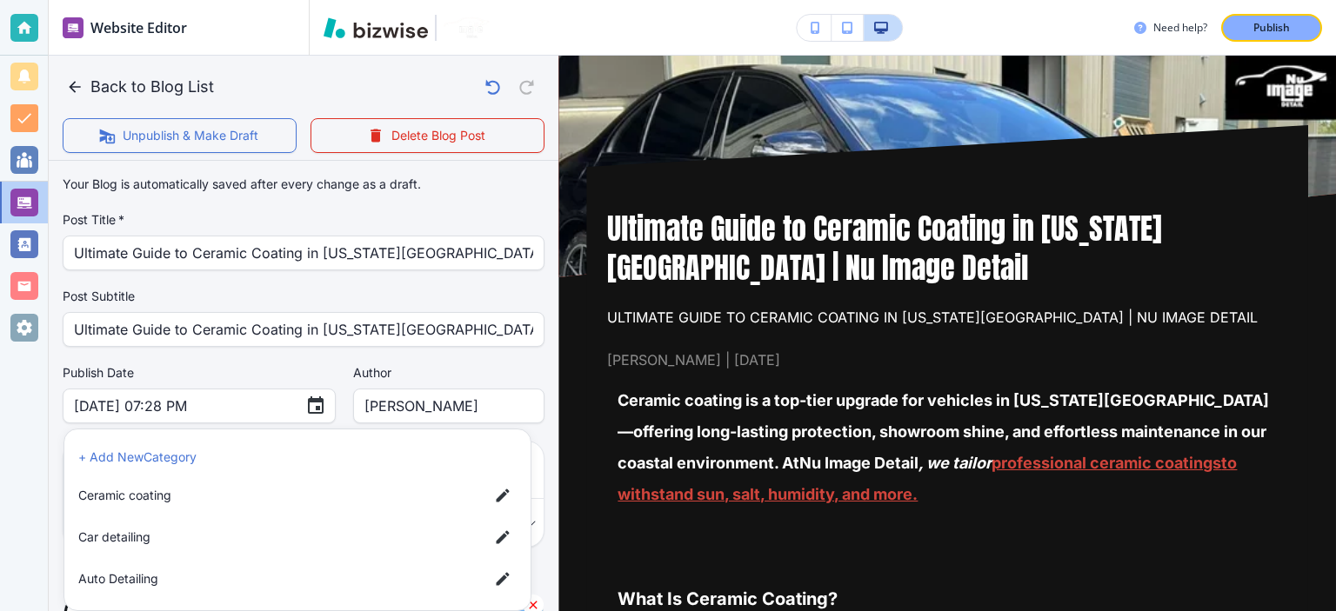
click at [195, 525] on li "Car detailing" at bounding box center [297, 537] width 452 height 35
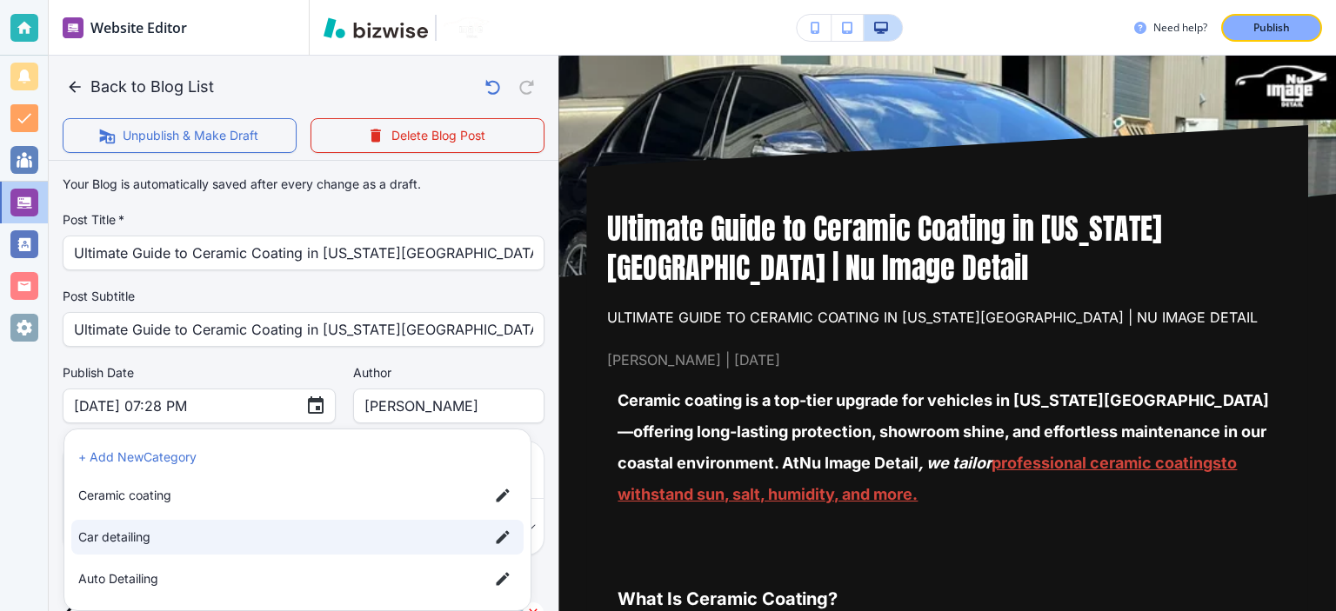
click at [144, 502] on span "Ceramic coating" at bounding box center [276, 495] width 397 height 19
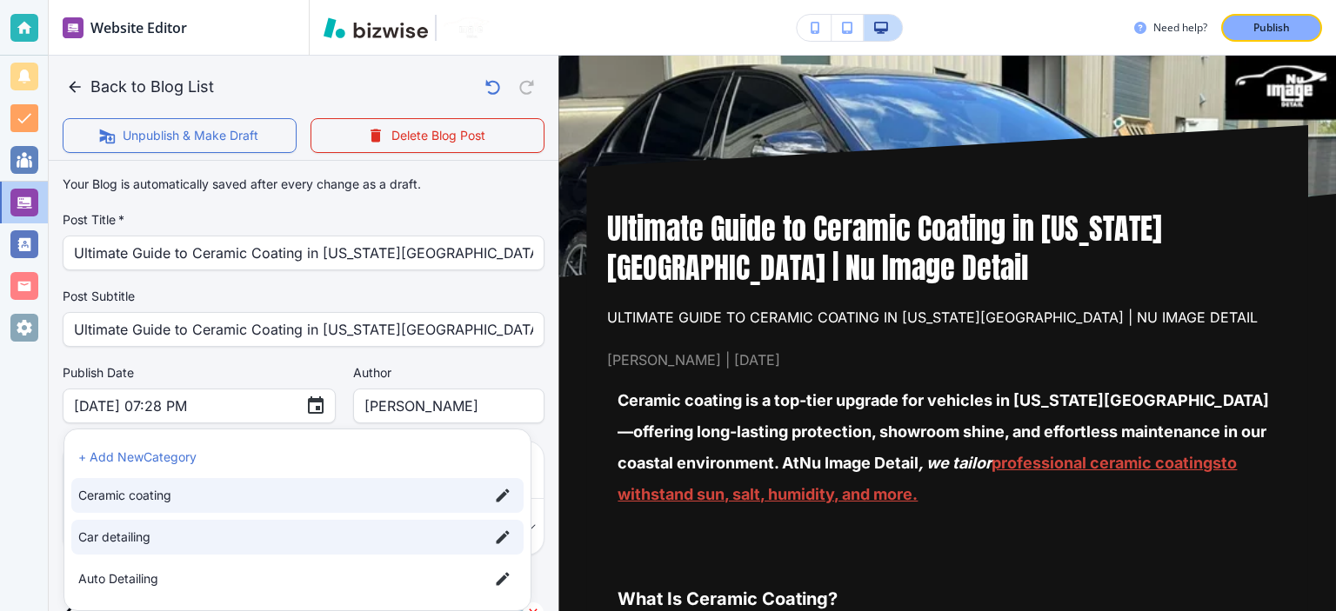
click at [418, 538] on span "Car detailing" at bounding box center [276, 537] width 397 height 19
type input "abe47b3797764bc40aa7b"
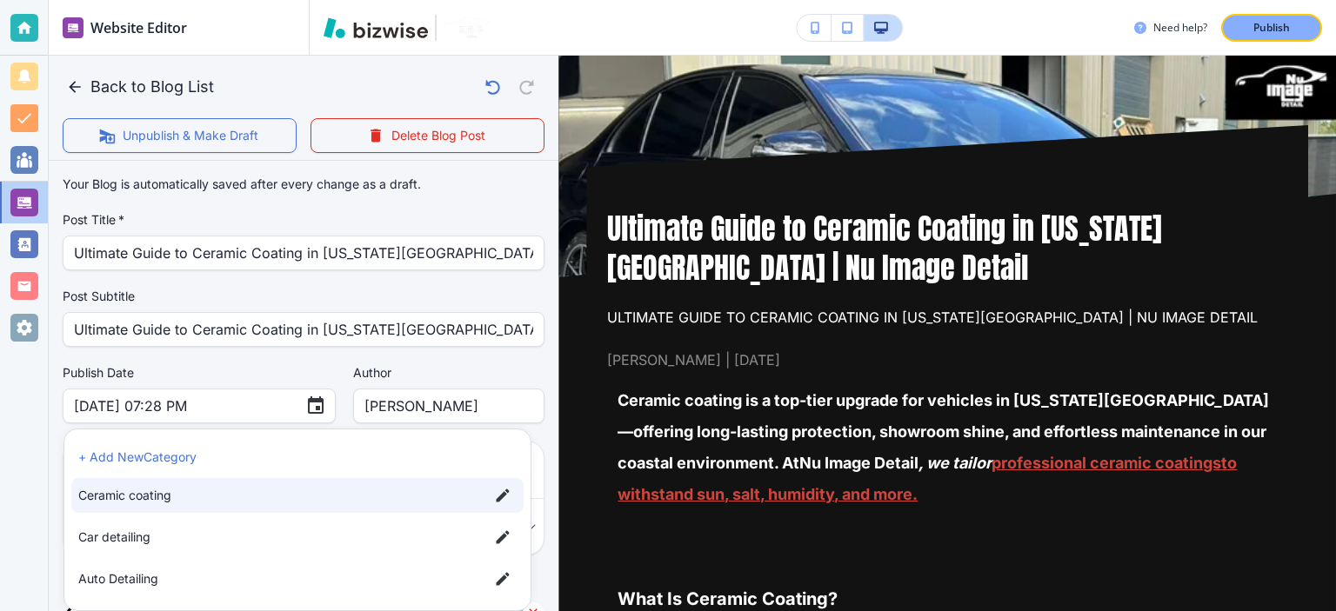
click at [539, 435] on div at bounding box center [668, 305] width 1336 height 611
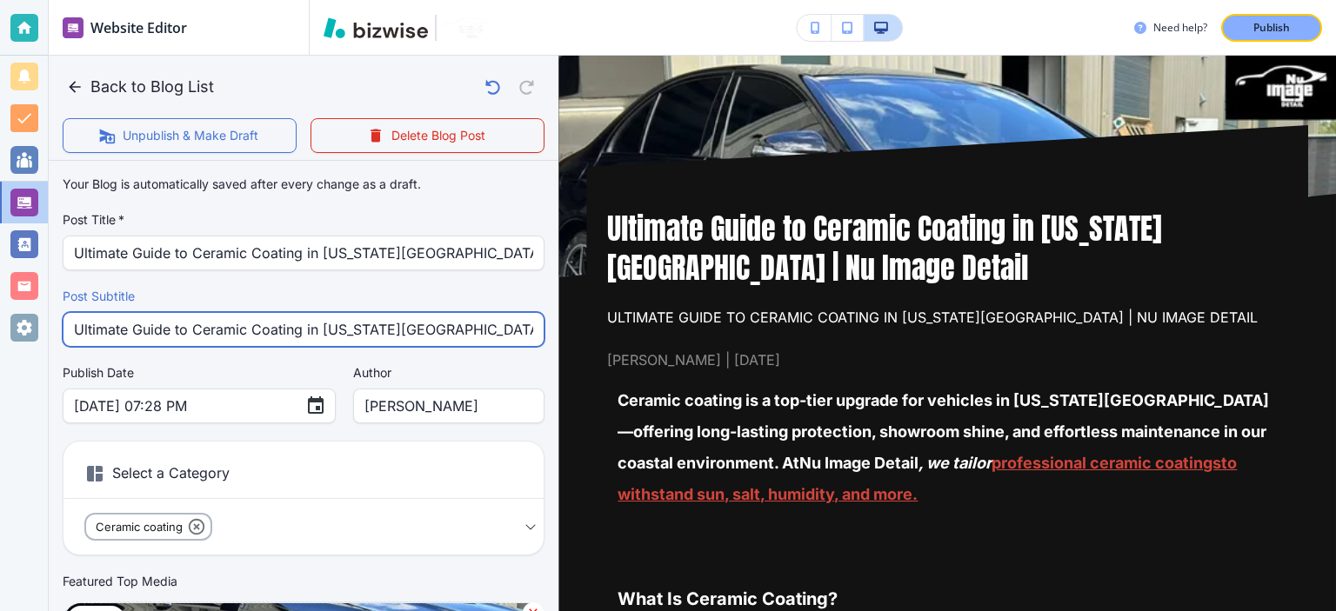
drag, startPoint x: 422, startPoint y: 330, endPoint x: 51, endPoint y: 319, distance: 370.7
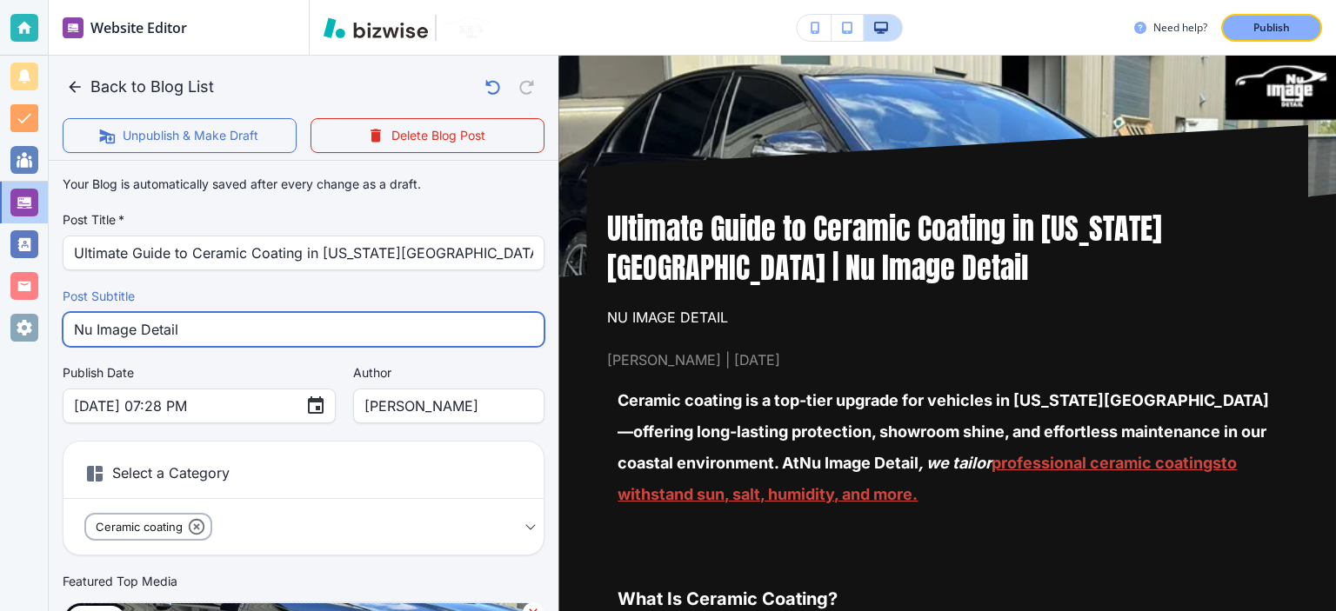
type input "Nu Image Detail"
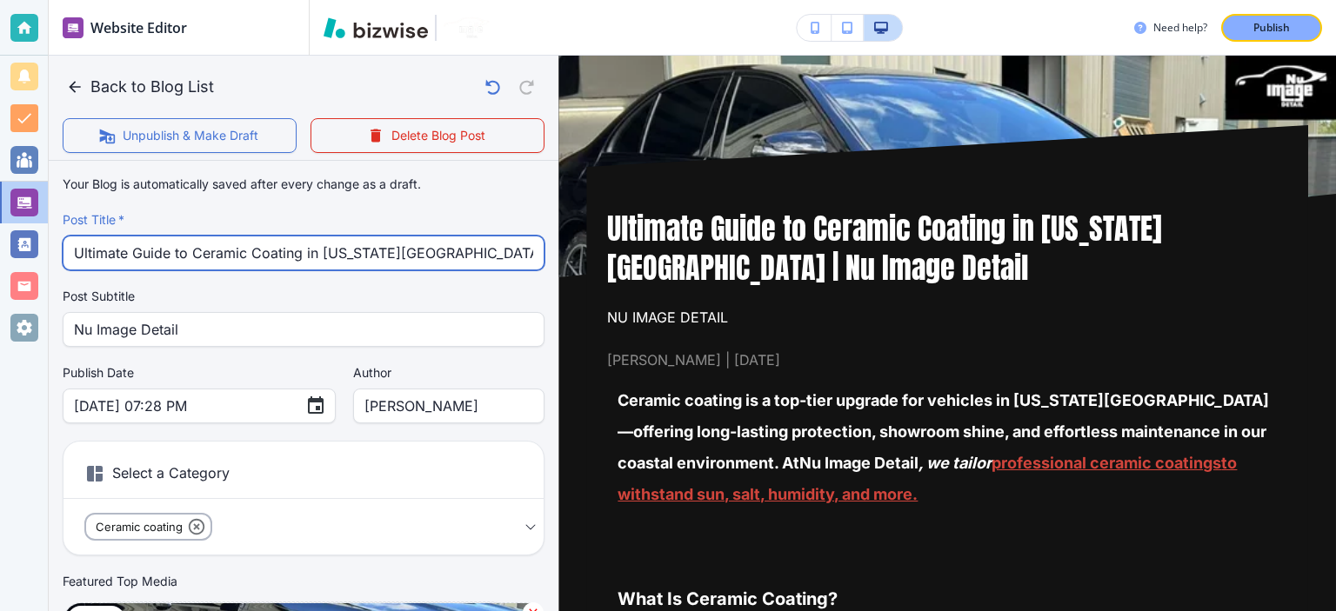
scroll to position [0, 10]
drag, startPoint x: 411, startPoint y: 252, endPoint x: 567, endPoint y: 260, distance: 156.8
click at [1335, 260] on div "Back to Blog List Unpublish & Make Draft Delete Blog Post Your Blog is automati…" at bounding box center [1336, 305] width 0 height 611
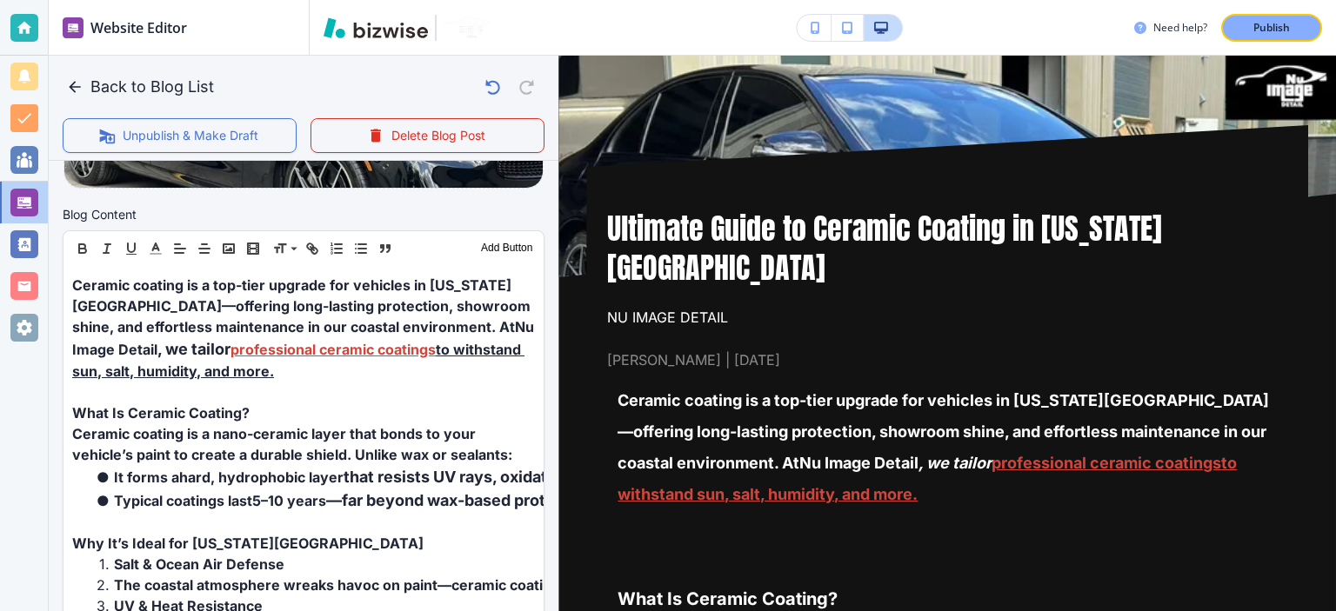
type input "Ultimate Guide to Ceramic Coating in Virginia Beach"
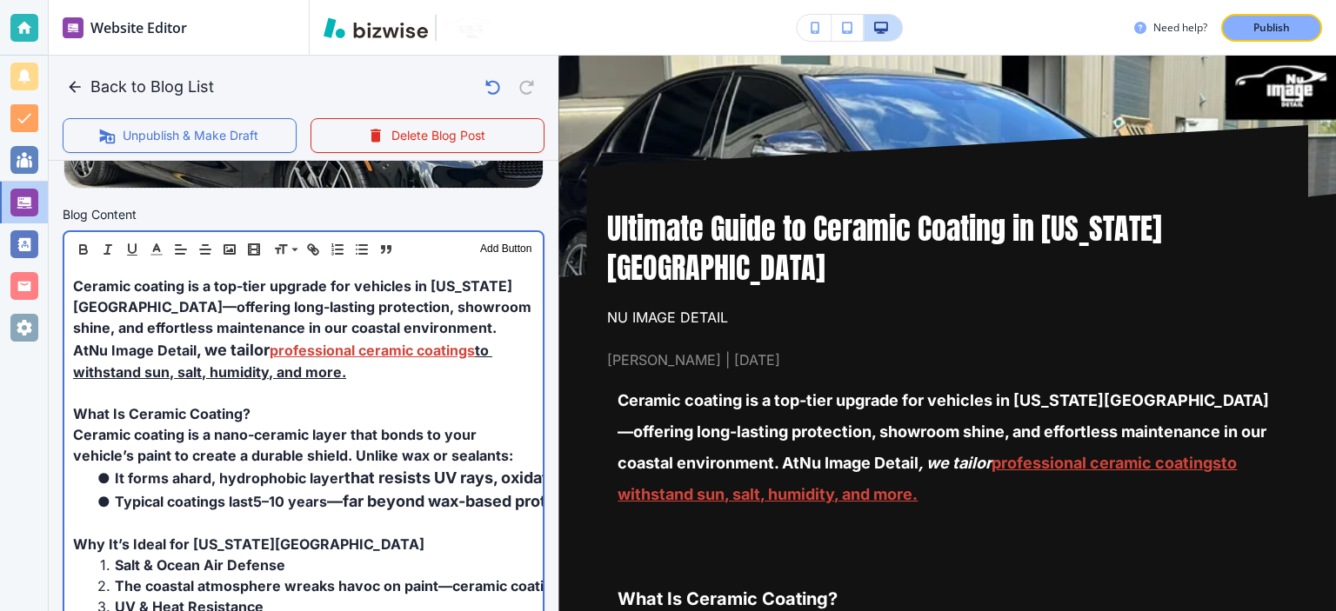
click at [217, 384] on p at bounding box center [303, 393] width 461 height 21
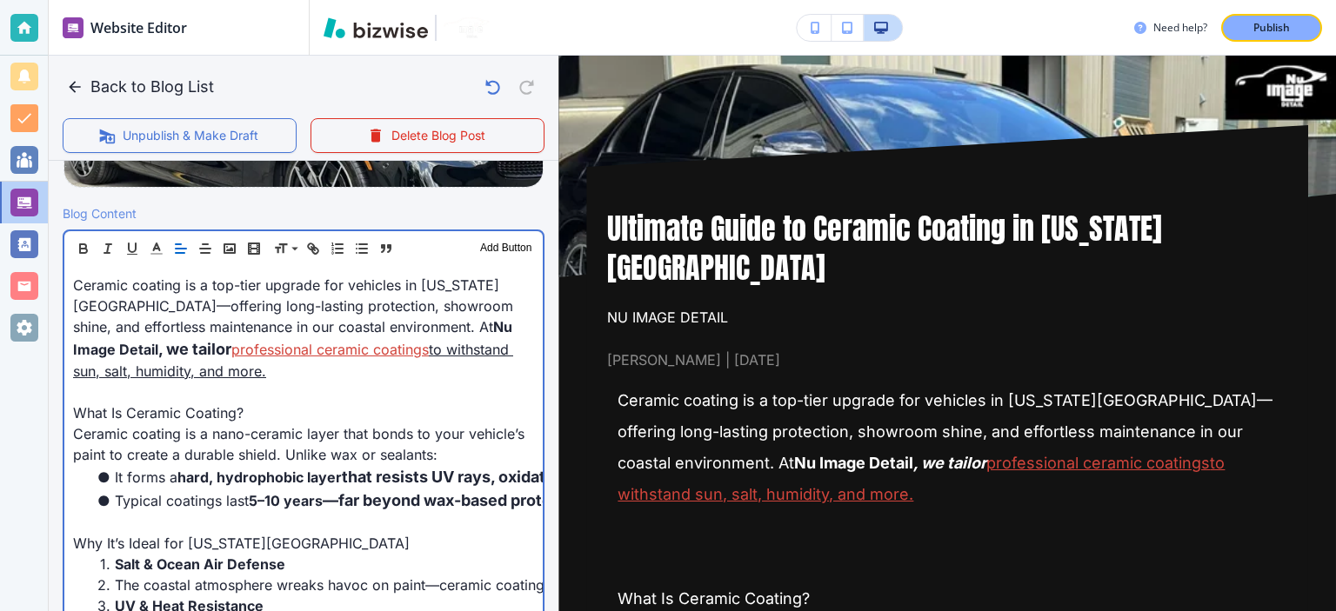
drag, startPoint x: 222, startPoint y: 403, endPoint x: 240, endPoint y: 424, distance: 27.7
click at [222, 403] on p "What Is Ceramic Coating?" at bounding box center [303, 413] width 461 height 21
click at [251, 389] on p at bounding box center [303, 392] width 461 height 21
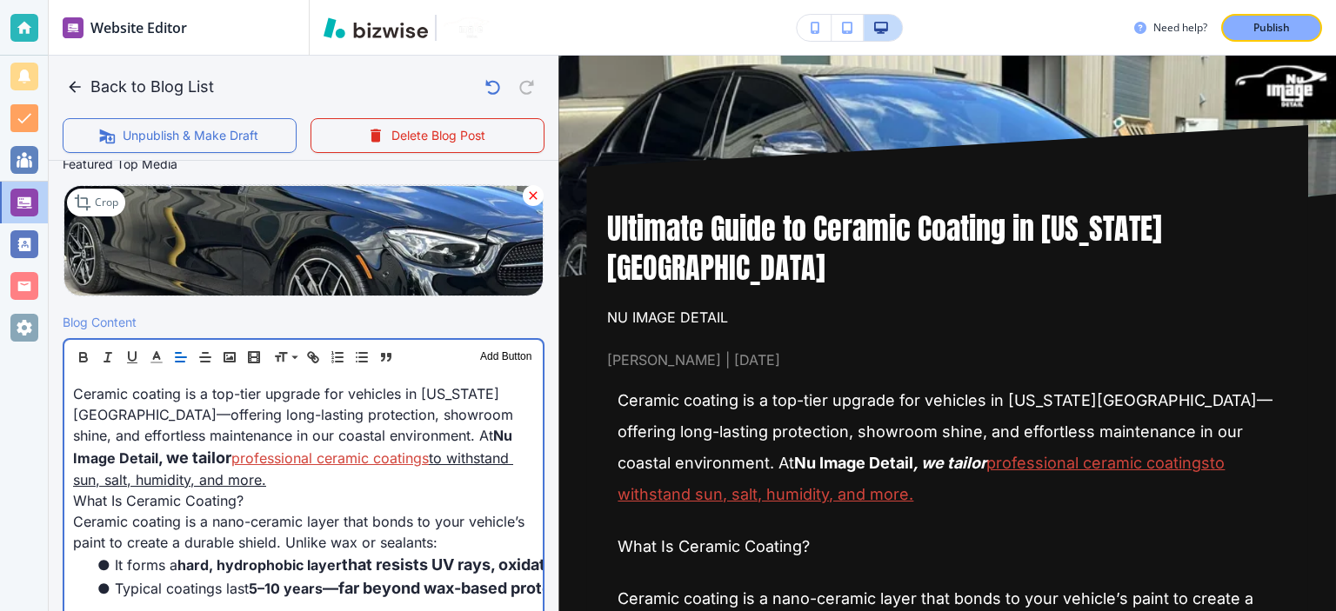
scroll to position [451, 0]
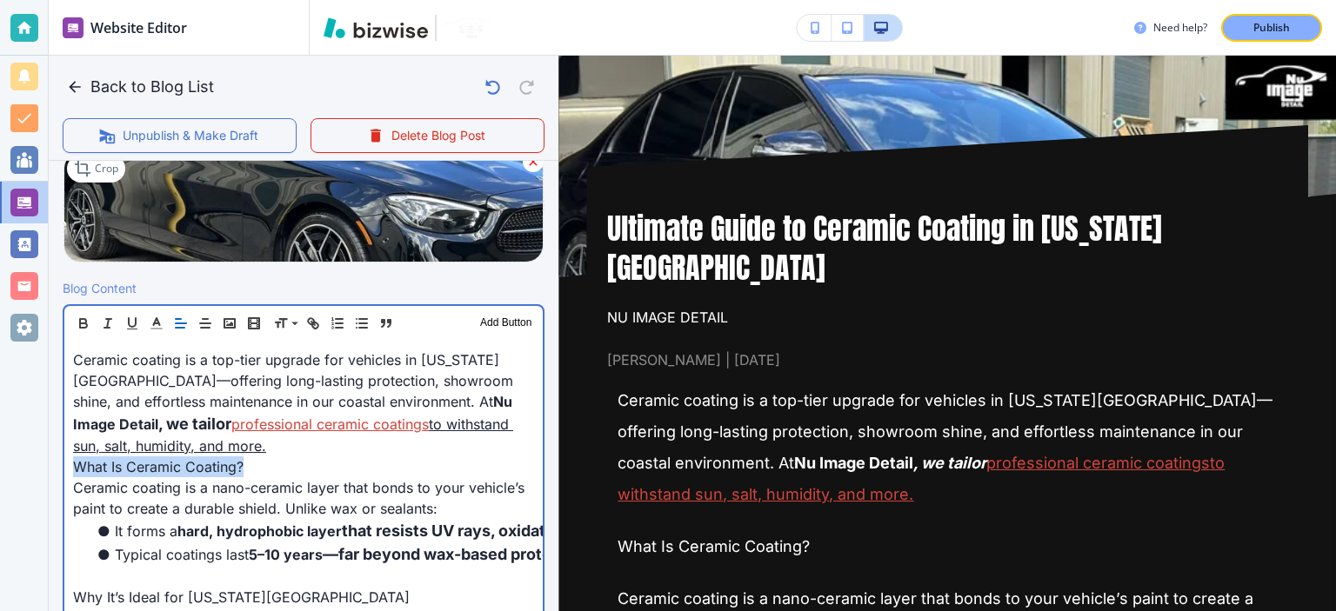
drag, startPoint x: 256, startPoint y: 465, endPoint x: 32, endPoint y: 458, distance: 223.7
click at [32, 458] on div "Website Editor Pages Edit, add, and delete pages or manage your page order Upda…" at bounding box center [668, 305] width 1336 height 611
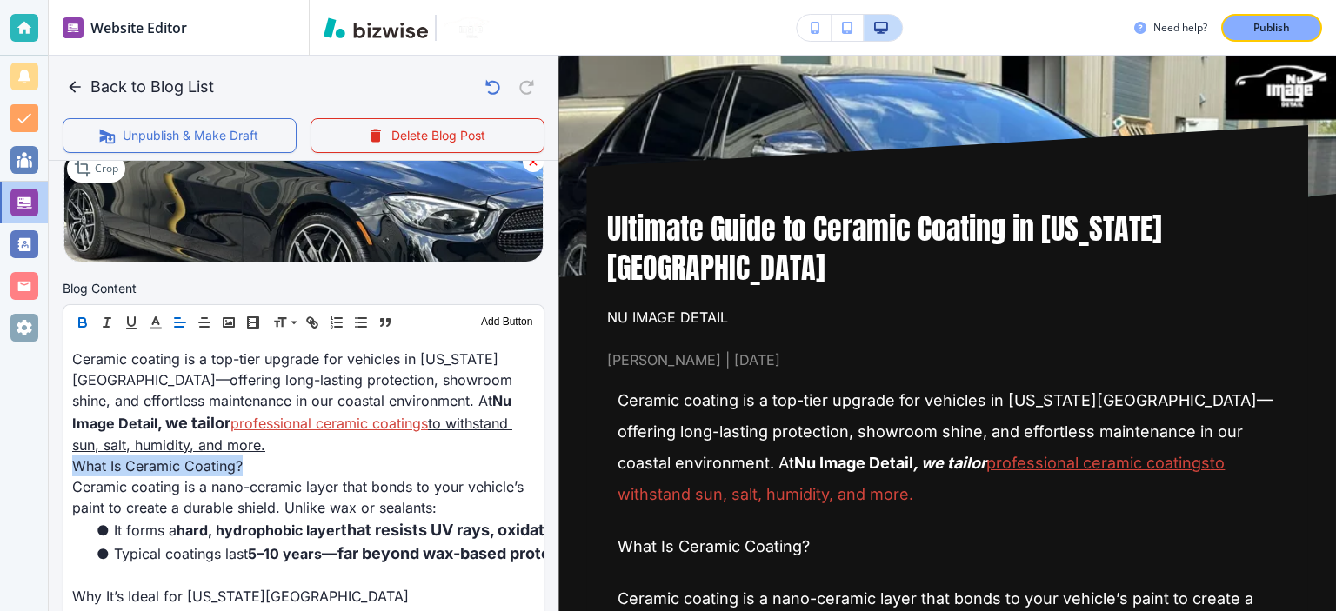
click at [75, 319] on icon "button" at bounding box center [83, 323] width 16 height 16
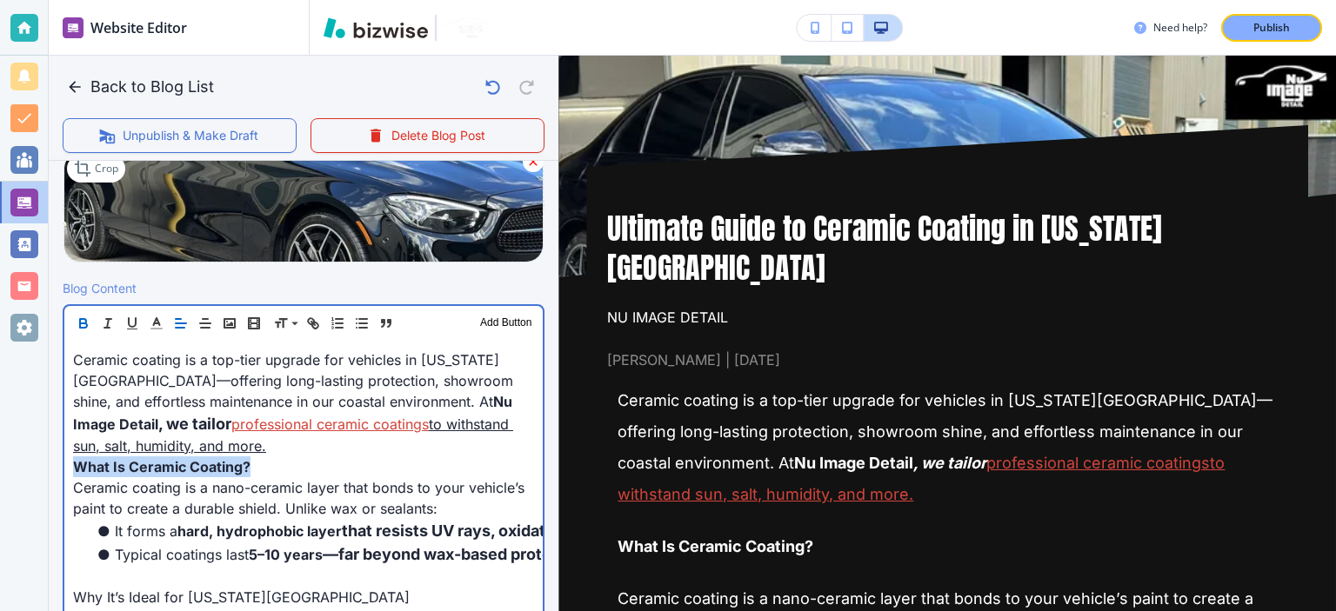
scroll to position [452, 0]
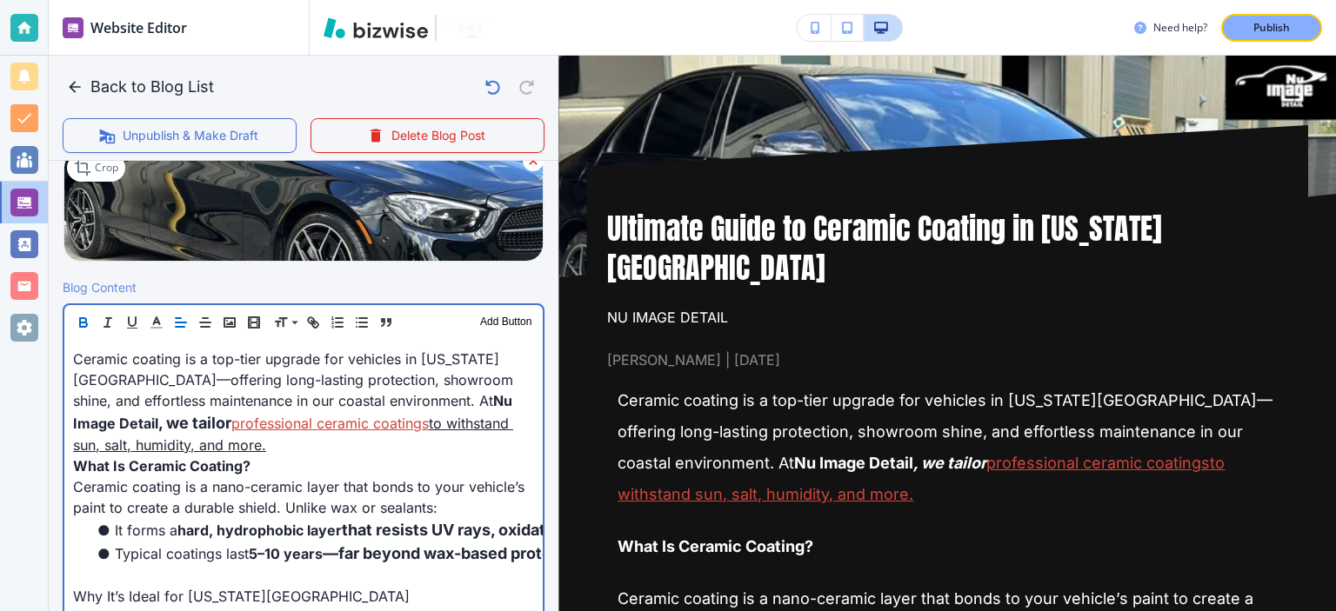
click at [369, 401] on span "Nu Image Detail" at bounding box center [294, 412] width 443 height 40
click at [363, 415] on p "Ceramic coating is a top-tier upgrade for vehicles in Virginia Beach—offering l…" at bounding box center [303, 402] width 461 height 107
click at [375, 456] on p "What Is Ceramic Coating?" at bounding box center [303, 466] width 461 height 21
drag, startPoint x: 316, startPoint y: 421, endPoint x: 315, endPoint y: 441, distance: 20.0
click at [315, 441] on p "Ceramic coating is a top-tier upgrade for vehicles in Virginia Beach—offering l…" at bounding box center [303, 402] width 461 height 107
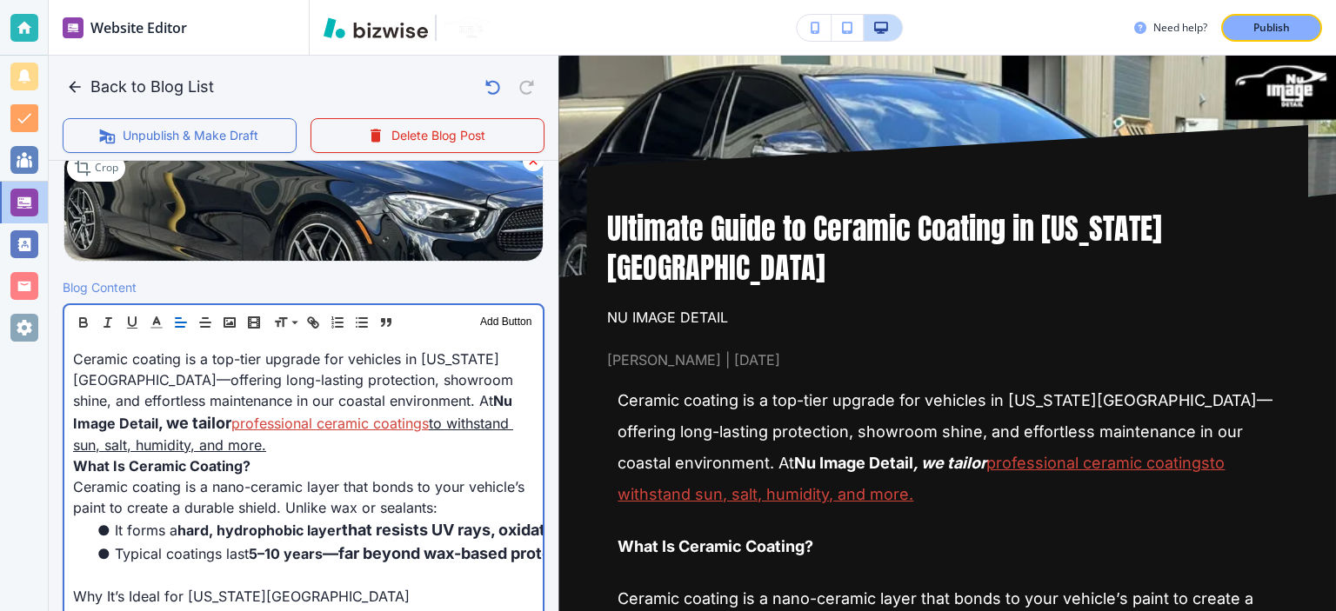
copy link "to withstand sun, salt, humidity, and more."
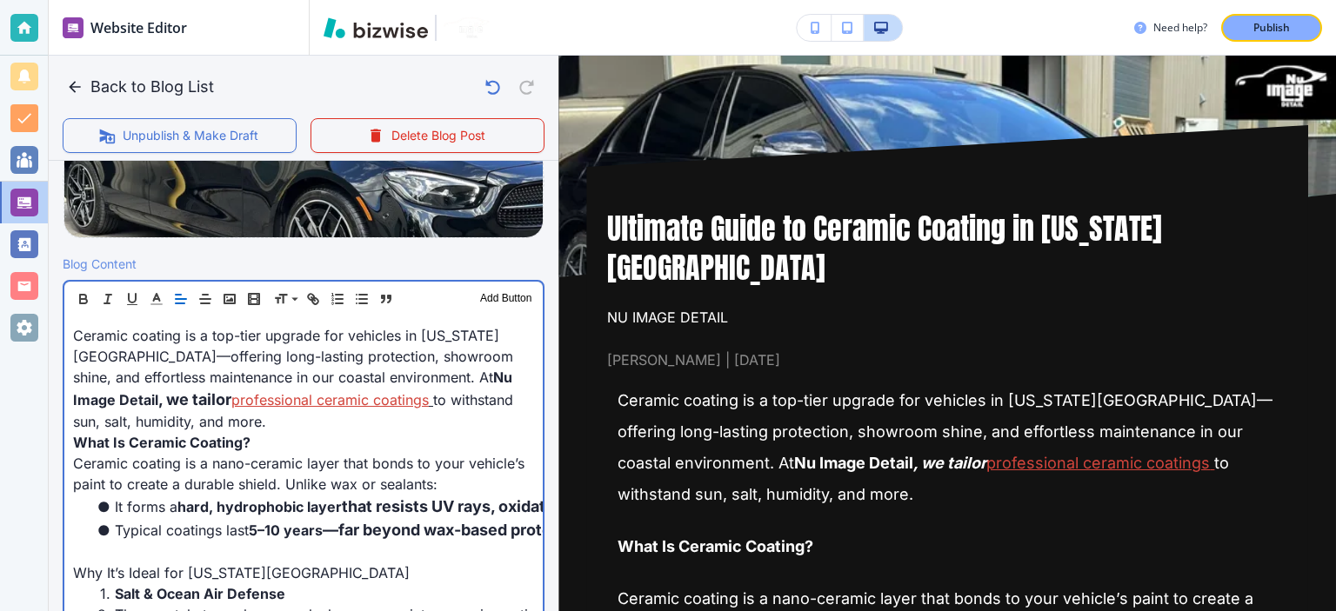
click at [317, 441] on p "What Is Ceramic Coating?" at bounding box center [303, 442] width 461 height 21
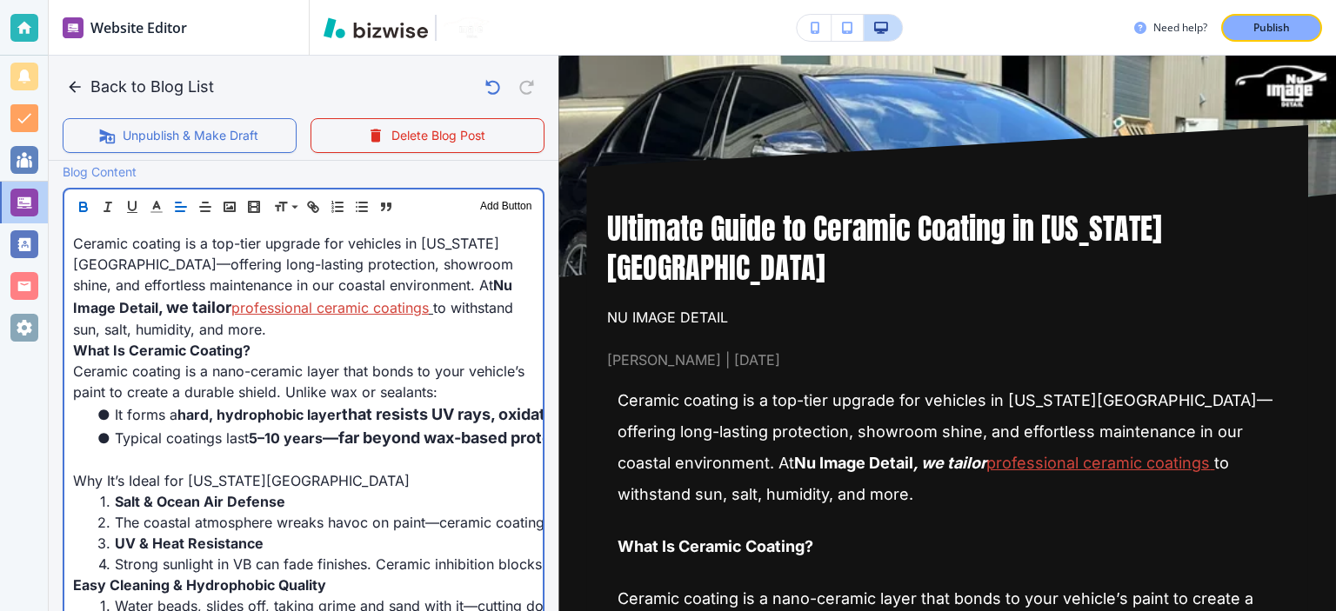
scroll to position [571, 0]
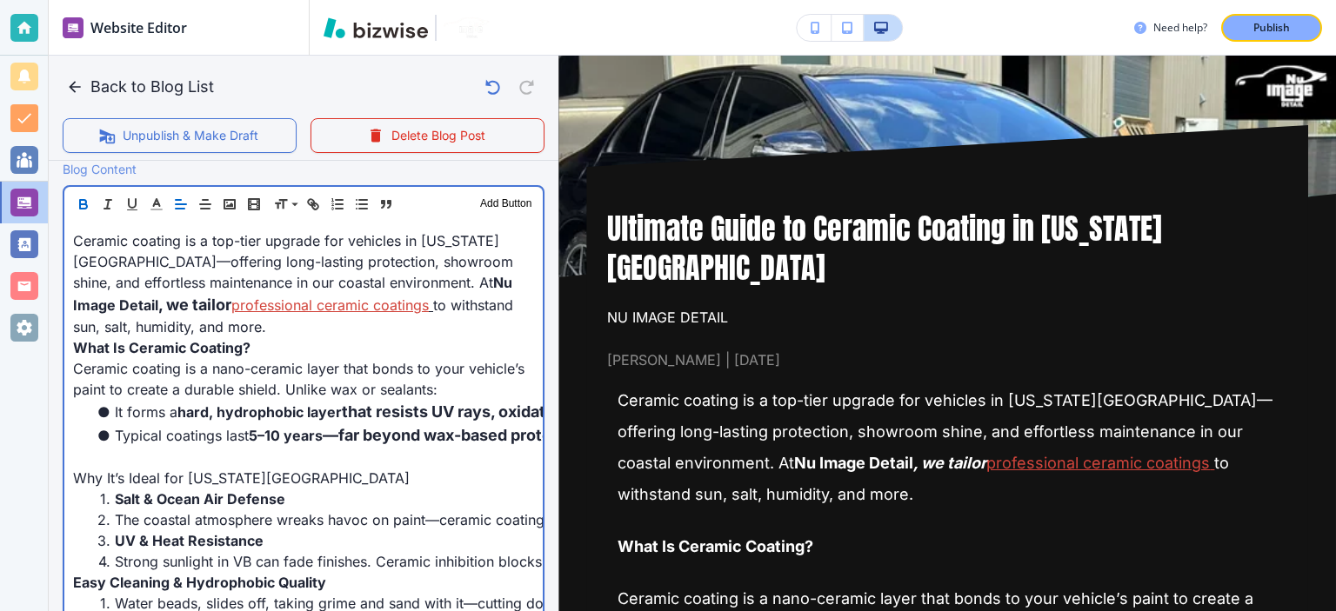
click at [299, 465] on p at bounding box center [303, 457] width 461 height 21
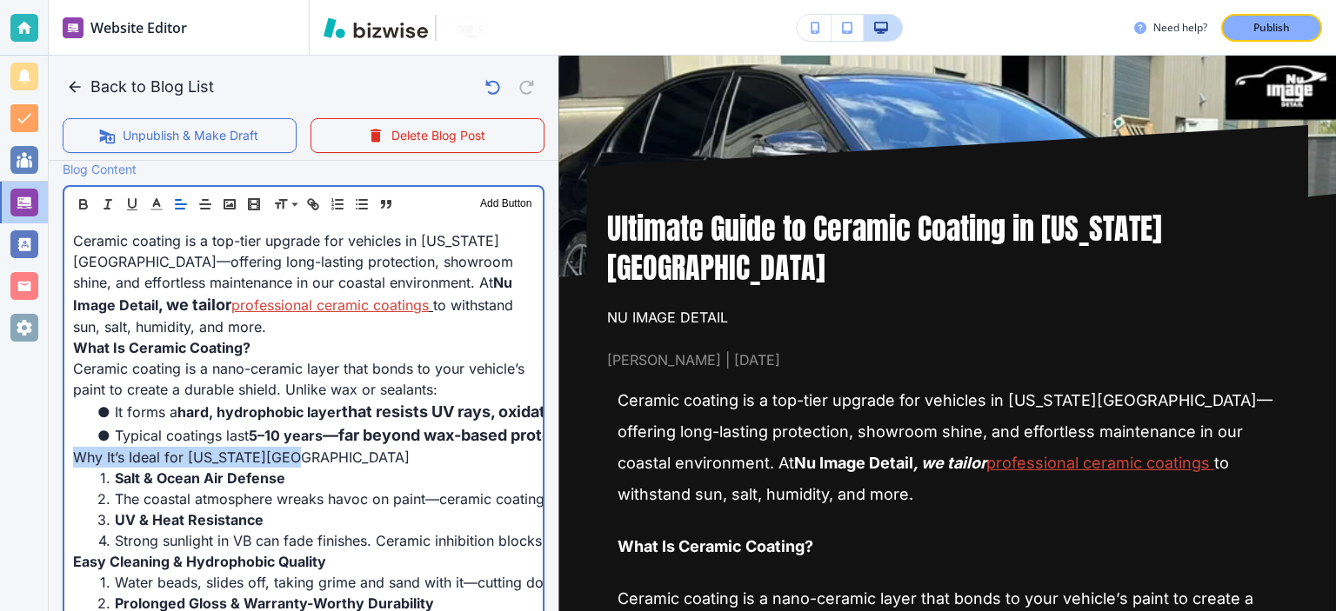
drag, startPoint x: 299, startPoint y: 465, endPoint x: 70, endPoint y: 465, distance: 229.6
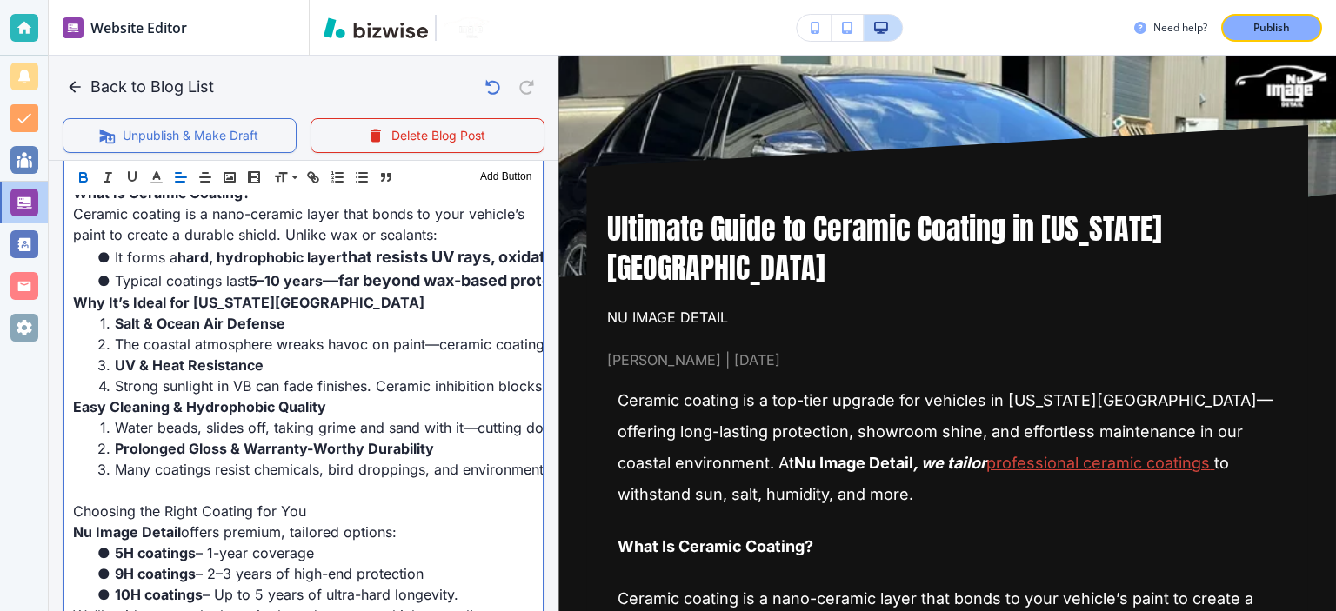
scroll to position [746, 0]
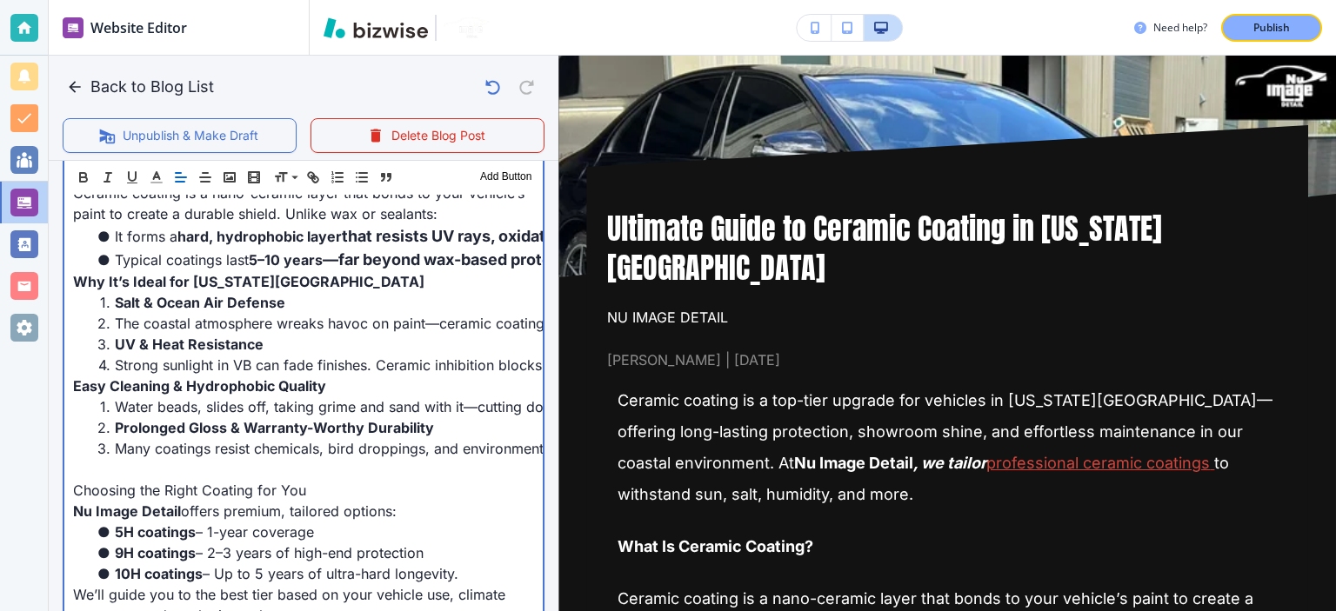
drag, startPoint x: 281, startPoint y: 499, endPoint x: 257, endPoint y: 476, distance: 33.2
click at [257, 476] on p at bounding box center [303, 469] width 461 height 21
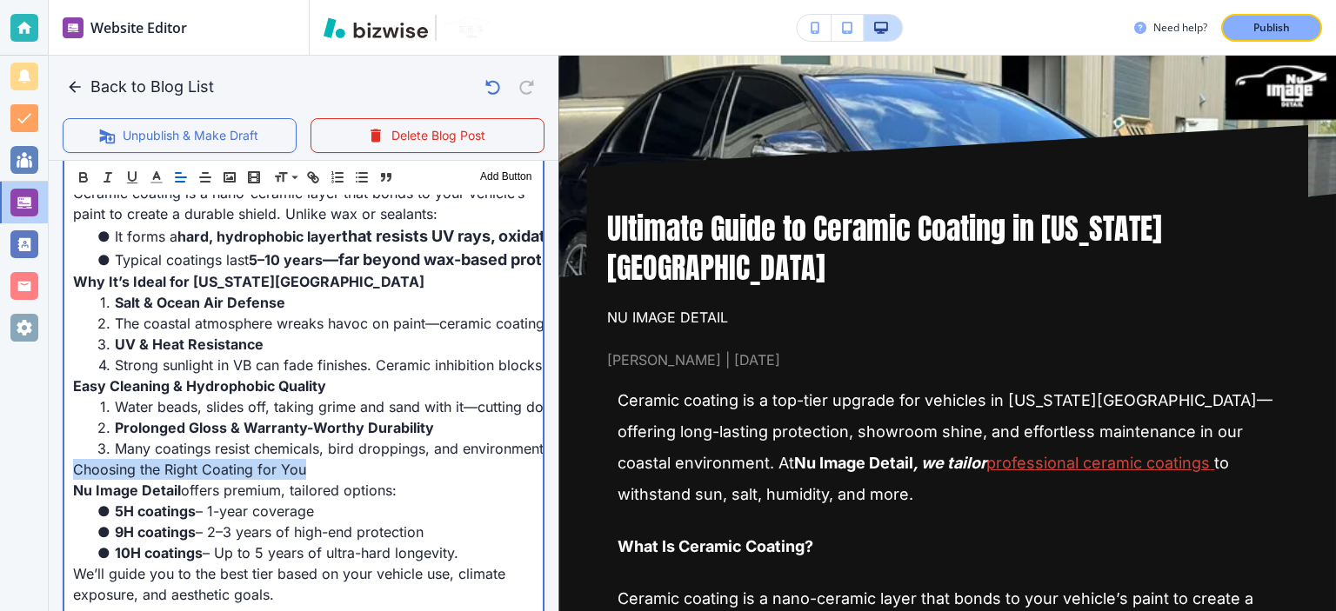
drag, startPoint x: 301, startPoint y: 470, endPoint x: 54, endPoint y: 478, distance: 247.2
click at [54, 478] on div "Blog Content Header 1 Header 2 Header 3 Body Text Add Button Ceramic coating is…" at bounding box center [304, 573] width 510 height 1178
click at [257, 465] on span "Choosing the Right Coating for You" at bounding box center [193, 469] width 240 height 17
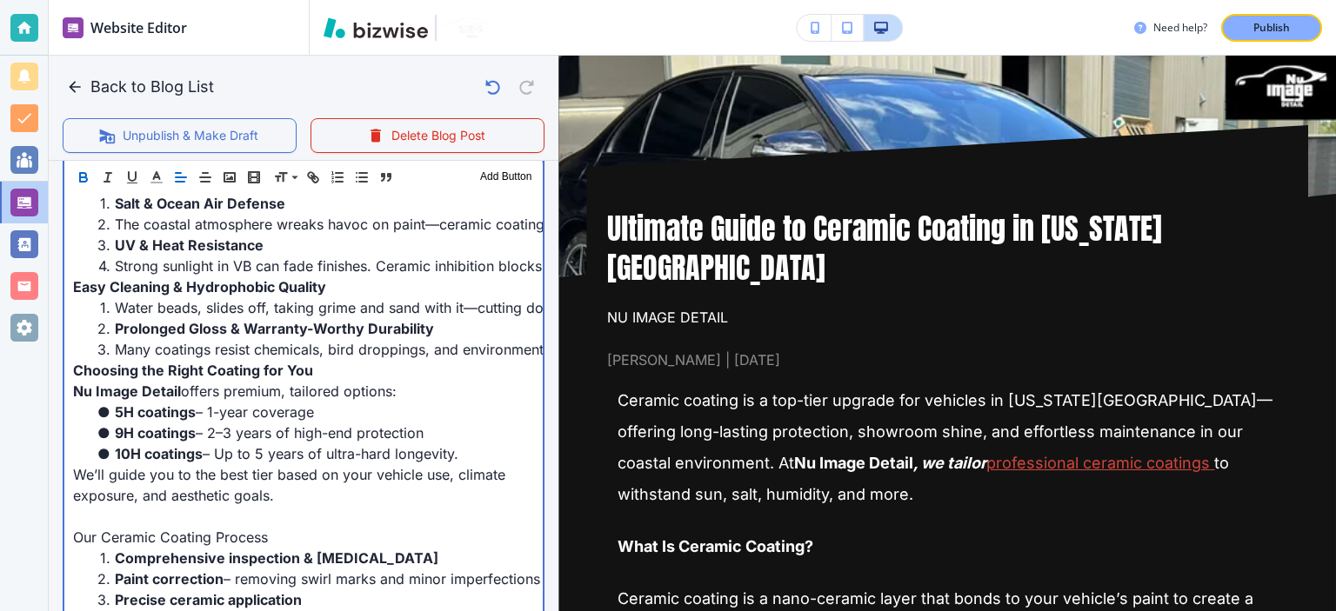
scroll to position [847, 0]
click at [271, 493] on span "We’ll guide you to the best tier based on your vehicle use, climate exposure, a…" at bounding box center [291, 483] width 437 height 38
click at [271, 511] on p at bounding box center [303, 515] width 461 height 21
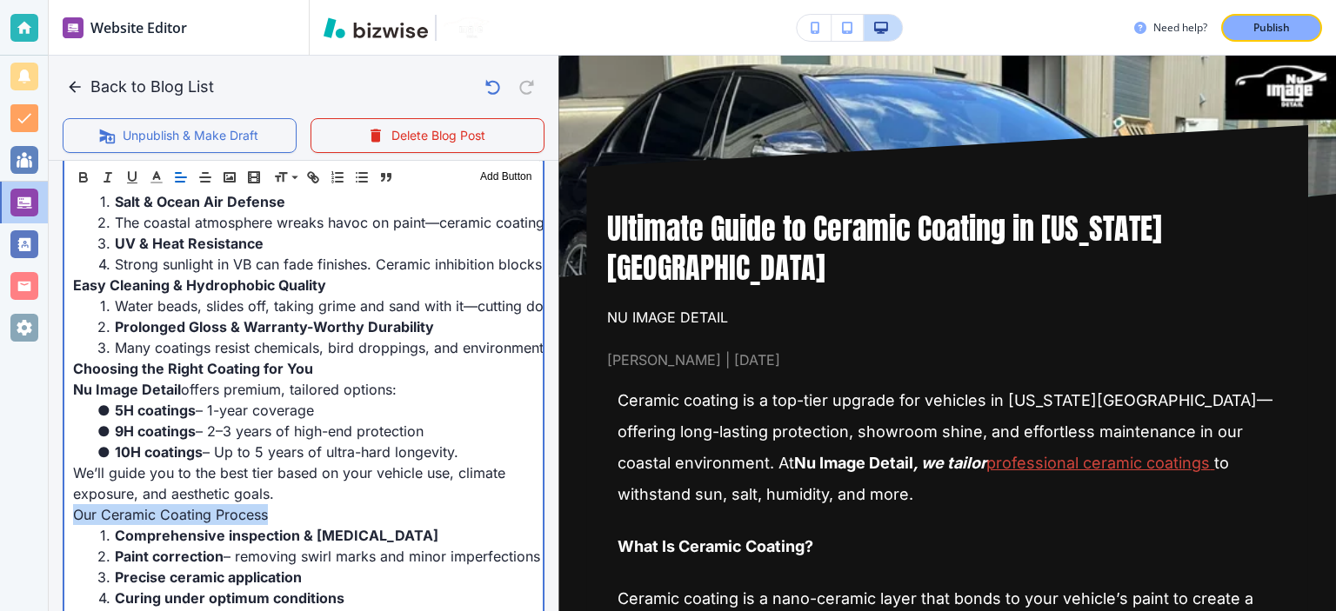
drag, startPoint x: 281, startPoint y: 517, endPoint x: 69, endPoint y: 511, distance: 212.3
click at [69, 511] on div "Ceramic coating is a top-tier upgrade for vehicles in Virginia Beach—offering l…" at bounding box center [303, 484] width 478 height 1079
click at [244, 424] on span "– 2–3 years of high-end protection" at bounding box center [310, 431] width 228 height 17
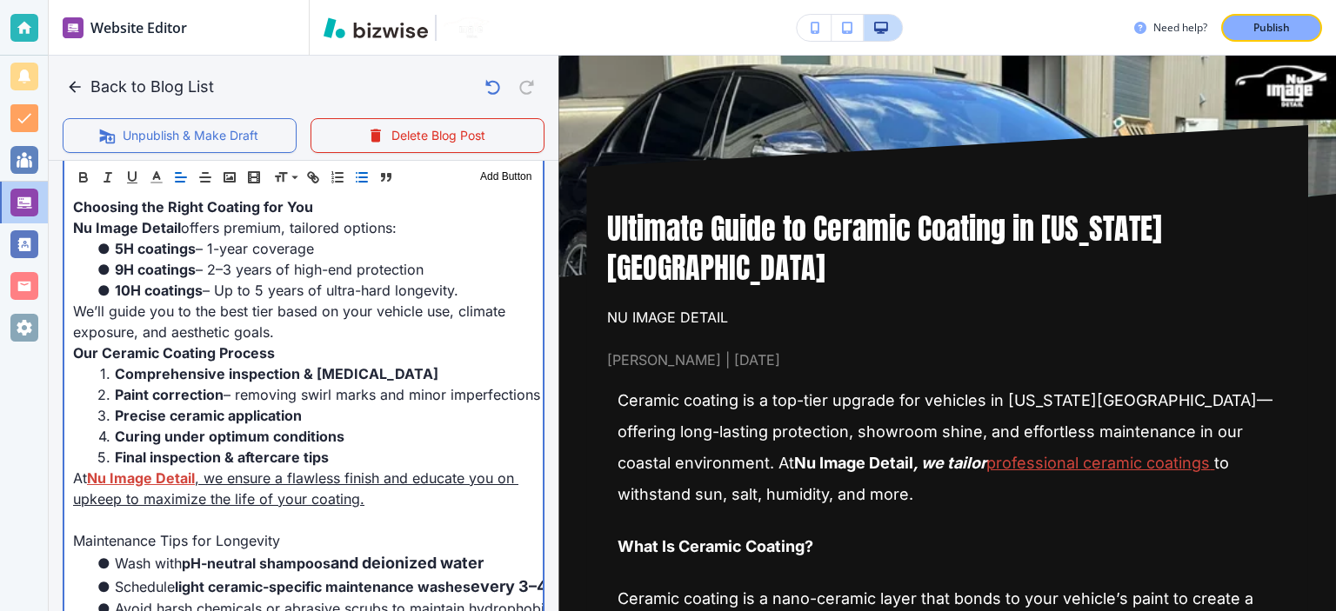
scroll to position [1016, 0]
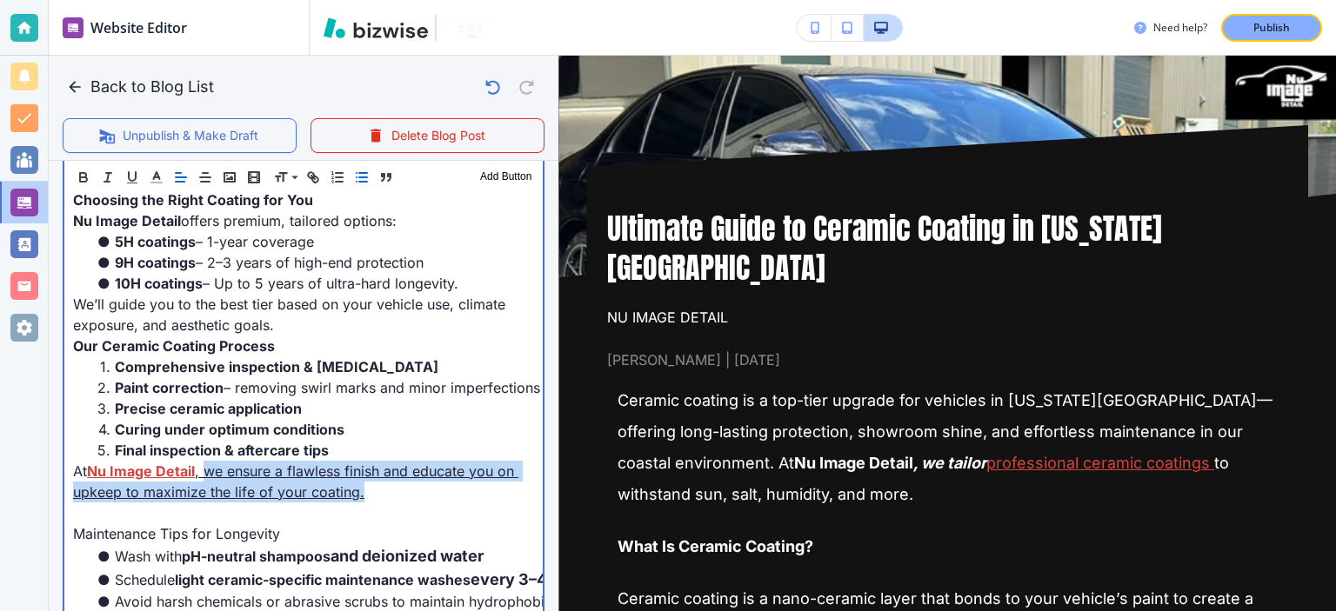
drag, startPoint x: 341, startPoint y: 490, endPoint x: 205, endPoint y: 473, distance: 136.7
click at [205, 473] on p "At Nu Image Detail , we ensure a flawless finish and educate you on upkeep to m…" at bounding box center [303, 482] width 461 height 42
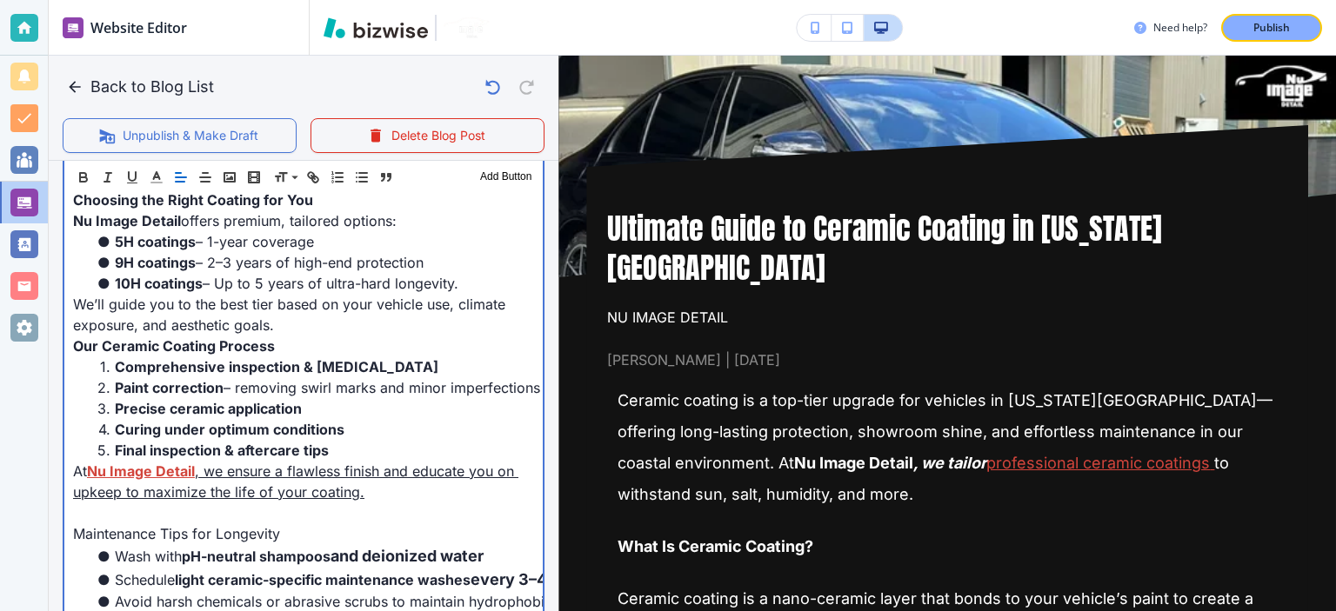
click at [170, 467] on span "Nu Image Detail" at bounding box center [141, 471] width 108 height 17
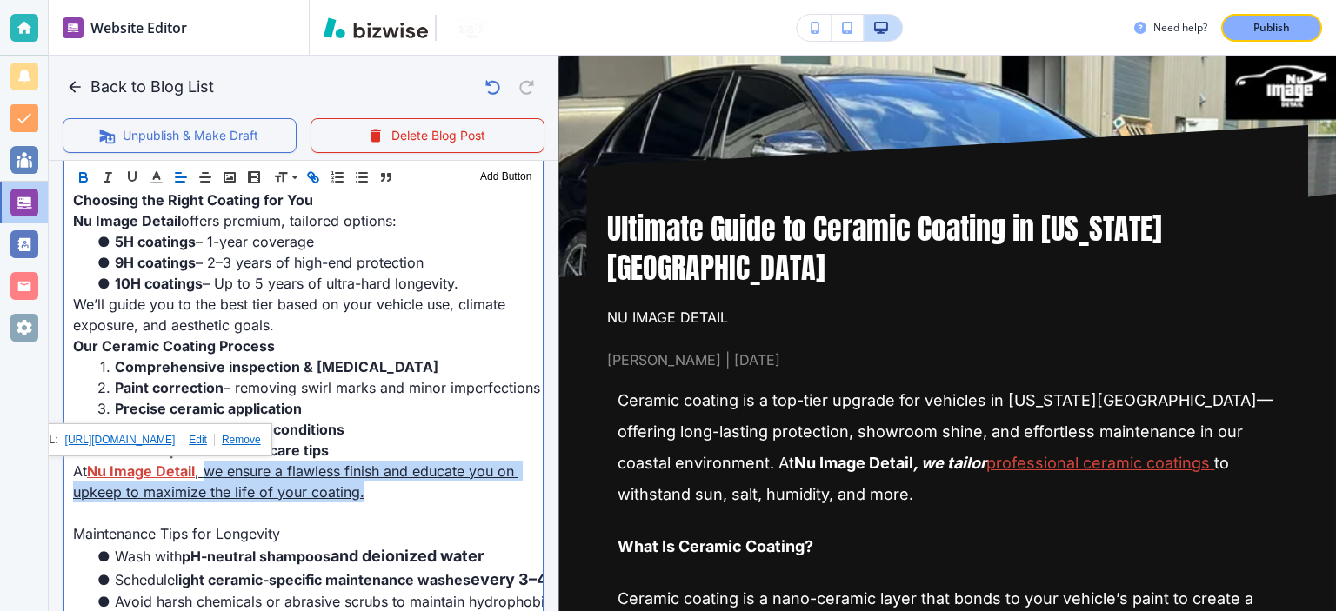
drag, startPoint x: 209, startPoint y: 472, endPoint x: 408, endPoint y: 491, distance: 200.1
click at [408, 491] on p "At Nu Image Detail , we ensure a flawless finish and educate you on upkeep to m…" at bounding box center [303, 482] width 461 height 42
copy link "we ensure a flawless finish and educate you on upkeep to maximize the life of y…"
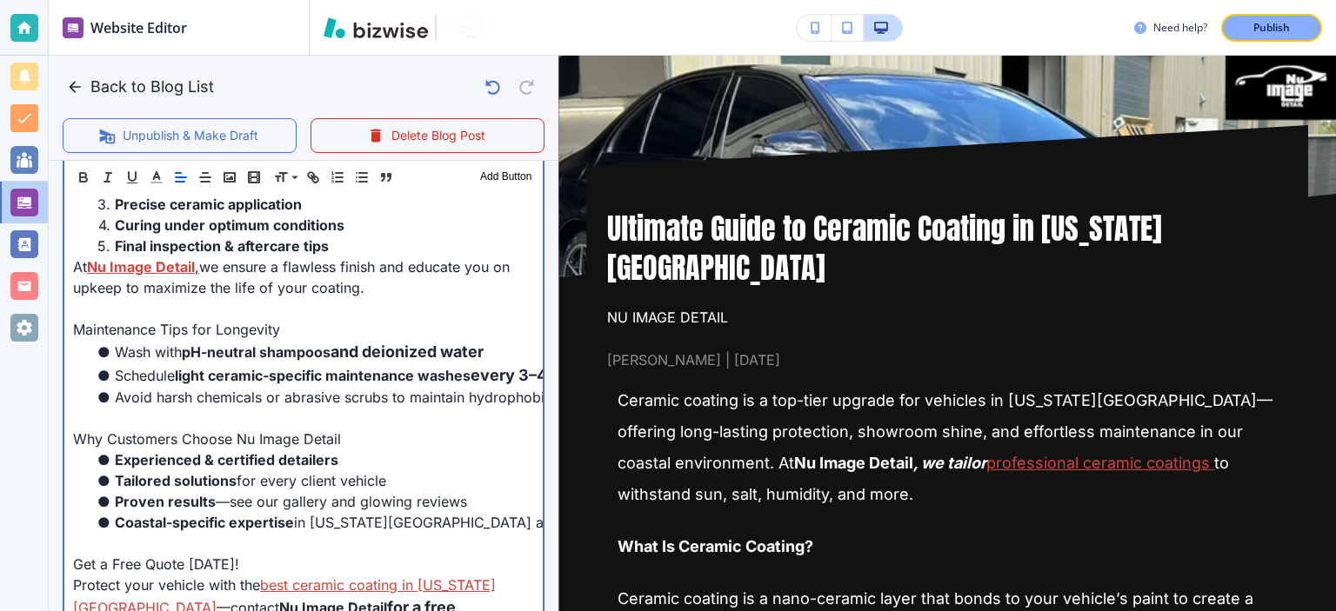
scroll to position [1267, 0]
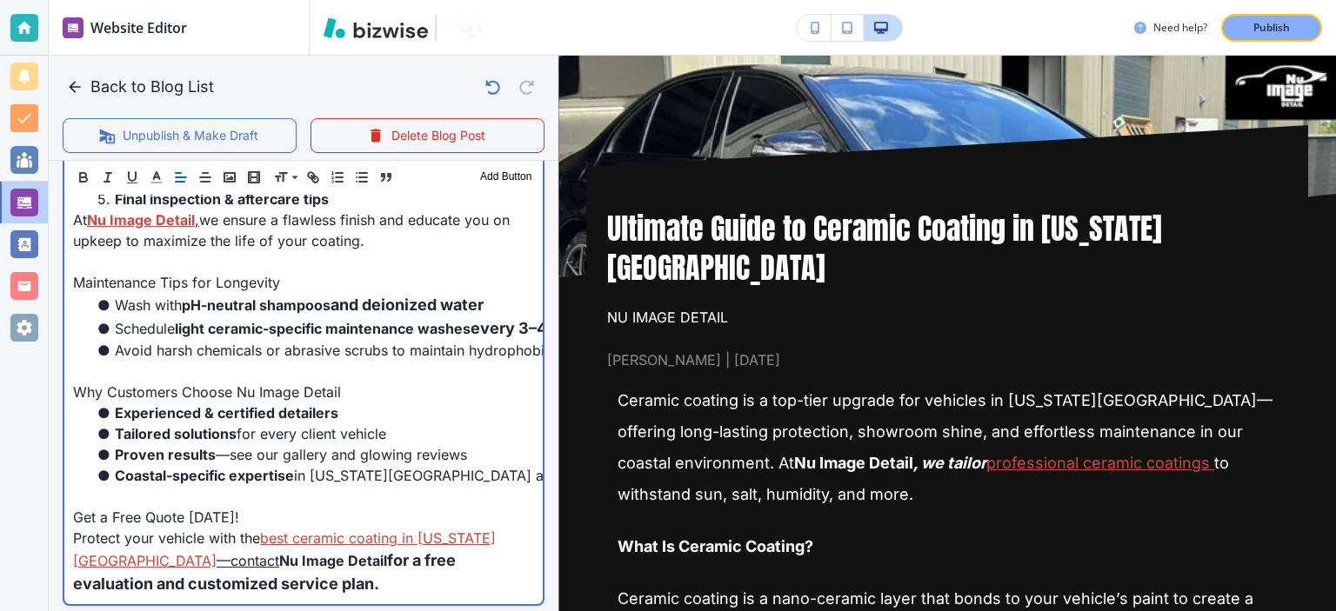
click at [545, 349] on div "Blog Content Header 1 Header 2 Header 3 Body Text Add Button Ceramic coating is…" at bounding box center [304, 41] width 510 height 1157
click at [476, 354] on span "Avoid harsh chemicals or abrasive scrubs to maintain hydrophobic qualities" at bounding box center [363, 350] width 496 height 17
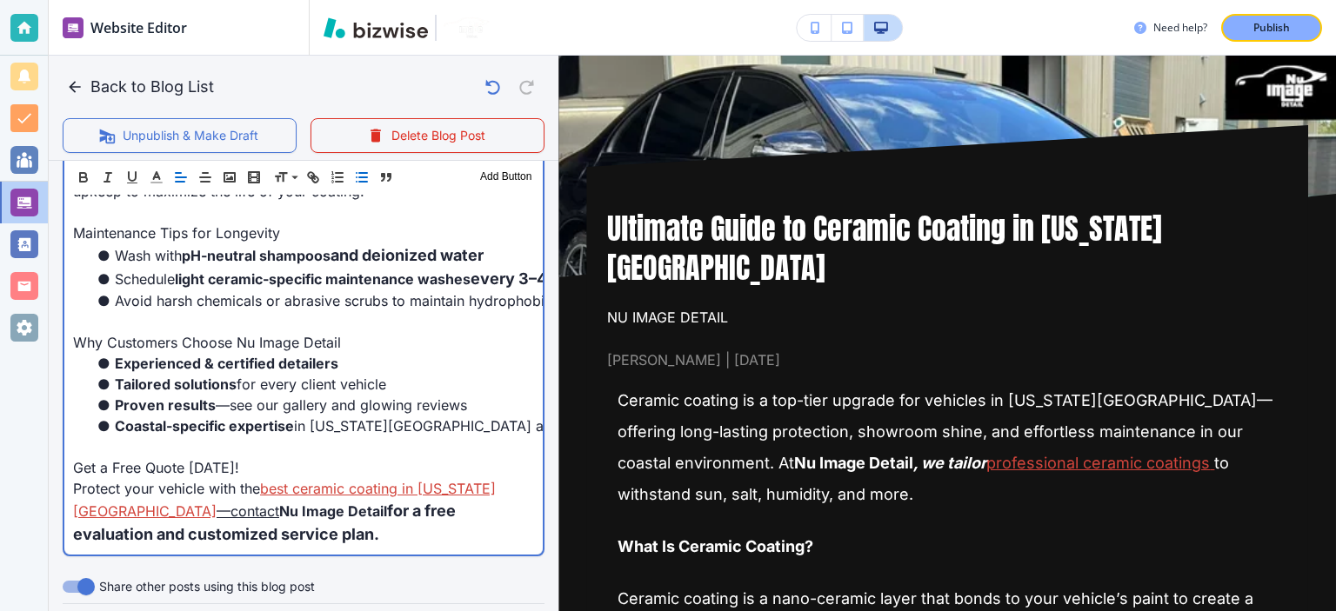
scroll to position [1328, 0]
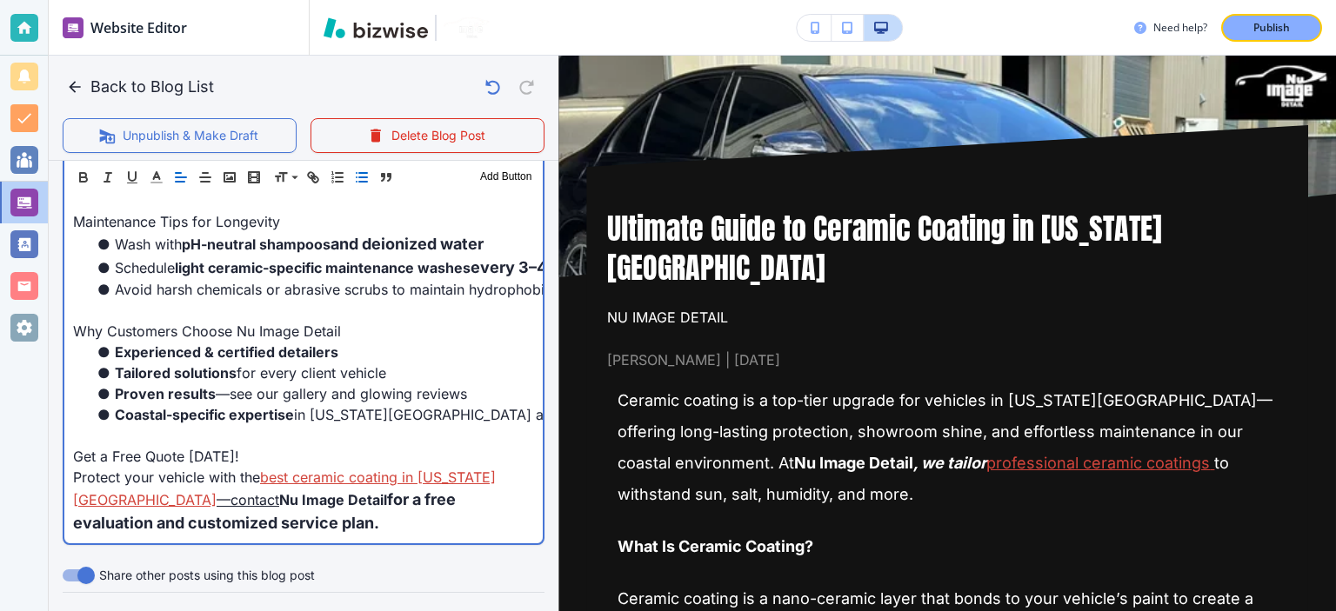
click at [217, 498] on link "—contact" at bounding box center [248, 499] width 63 height 17
drag, startPoint x: 138, startPoint y: 499, endPoint x: 73, endPoint y: 500, distance: 65.2
click at [217, 500] on link "—contact" at bounding box center [248, 499] width 63 height 17
click at [269, 441] on p at bounding box center [303, 435] width 461 height 21
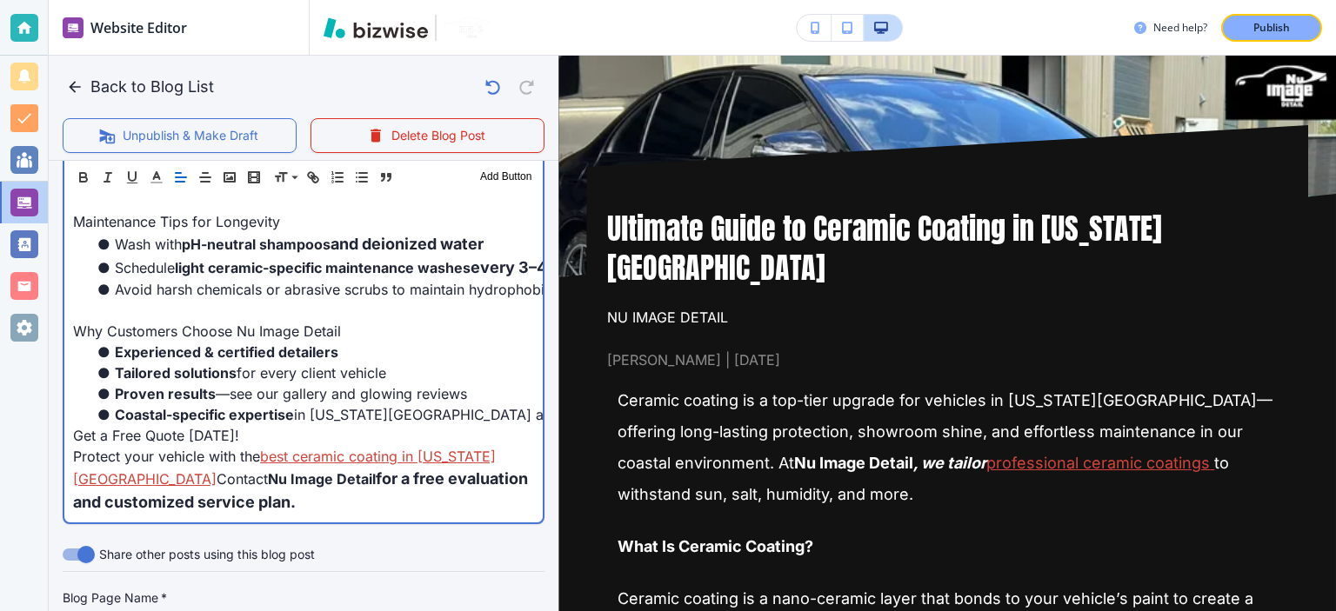
click at [251, 311] on p at bounding box center [303, 310] width 461 height 21
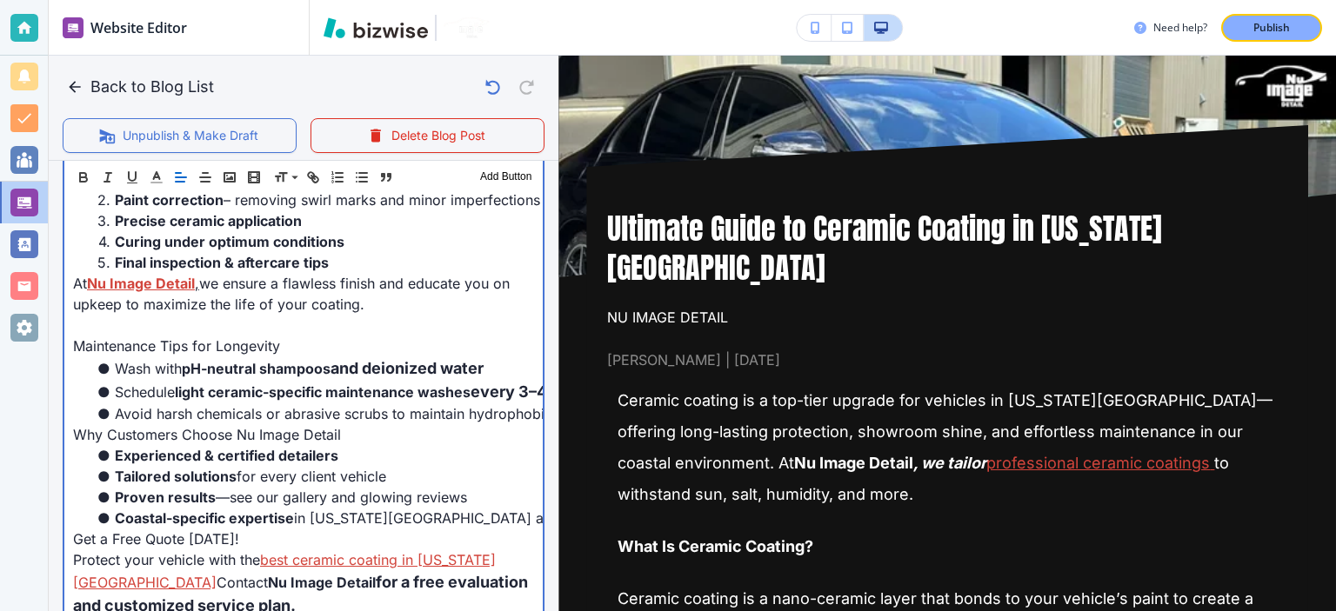
scroll to position [1193, 0]
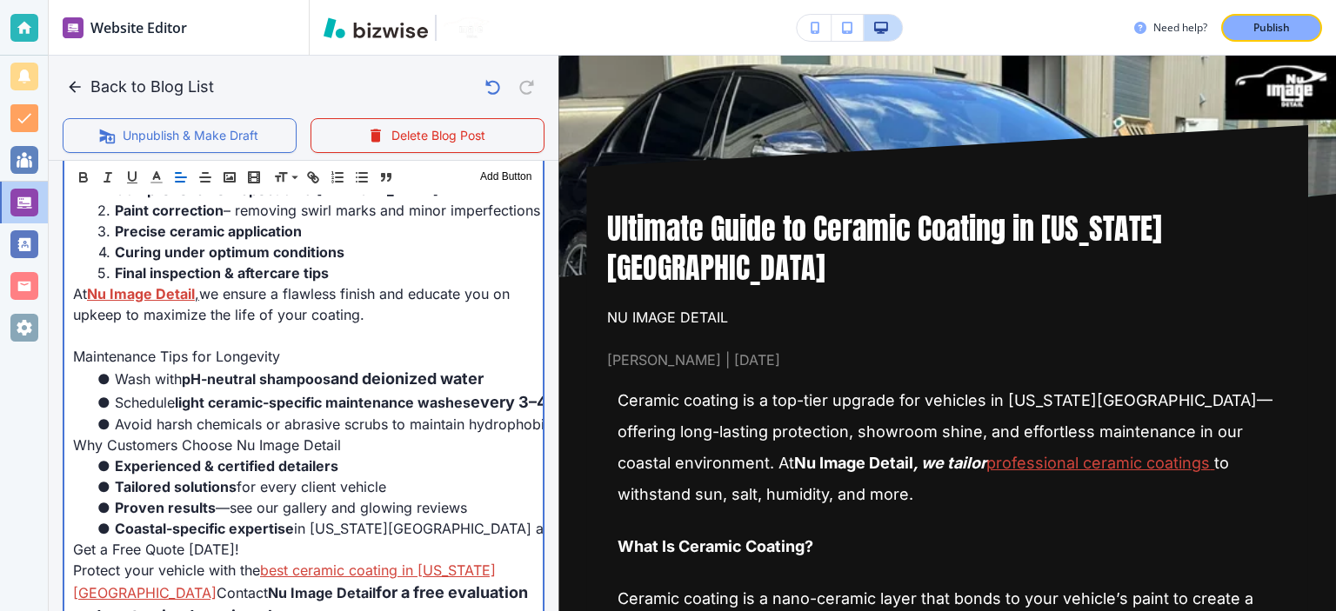
click at [251, 311] on p "At Nu Image Detail , we ensure a flawless finish and educate you on upkeep to m…" at bounding box center [303, 305] width 461 height 42
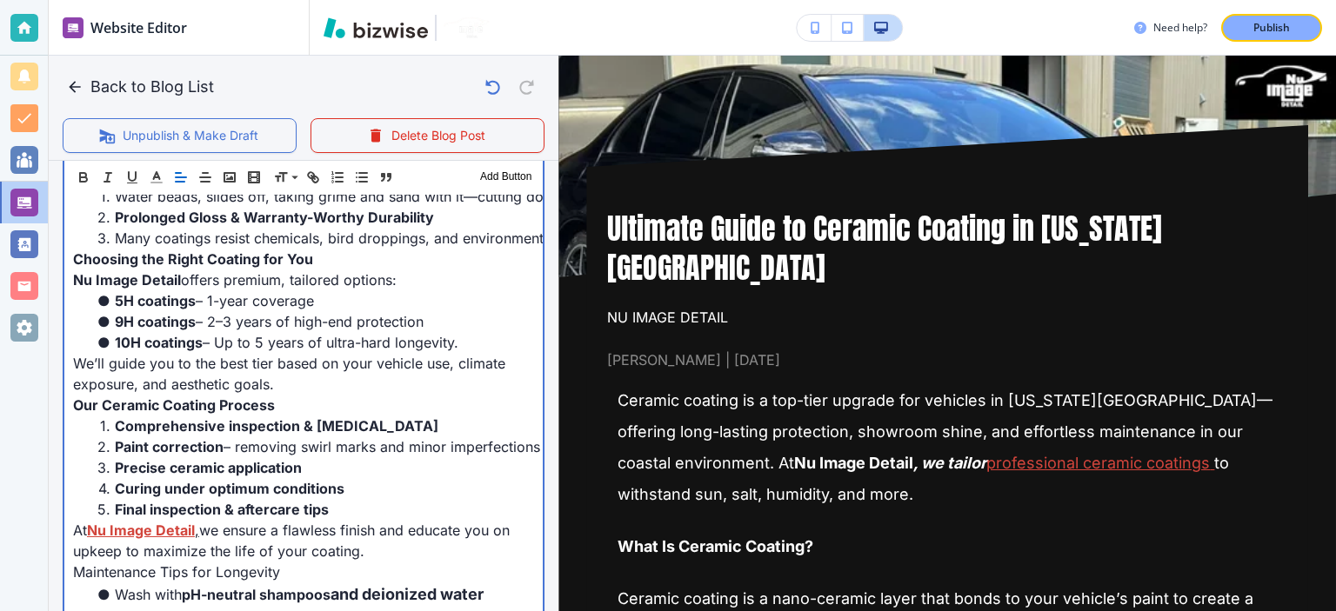
click at [251, 311] on li "5H coatings – 1-year coverage" at bounding box center [314, 301] width 440 height 21
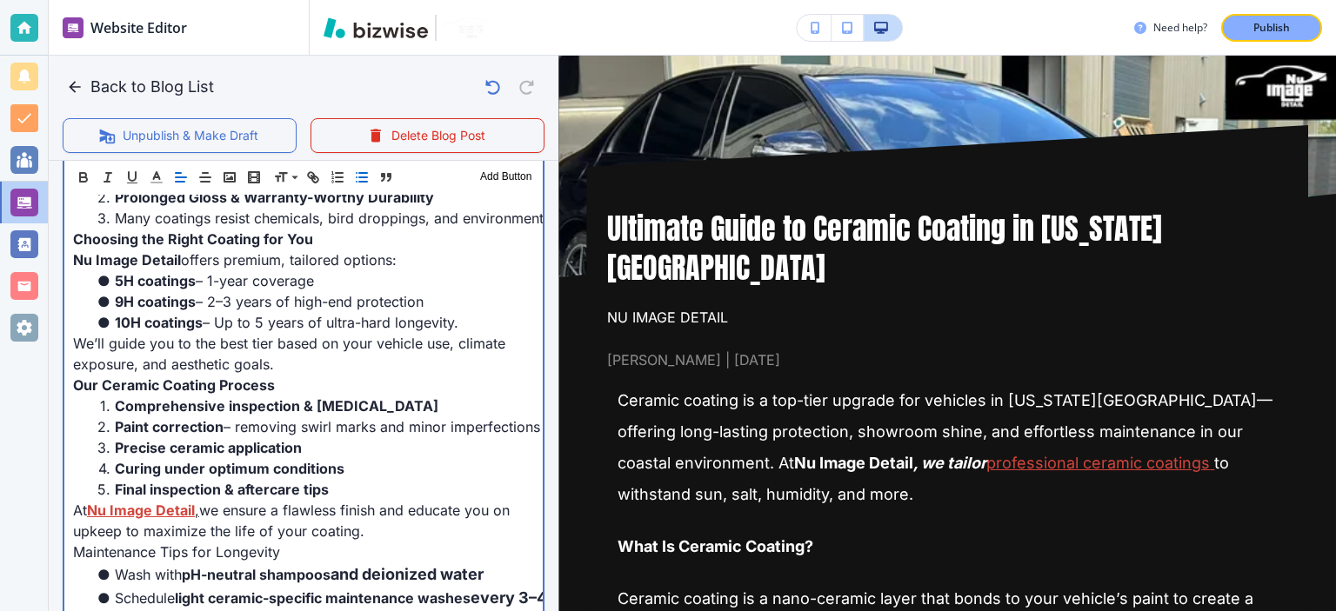
scroll to position [1058, 0]
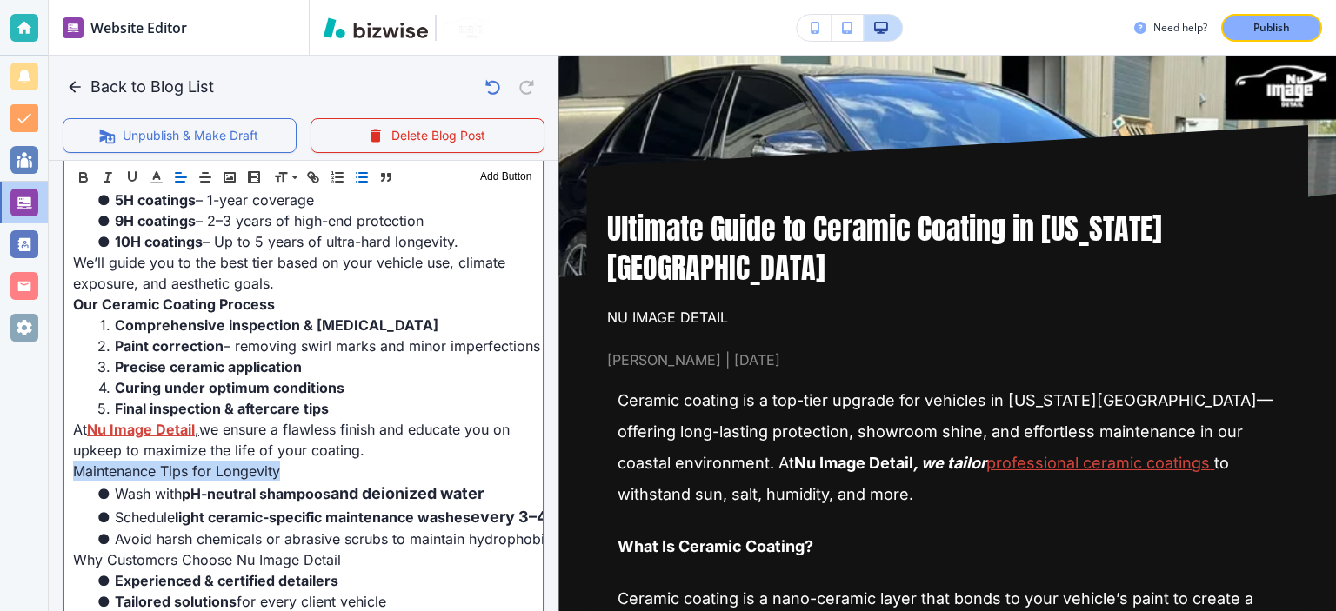
drag, startPoint x: 290, startPoint y: 478, endPoint x: 71, endPoint y: 480, distance: 218.3
click at [71, 480] on div "Ceramic coating is a top-tier upgrade for vehicles in Virginia Beach—offering l…" at bounding box center [303, 243] width 478 height 1017
click at [387, 452] on p "At Nu Image Detail , we ensure a flawless finish and educate you on upkeep to m…" at bounding box center [303, 440] width 461 height 42
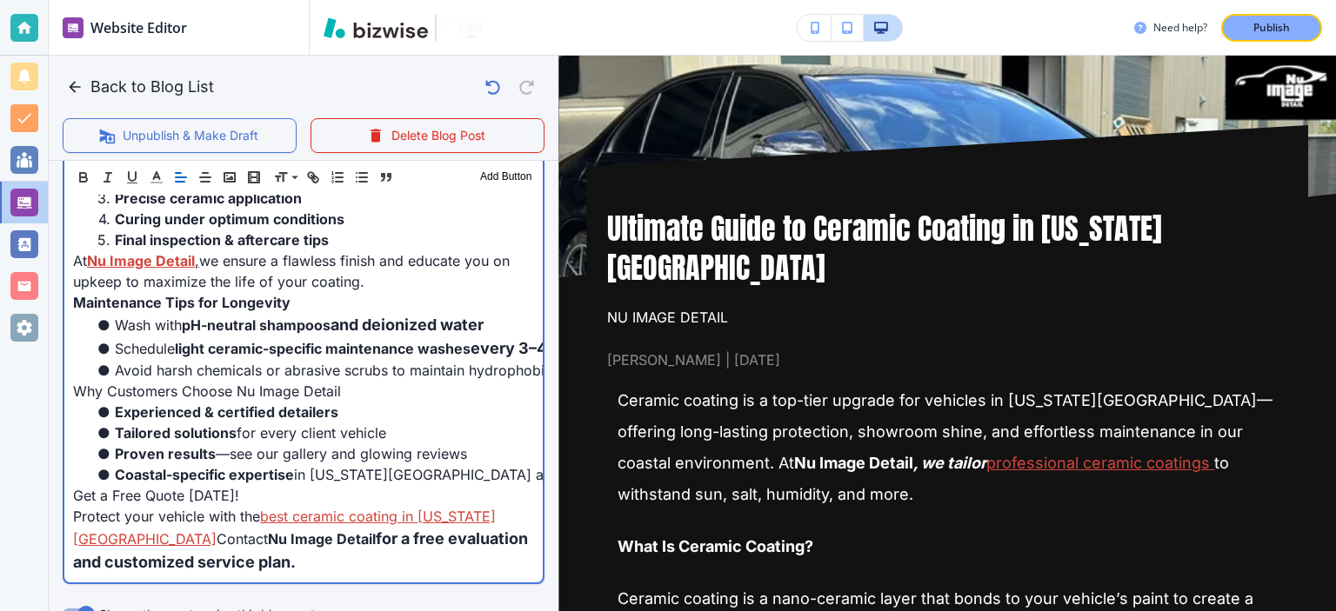
scroll to position [1227, 0]
drag, startPoint x: 357, startPoint y: 398, endPoint x: 56, endPoint y: 385, distance: 301.2
click at [56, 385] on div "Blog Content Header 1 Header 2 Header 3 Body Text Add Button Ceramic coating is…" at bounding box center [304, 50] width 510 height 1094
click at [208, 372] on span "Avoid harsh chemicals or abrasive scrubs to maintain hydrophobic qualities" at bounding box center [363, 369] width 496 height 17
drag, startPoint x: 244, startPoint y: 491, endPoint x: 70, endPoint y: 499, distance: 174.2
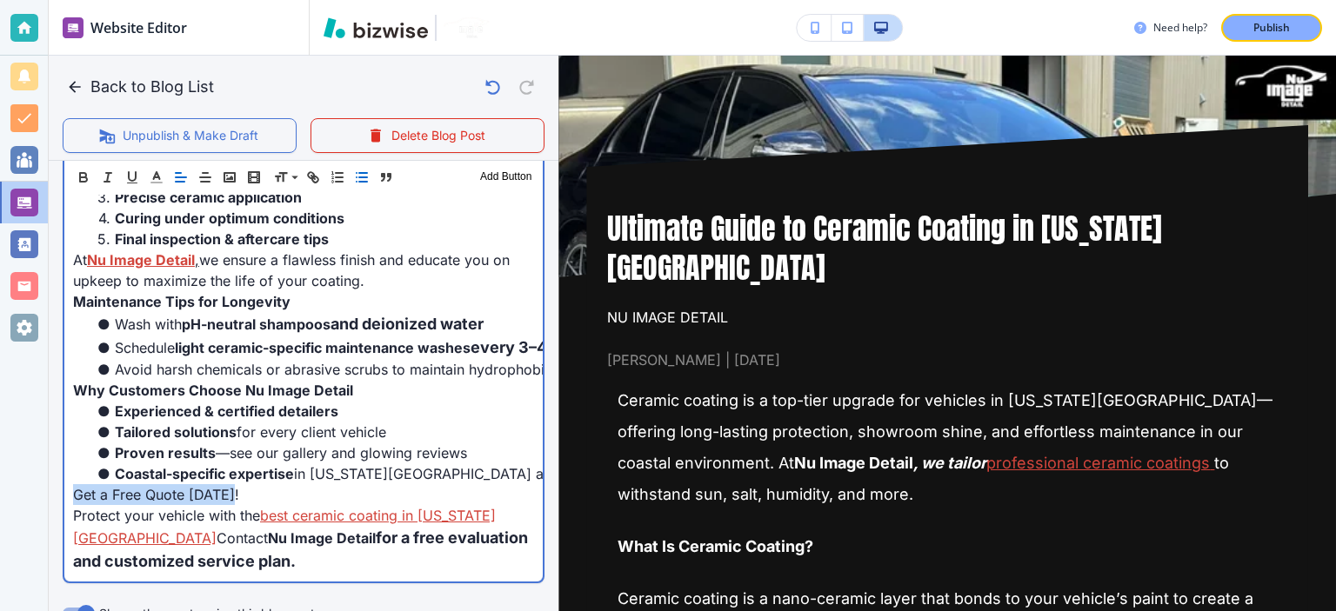
click at [70, 499] on div "Ceramic coating is a top-tier upgrade for vehicles in Virginia Beach—offering l…" at bounding box center [303, 73] width 478 height 1017
click at [250, 382] on span "Why Customers Choose Nu Image Detail" at bounding box center [213, 390] width 280 height 17
click at [289, 385] on span "Why Customers Choose Nu Image Detail" at bounding box center [213, 390] width 280 height 17
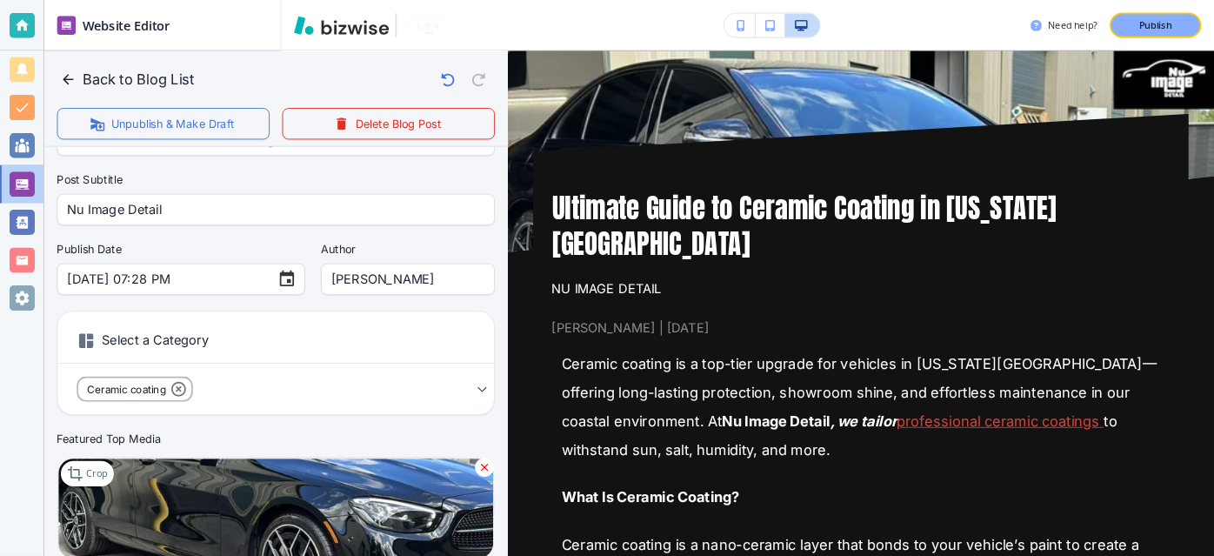
scroll to position [101, 0]
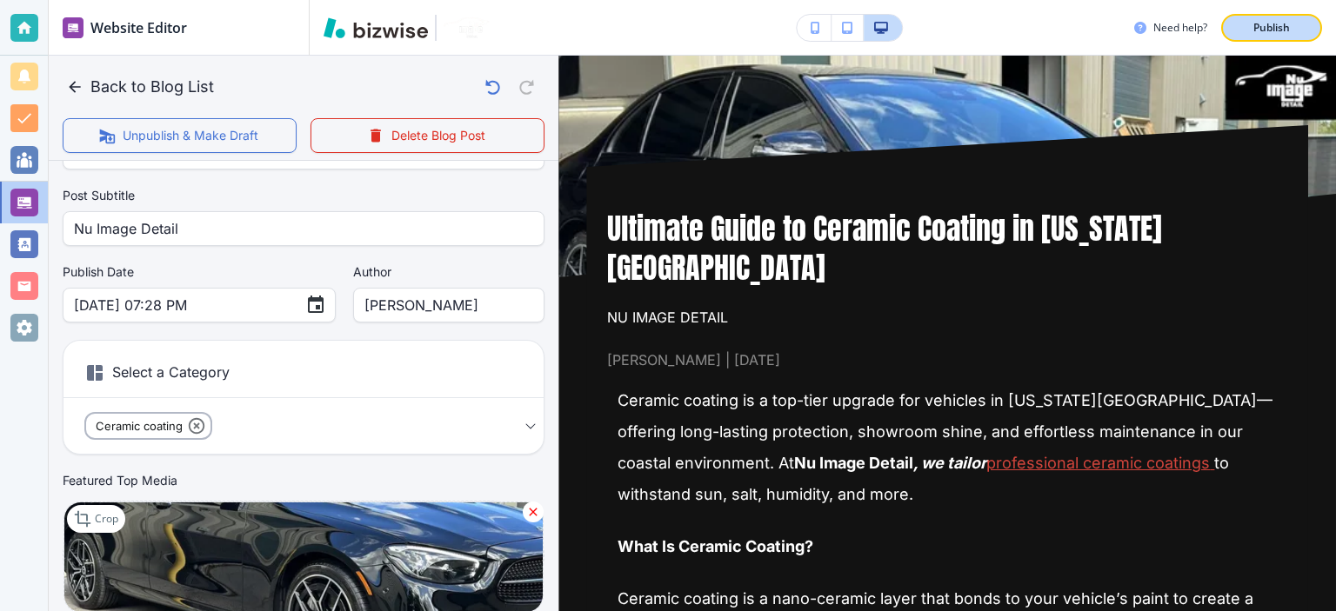
click at [1266, 29] on p "Publish" at bounding box center [1271, 28] width 37 height 16
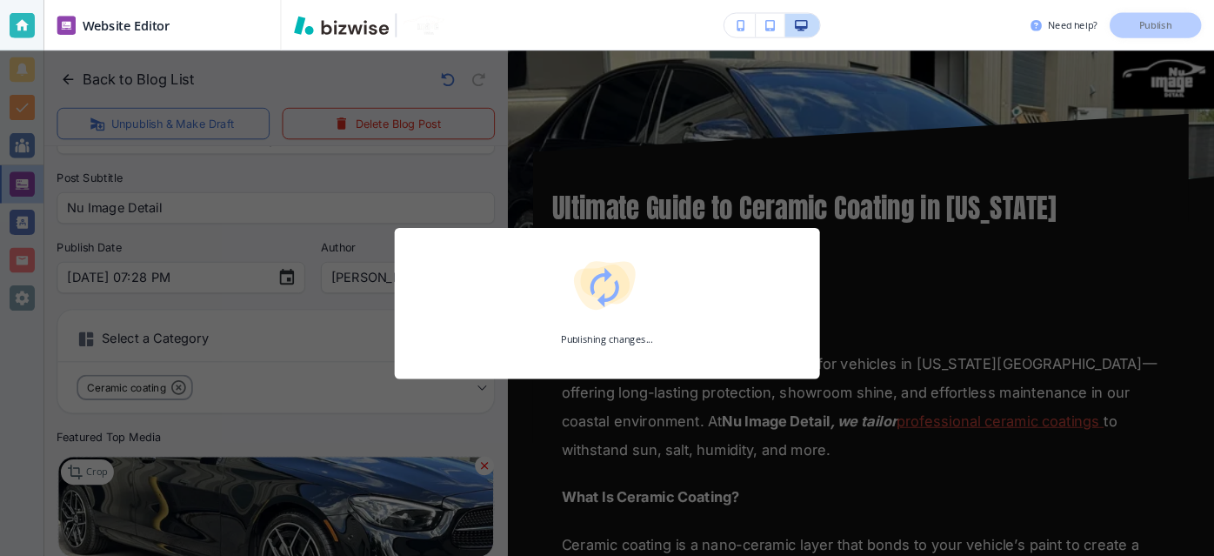
scroll to position [102, 0]
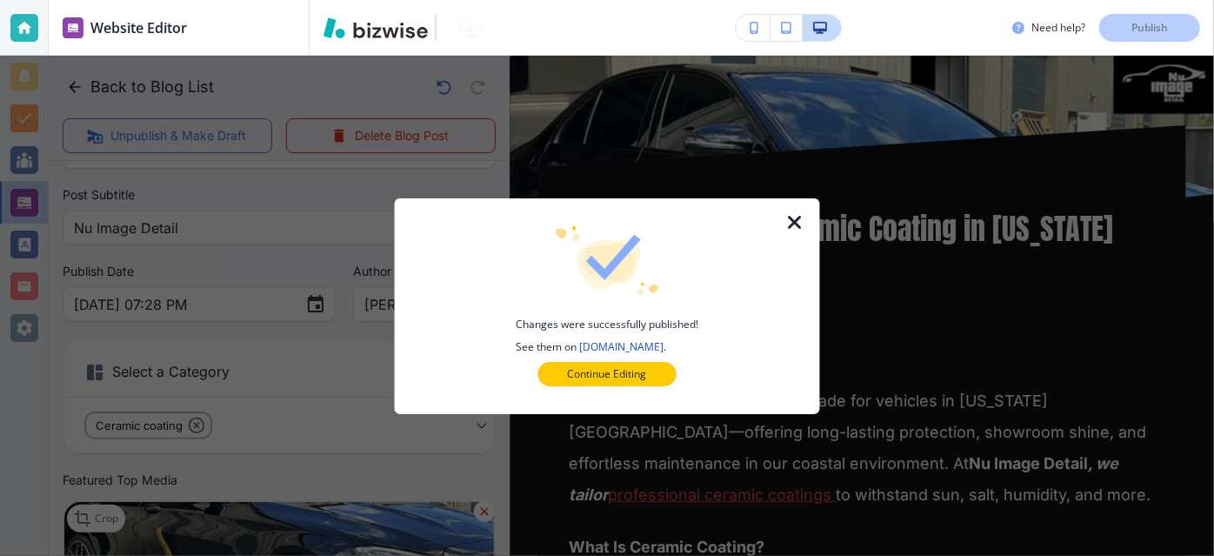
click at [803, 229] on icon "button" at bounding box center [795, 222] width 21 height 21
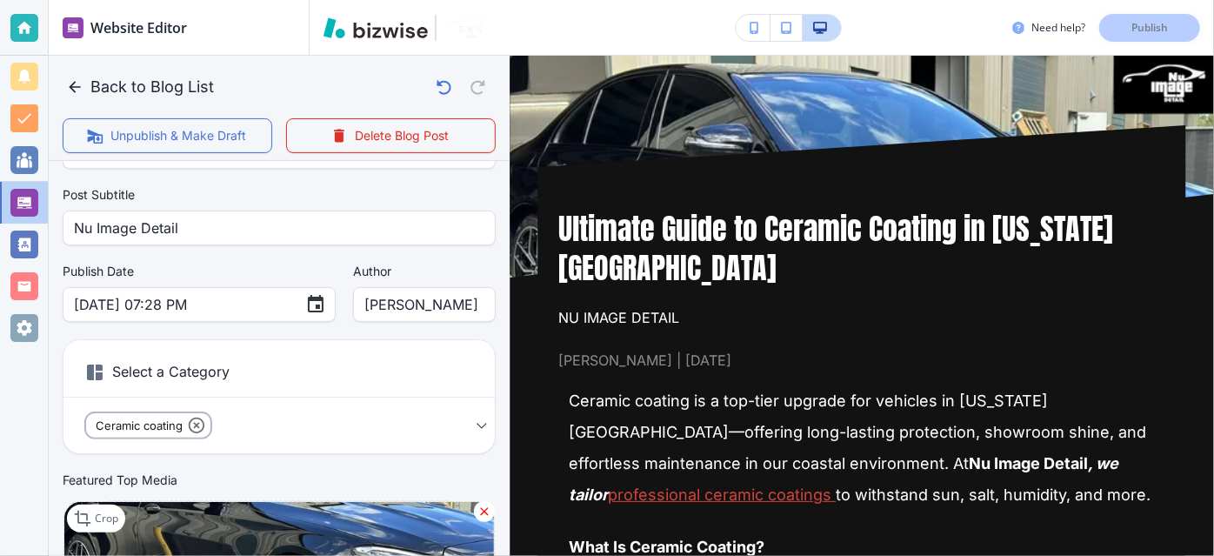
scroll to position [1691, 0]
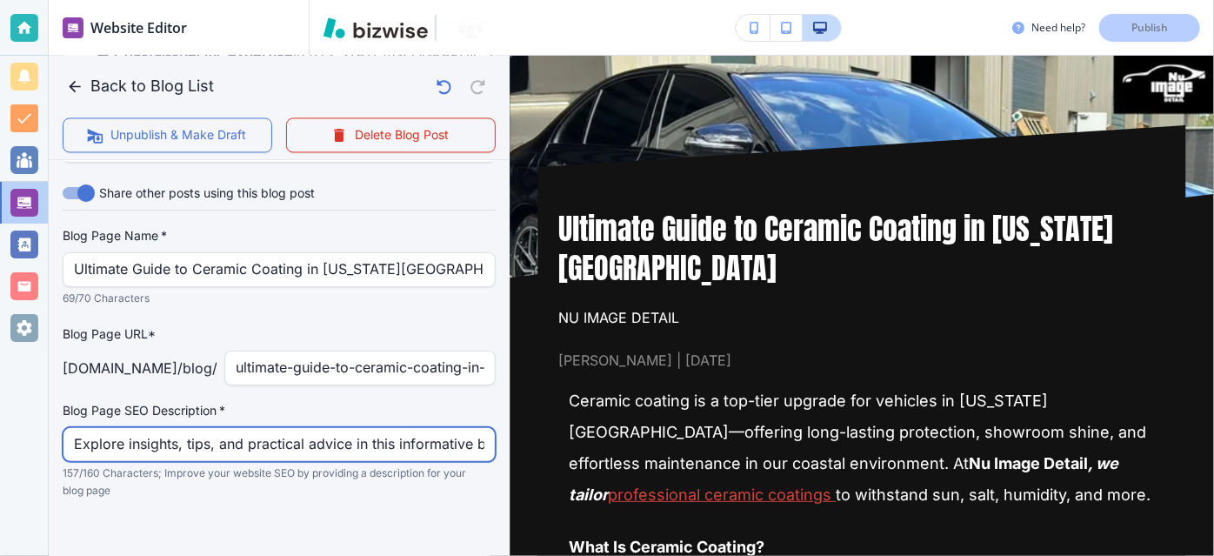
click at [320, 428] on input "Explore insights, tips, and practical advice in this informative blog post. Dis…" at bounding box center [279, 444] width 411 height 33
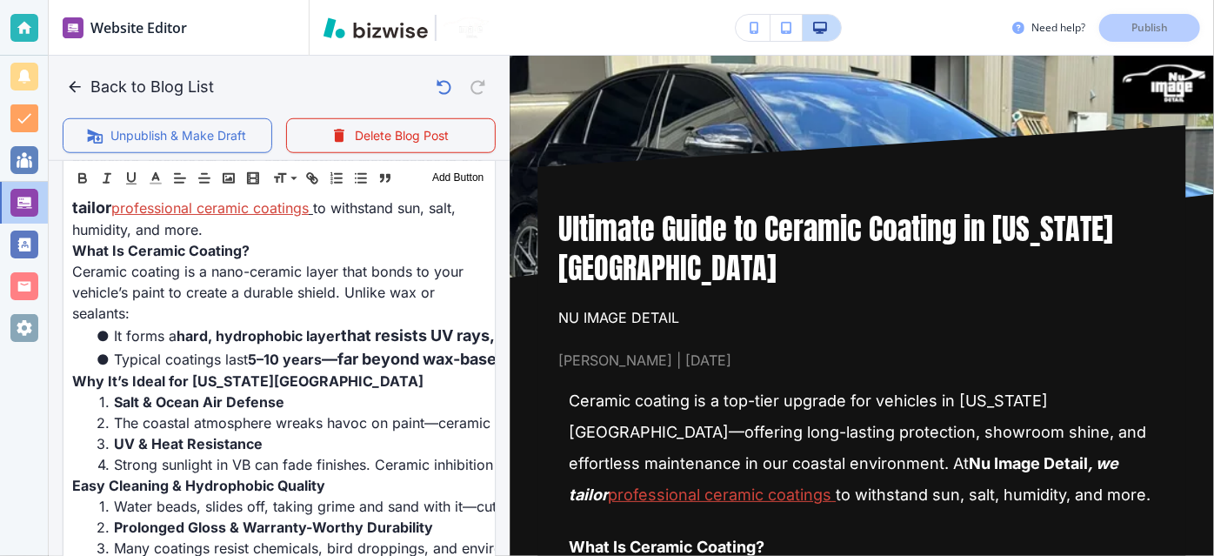
scroll to position [504, 0]
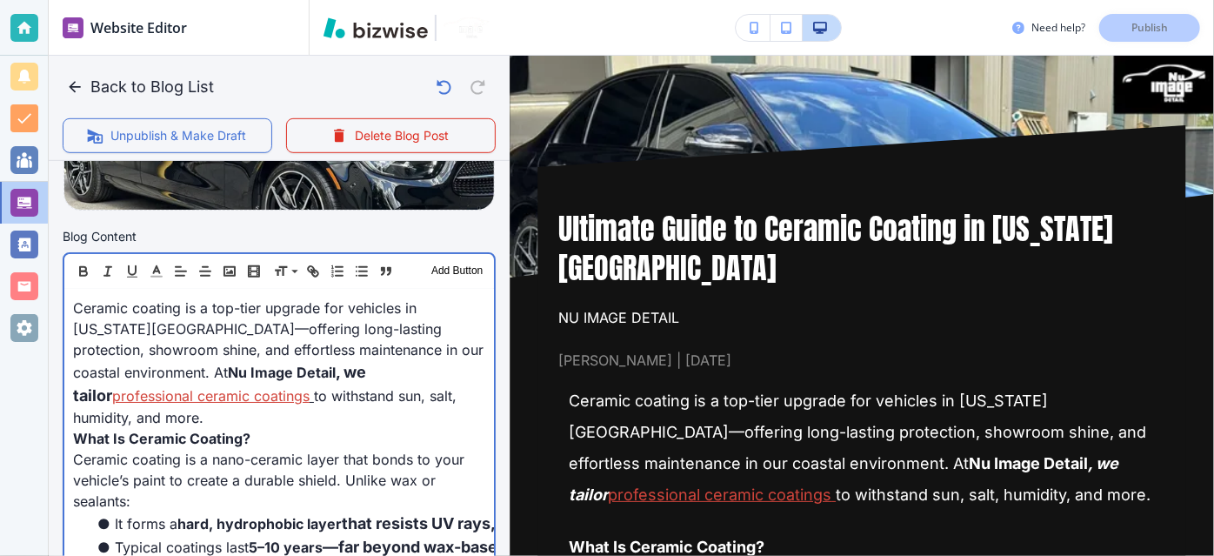
click at [393, 312] on span "Ceramic coating is a top-tier upgrade for vehicles in Virginia Beach—offering l…" at bounding box center [280, 340] width 415 height 82
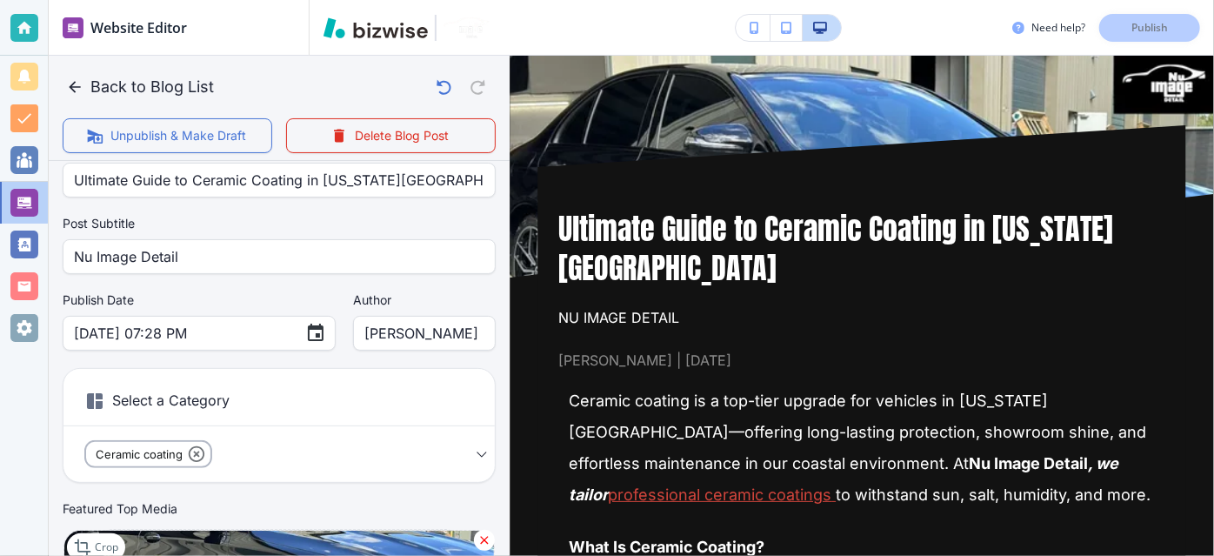
scroll to position [0, 0]
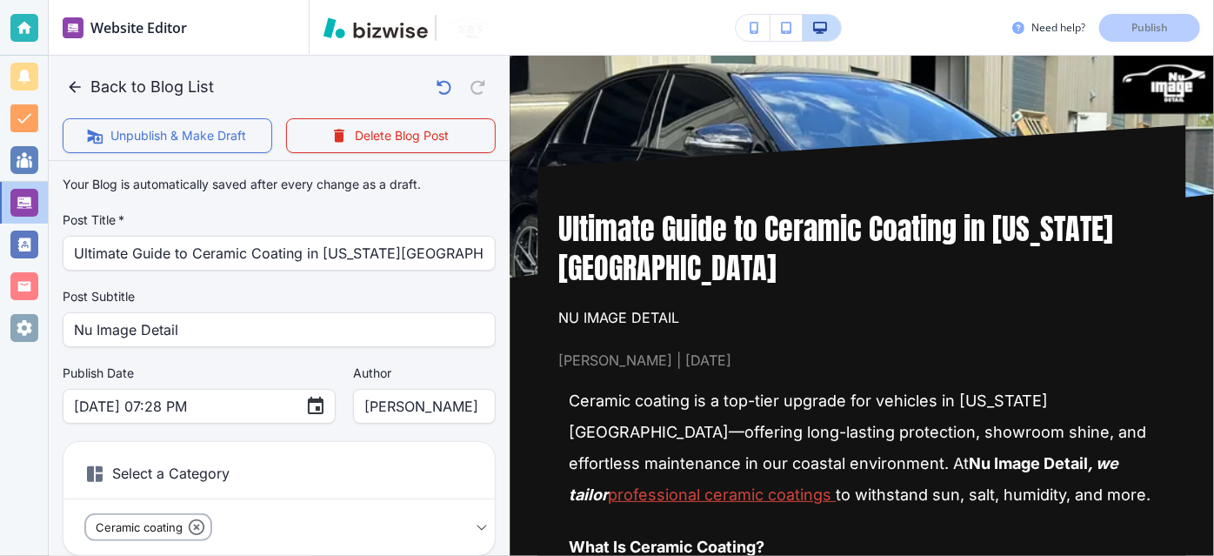
click at [422, 272] on div "Your Blog is automatically saved after every change as a draft. Post Title   * …" at bounding box center [279, 449] width 433 height 563
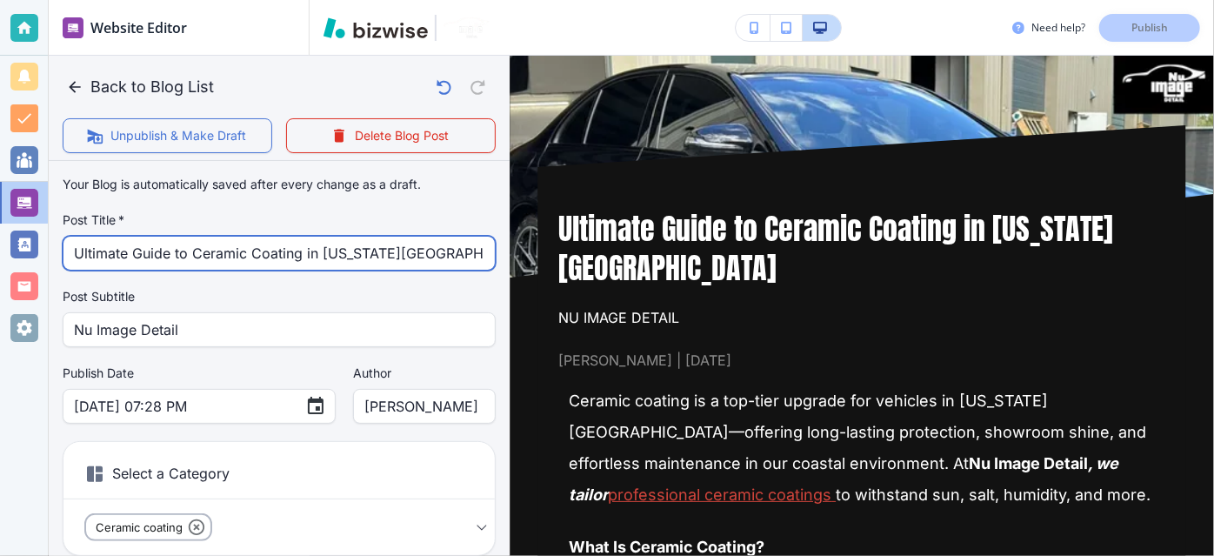
click at [430, 257] on input "Ultimate Guide to Ceramic Coating in Virginia Beach" at bounding box center [279, 253] width 411 height 33
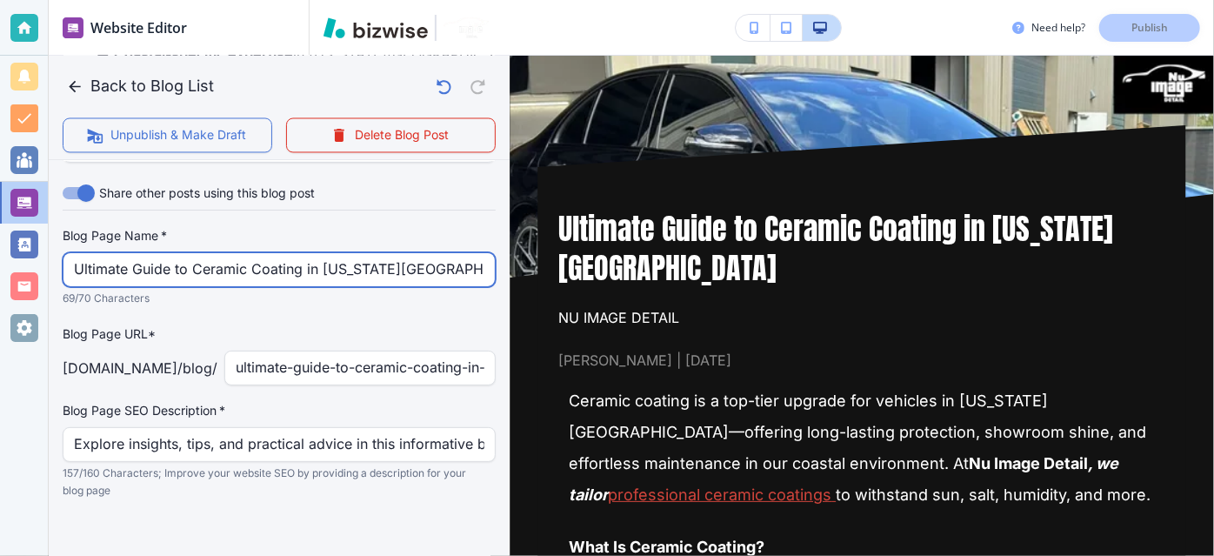
click at [430, 257] on input "Ultimate Guide to Ceramic Coating in Virginia Beach | Nu Image Detail" at bounding box center [279, 269] width 411 height 33
drag, startPoint x: 415, startPoint y: 254, endPoint x: 552, endPoint y: 215, distance: 142.9
click at [1214, 215] on div "Back to Blog List Unpublish & Make Draft Delete Blog Post Your Blog is automati…" at bounding box center [1214, 278] width 0 height 556
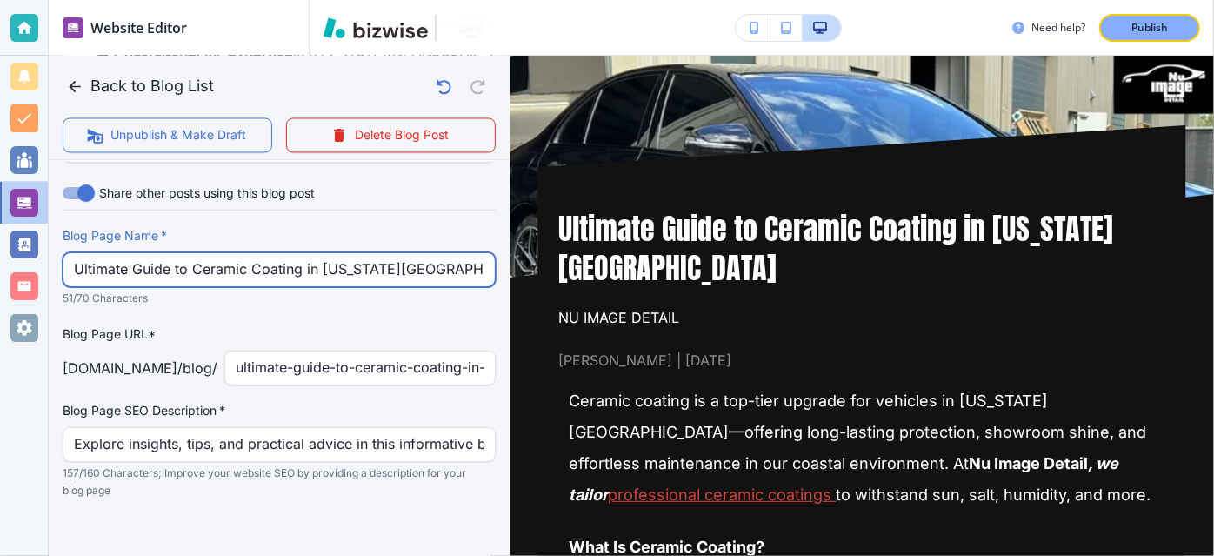
type input "Ultimate Guide to Ceramic Coating in Virginia Beach"
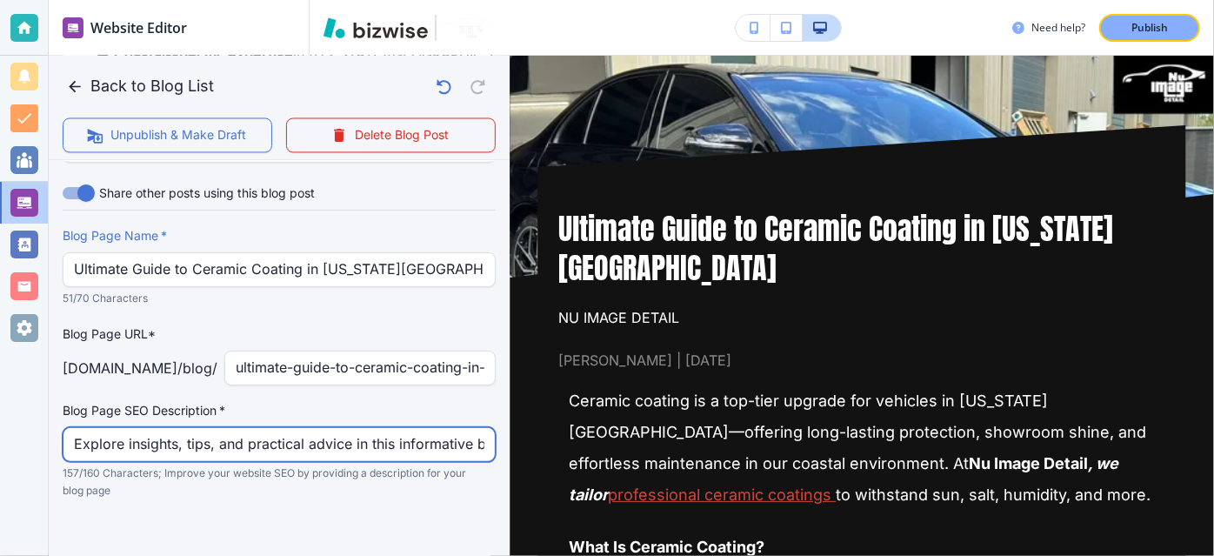
click at [291, 433] on input "Explore insights, tips, and practical advice in this informative blog post. Dis…" at bounding box center [279, 444] width 411 height 33
paste input "Discover how ceramic coating protects your vehicle from UV, salt, and contamina…"
type input "Discover how ceramic coating protects your vehicle from UV, salt, and contamina…"
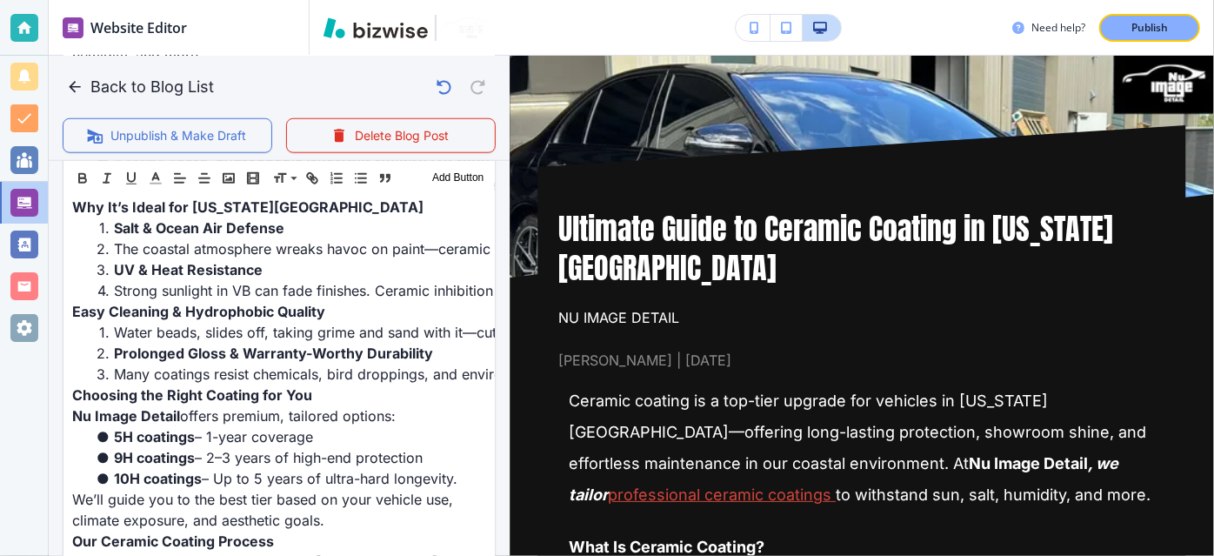
scroll to position [206, 0]
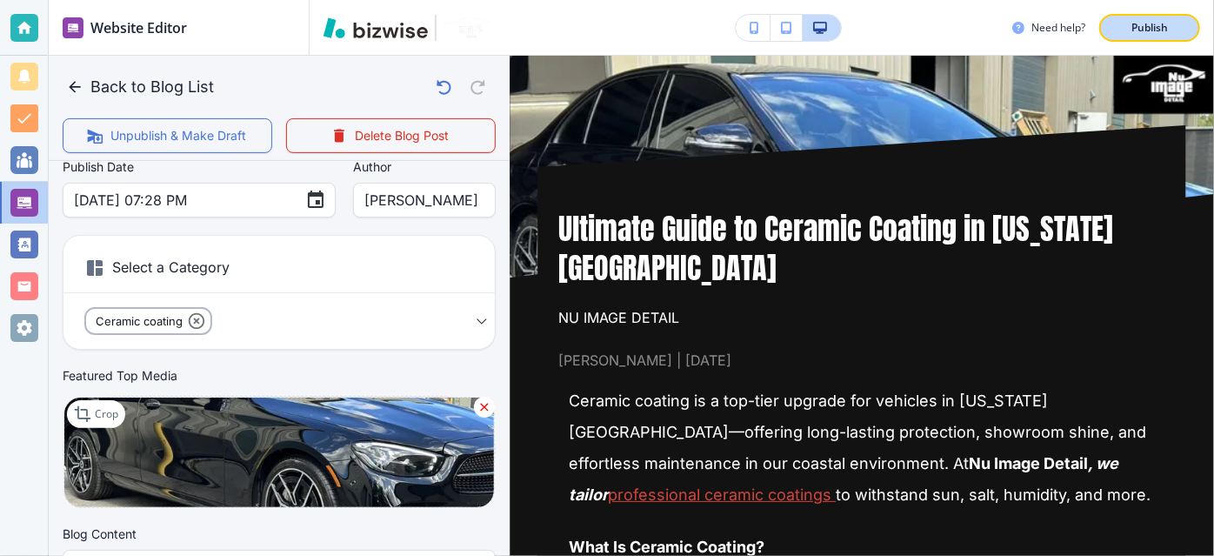
click at [1134, 39] on button "Publish" at bounding box center [1149, 28] width 101 height 28
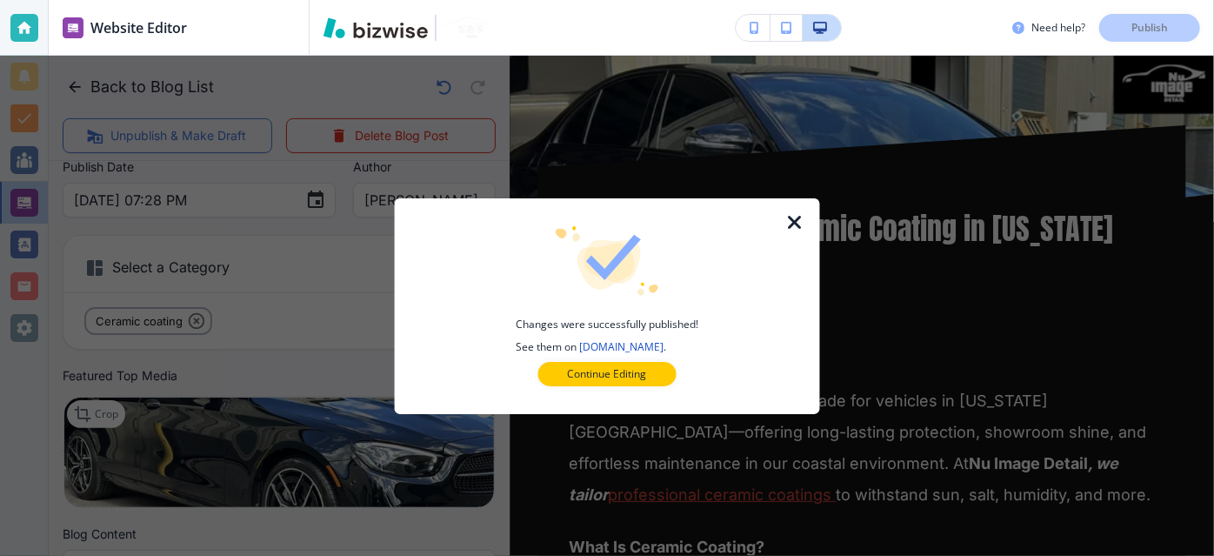
click at [785, 229] on icon "button" at bounding box center [795, 222] width 21 height 21
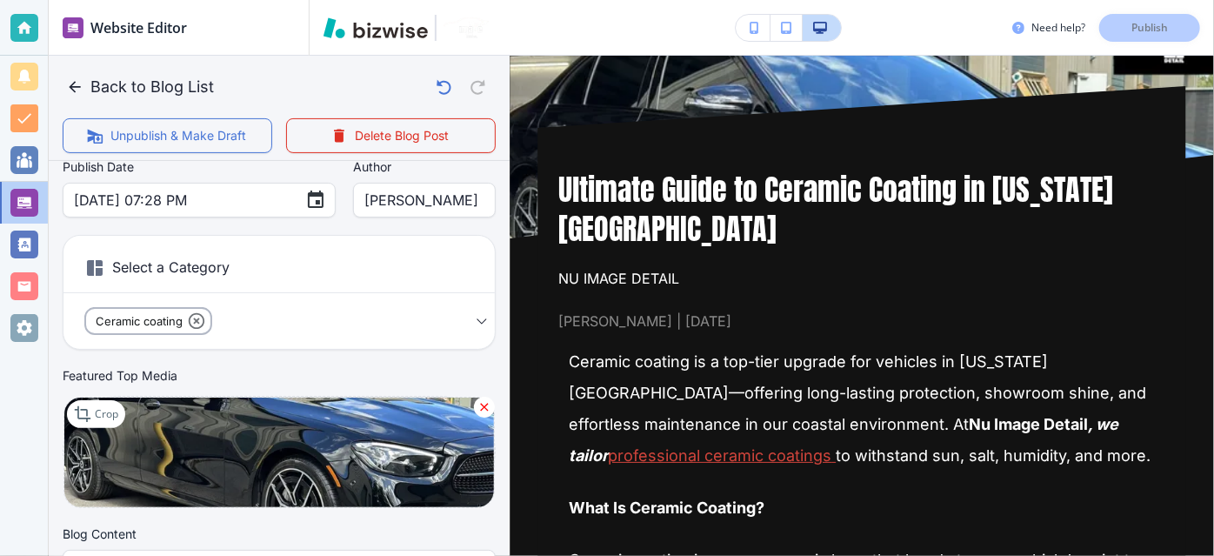
scroll to position [0, 0]
